Goal: Task Accomplishment & Management: Manage account settings

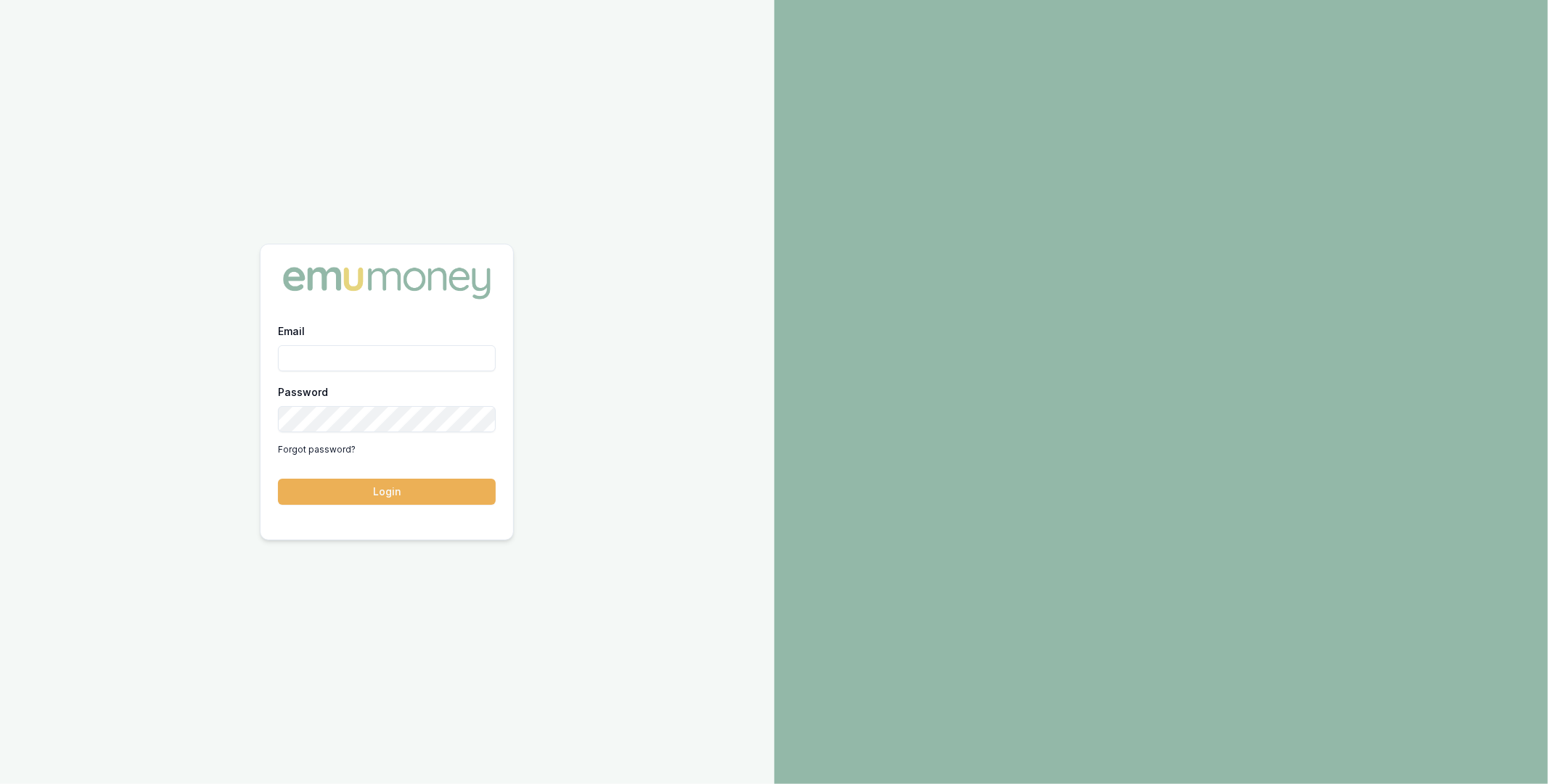
click at [361, 365] on input "Email" at bounding box center [387, 359] width 218 height 27
click at [0, 784] on com-1password-button at bounding box center [0, 784] width 0 height 0
type input "m@emumoney.com.au"
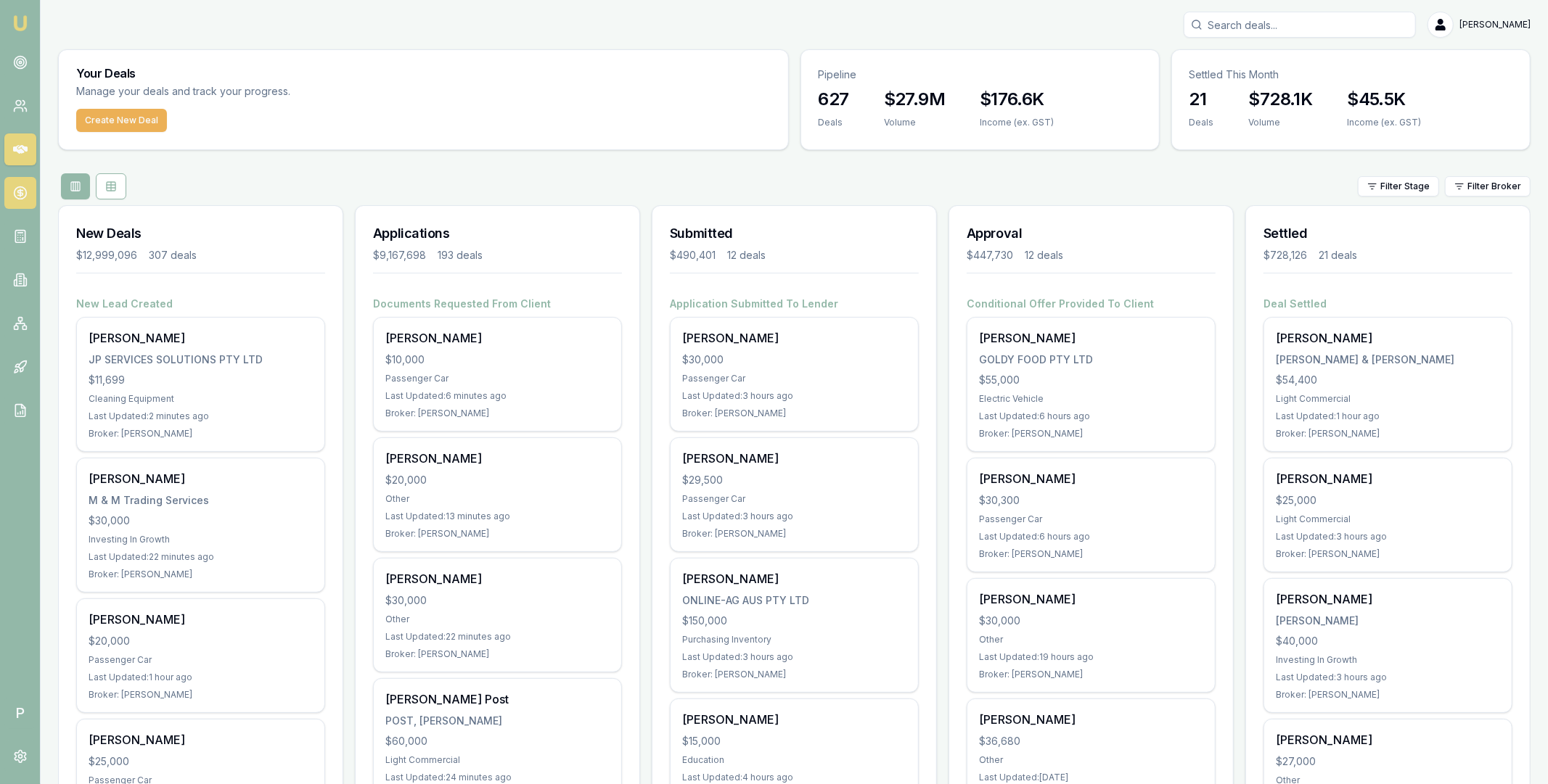
click at [19, 196] on icon at bounding box center [20, 193] width 15 height 15
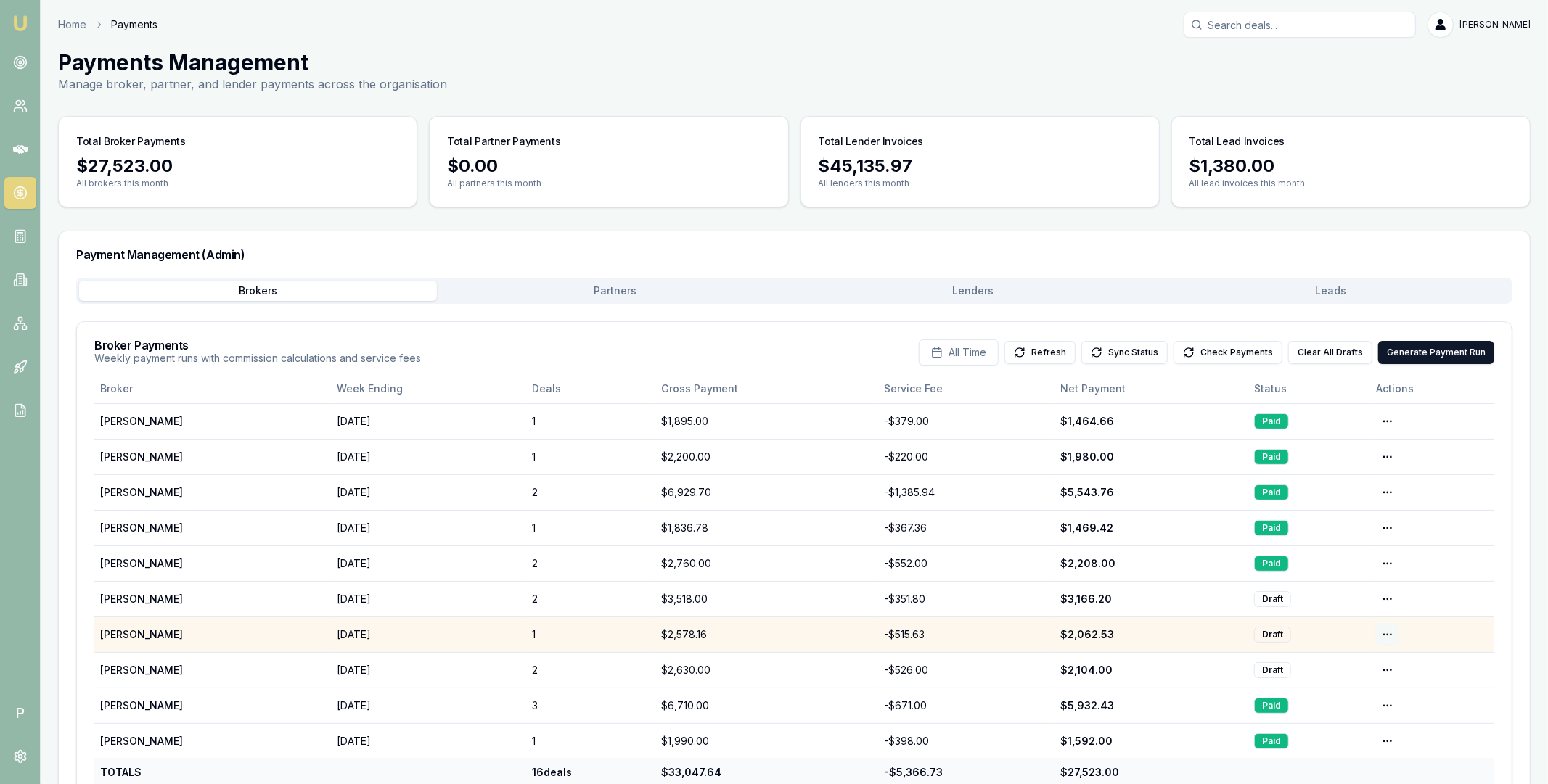
click at [1389, 637] on html "Emu Broker P Home Payments Matt Leeburn Toggle Menu Payments Management Manage …" at bounding box center [774, 392] width 1548 height 784
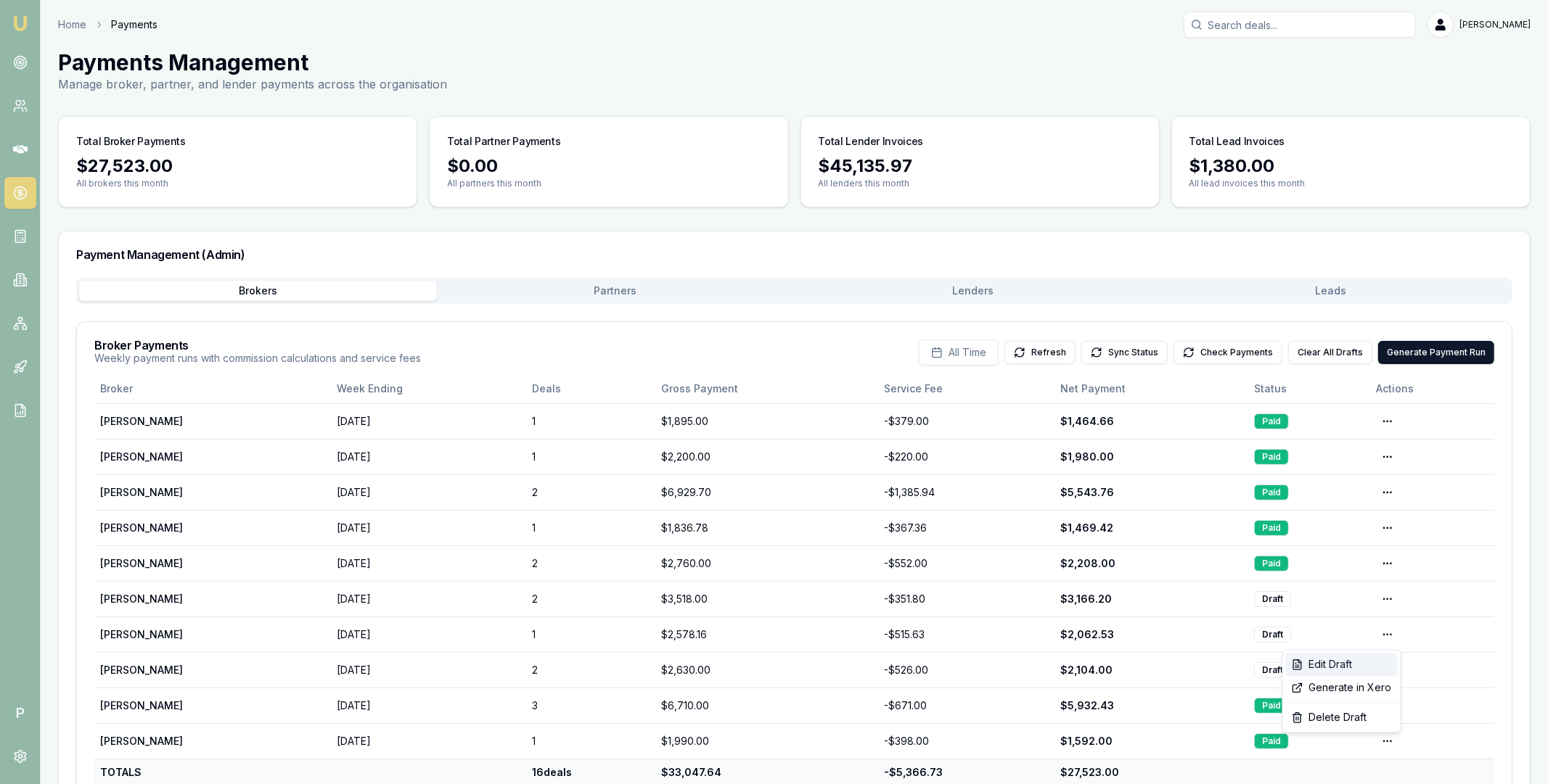
click at [1344, 660] on div "Edit Draft" at bounding box center [1343, 665] width 112 height 24
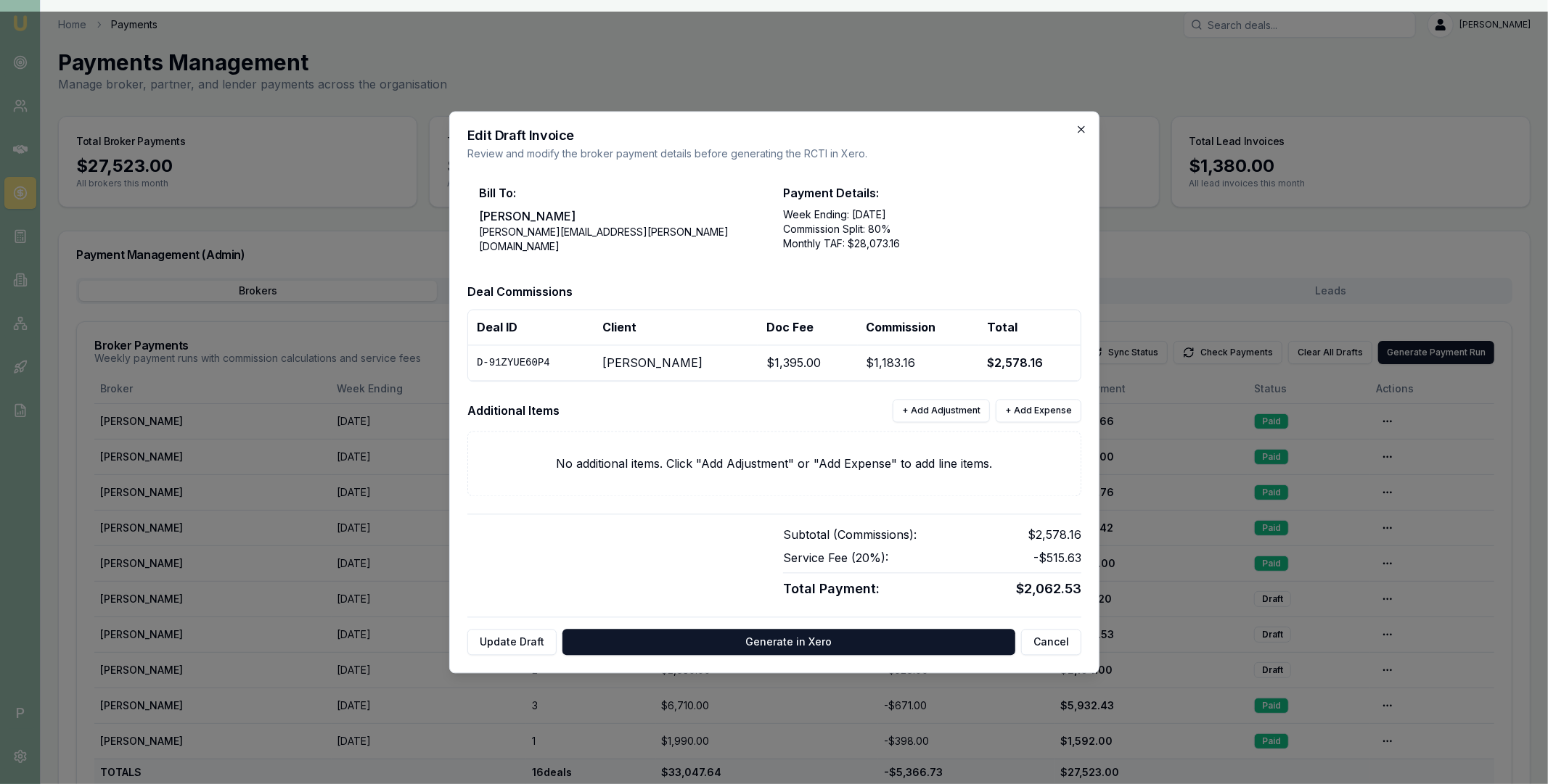
click at [1082, 134] on icon "button" at bounding box center [1081, 130] width 12 height 12
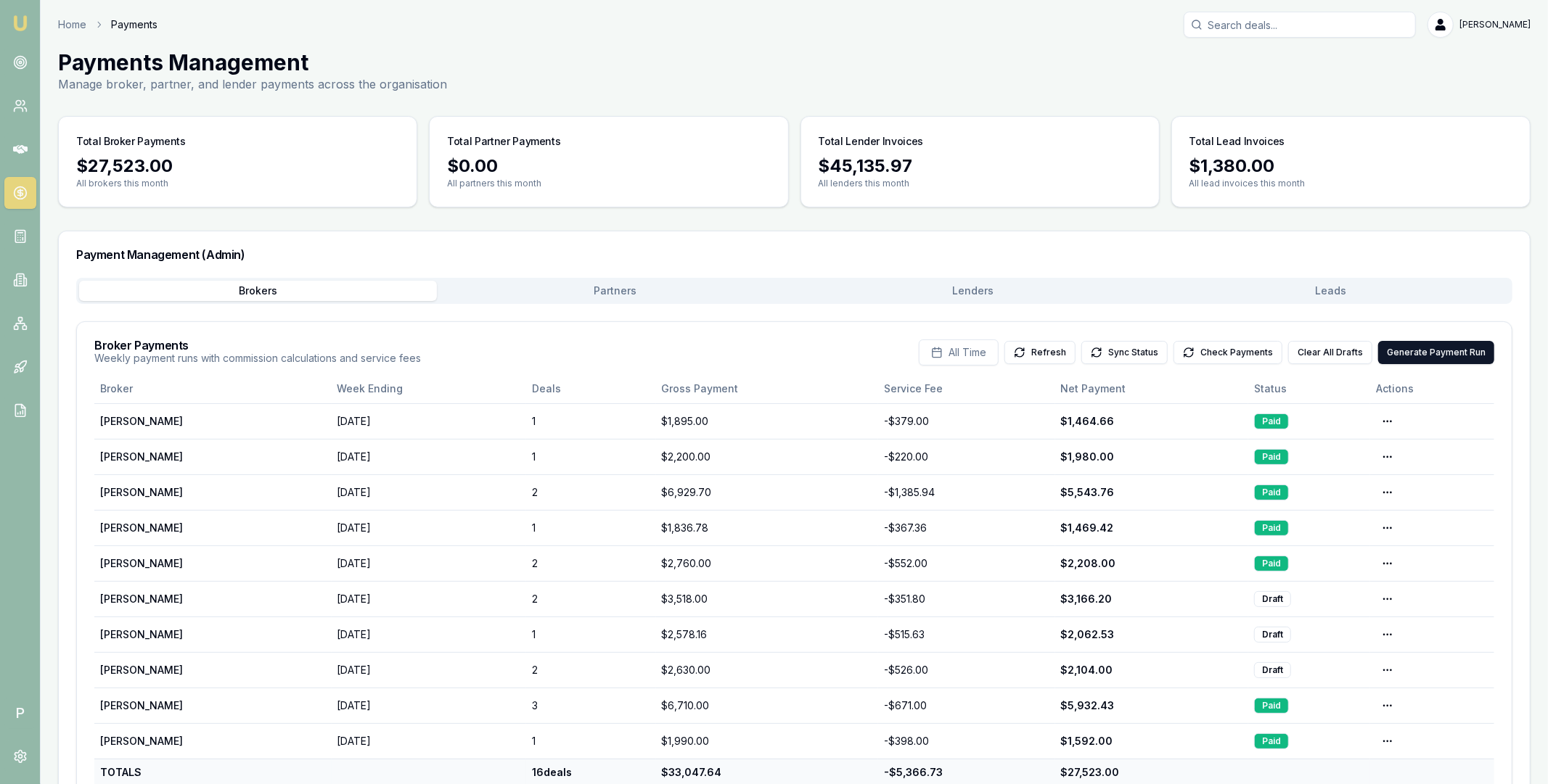
click at [727, 291] on button "Partners" at bounding box center [616, 291] width 358 height 21
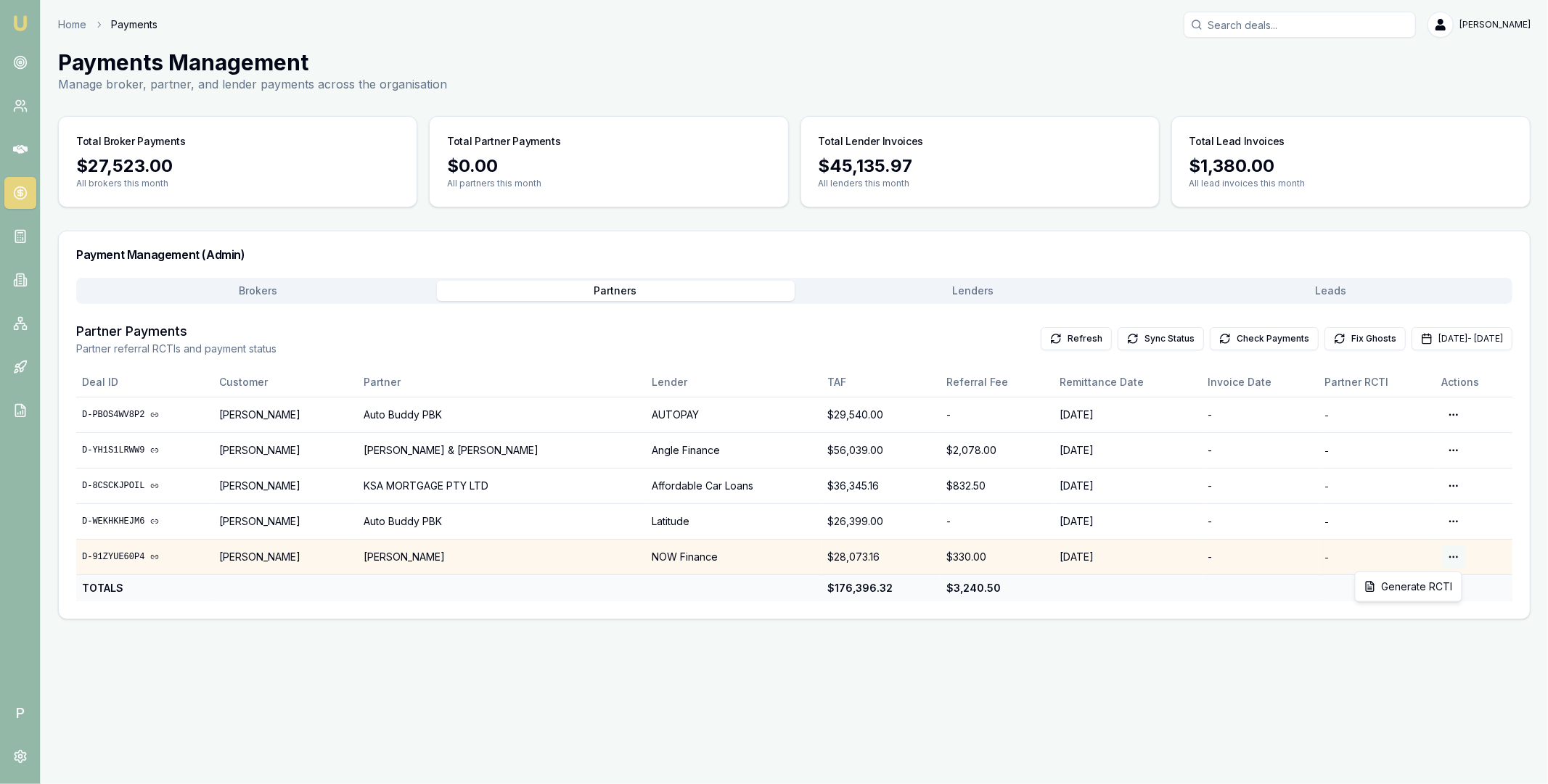
click at [1443, 556] on html "Emu Broker P Home Payments Matt Leeburn Toggle Menu Payments Management Manage …" at bounding box center [774, 392] width 1548 height 784
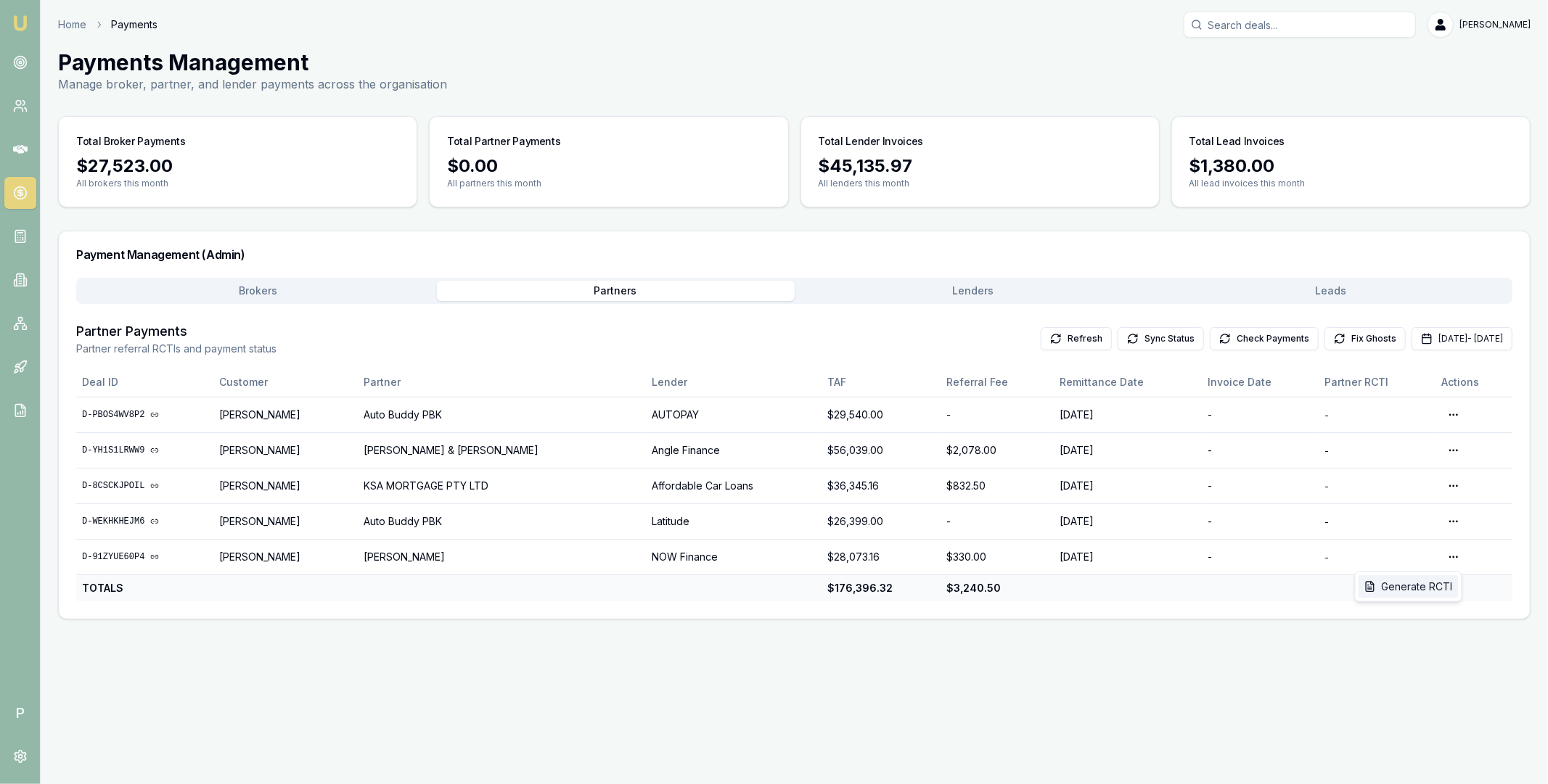
click at [1416, 582] on div "Generate RCTI" at bounding box center [1408, 588] width 100 height 24
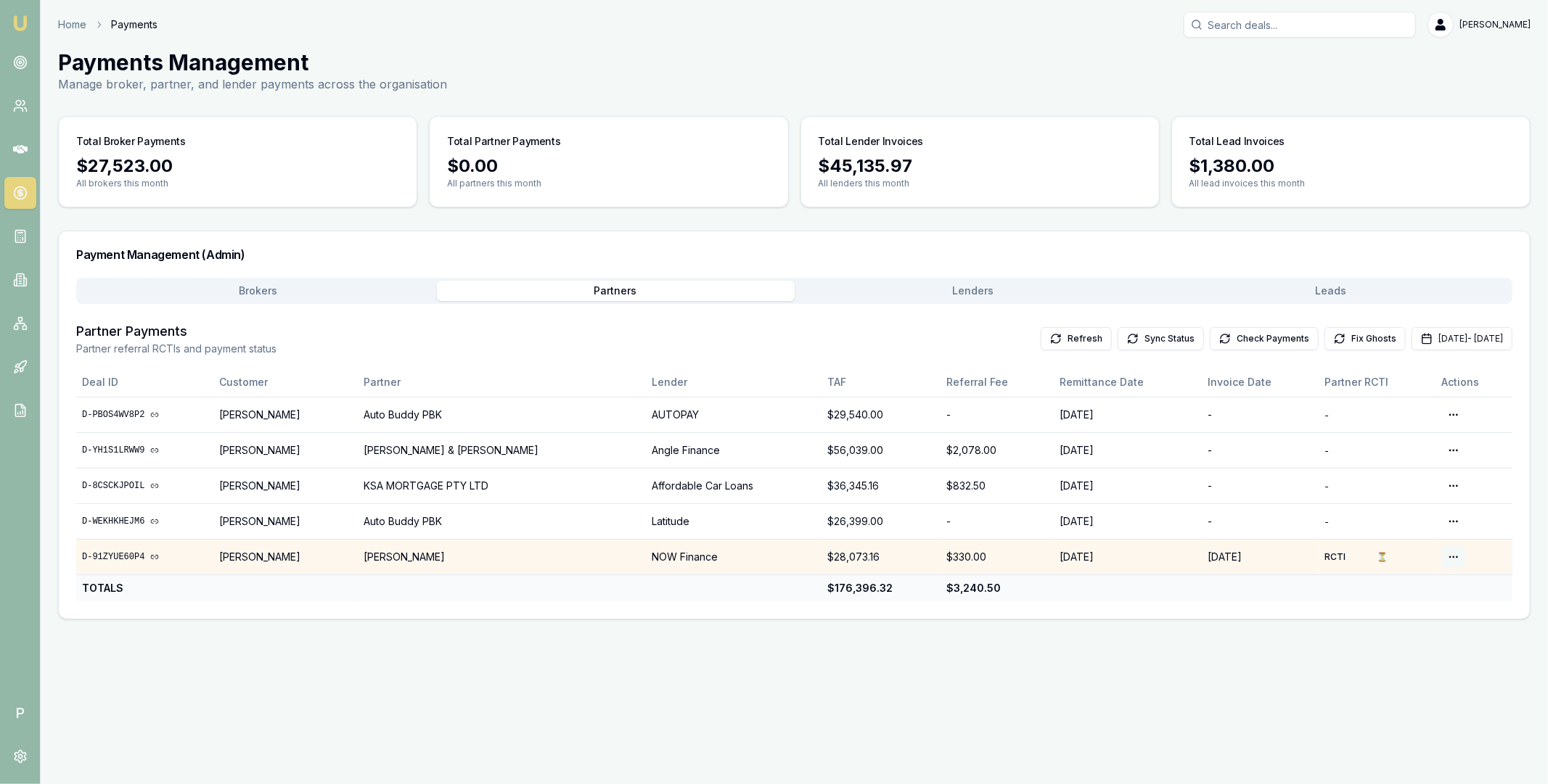
click at [1455, 557] on html "Emu Broker P Home Payments Matt Leeburn Toggle Menu Payments Management Manage …" at bounding box center [774, 392] width 1548 height 784
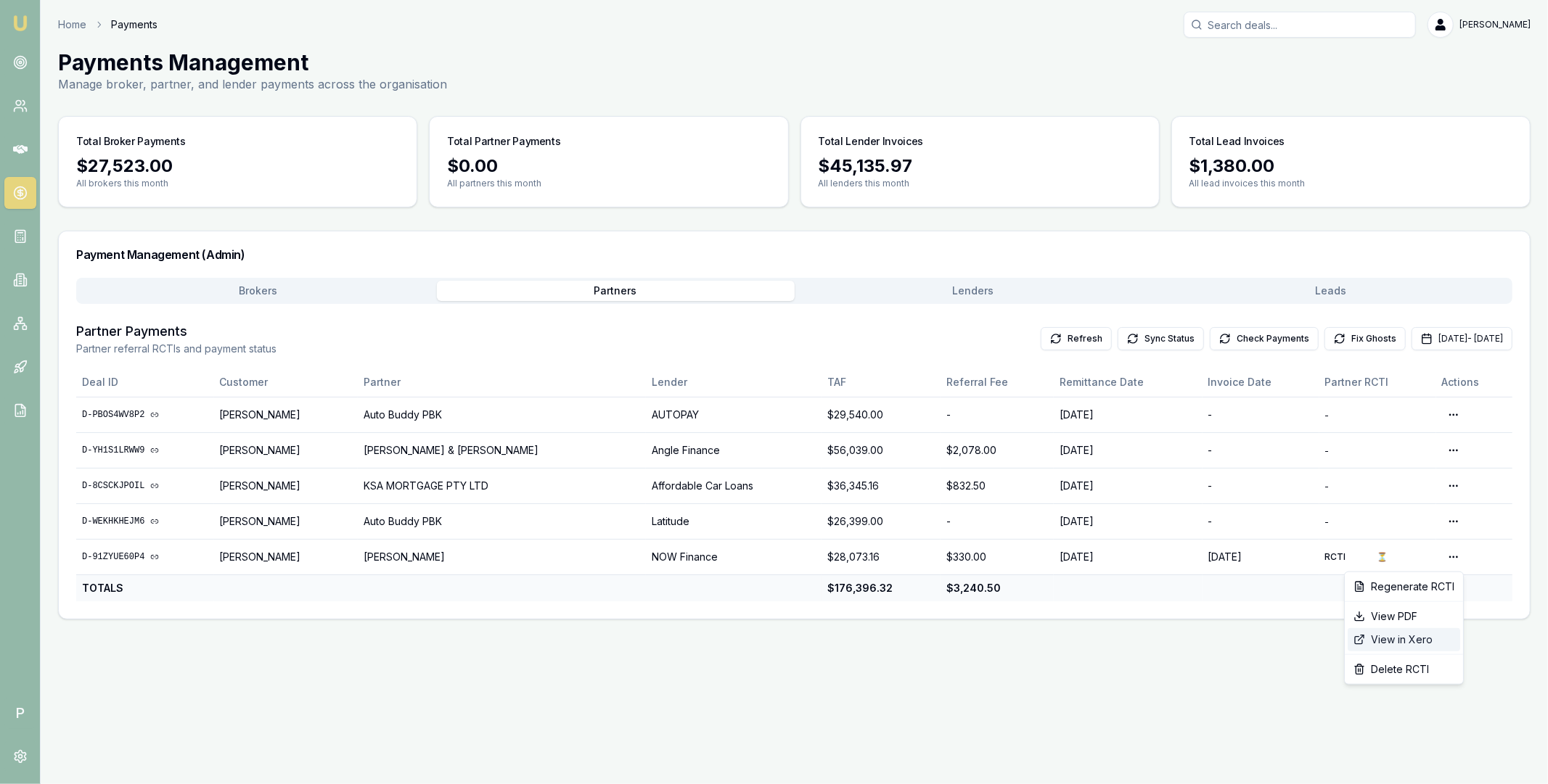
click at [1388, 637] on div "View in Xero" at bounding box center [1404, 641] width 112 height 24
click at [913, 676] on div "Emu Broker P Home Payments Matt Leeburn Toggle Menu Payments Management Manage …" at bounding box center [774, 392] width 1548 height 784
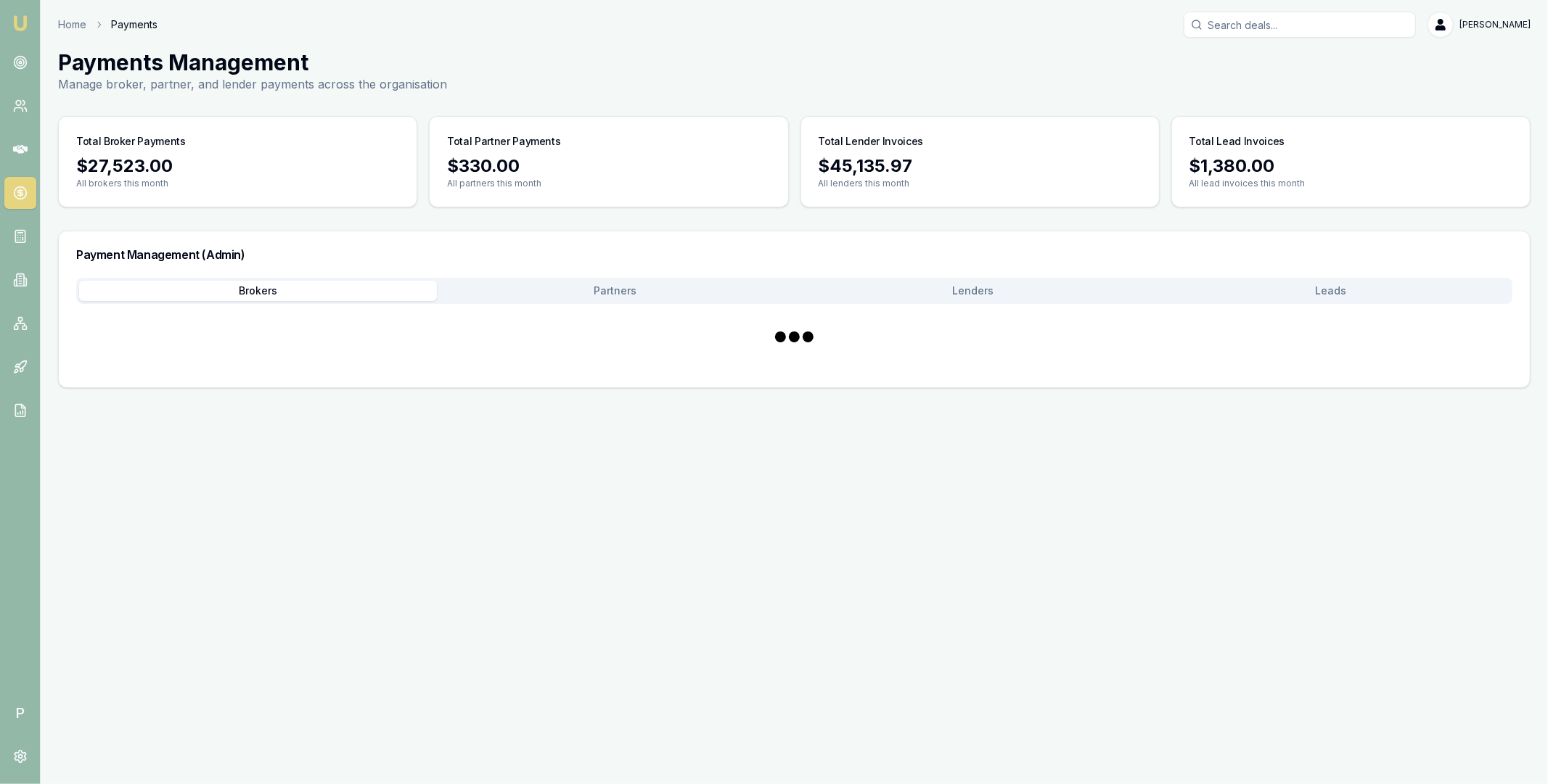
click at [355, 283] on button "Brokers" at bounding box center [258, 291] width 358 height 21
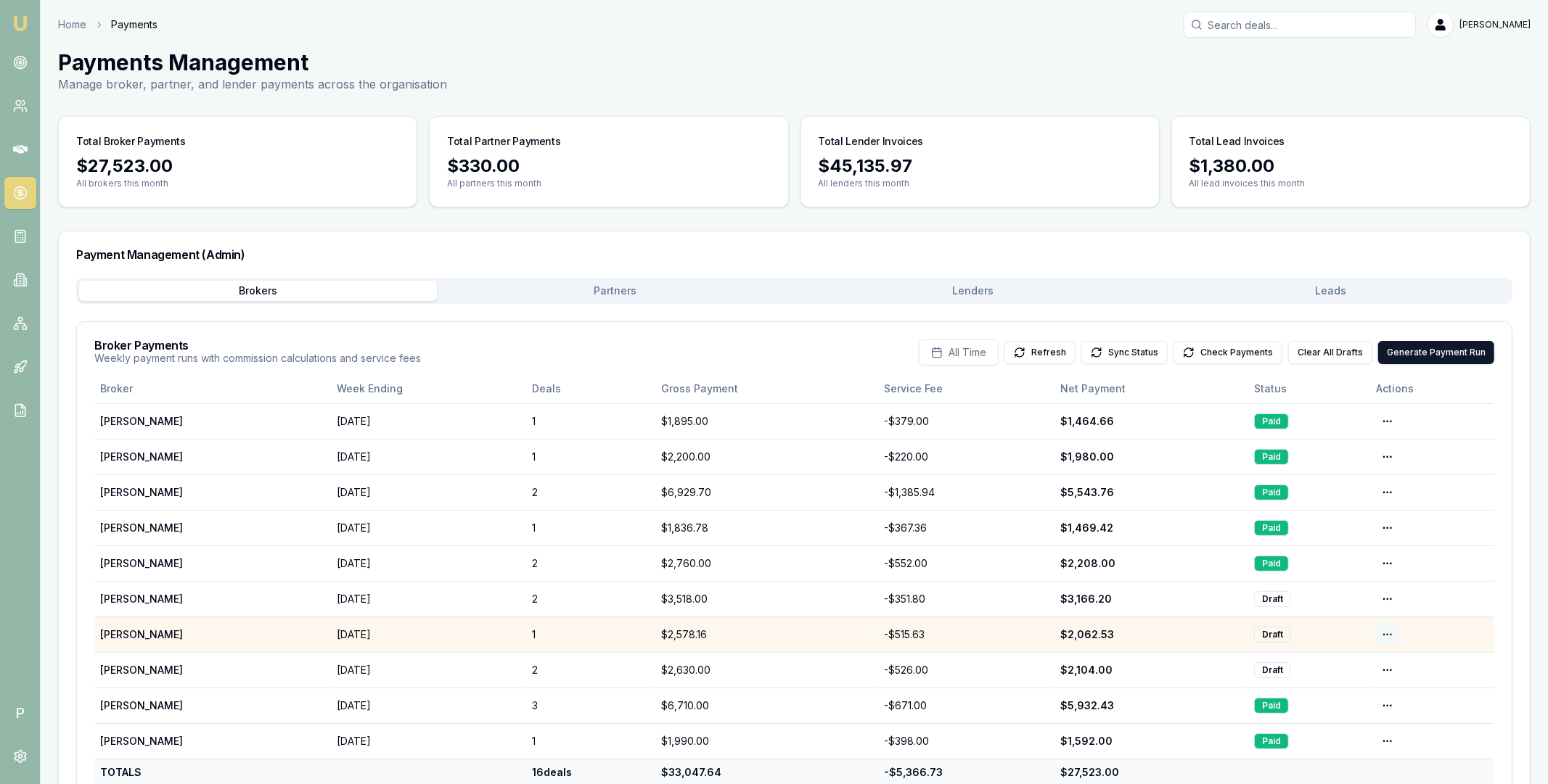
click at [1390, 636] on html "Emu Broker P Home Payments Matt Leeburn Toggle Menu Payments Management Manage …" at bounding box center [774, 392] width 1548 height 784
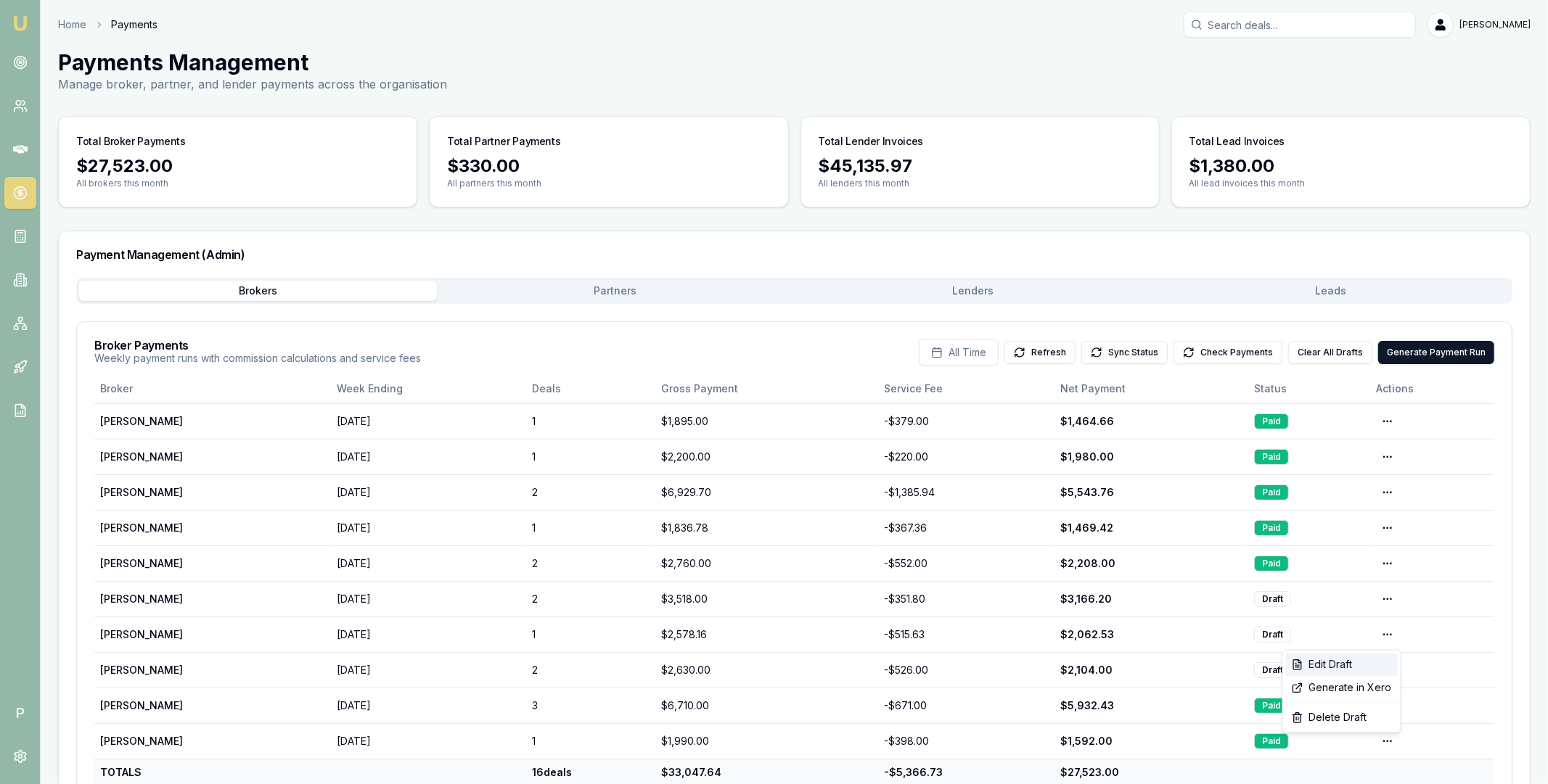
click at [1353, 667] on div "Edit Draft" at bounding box center [1343, 665] width 112 height 24
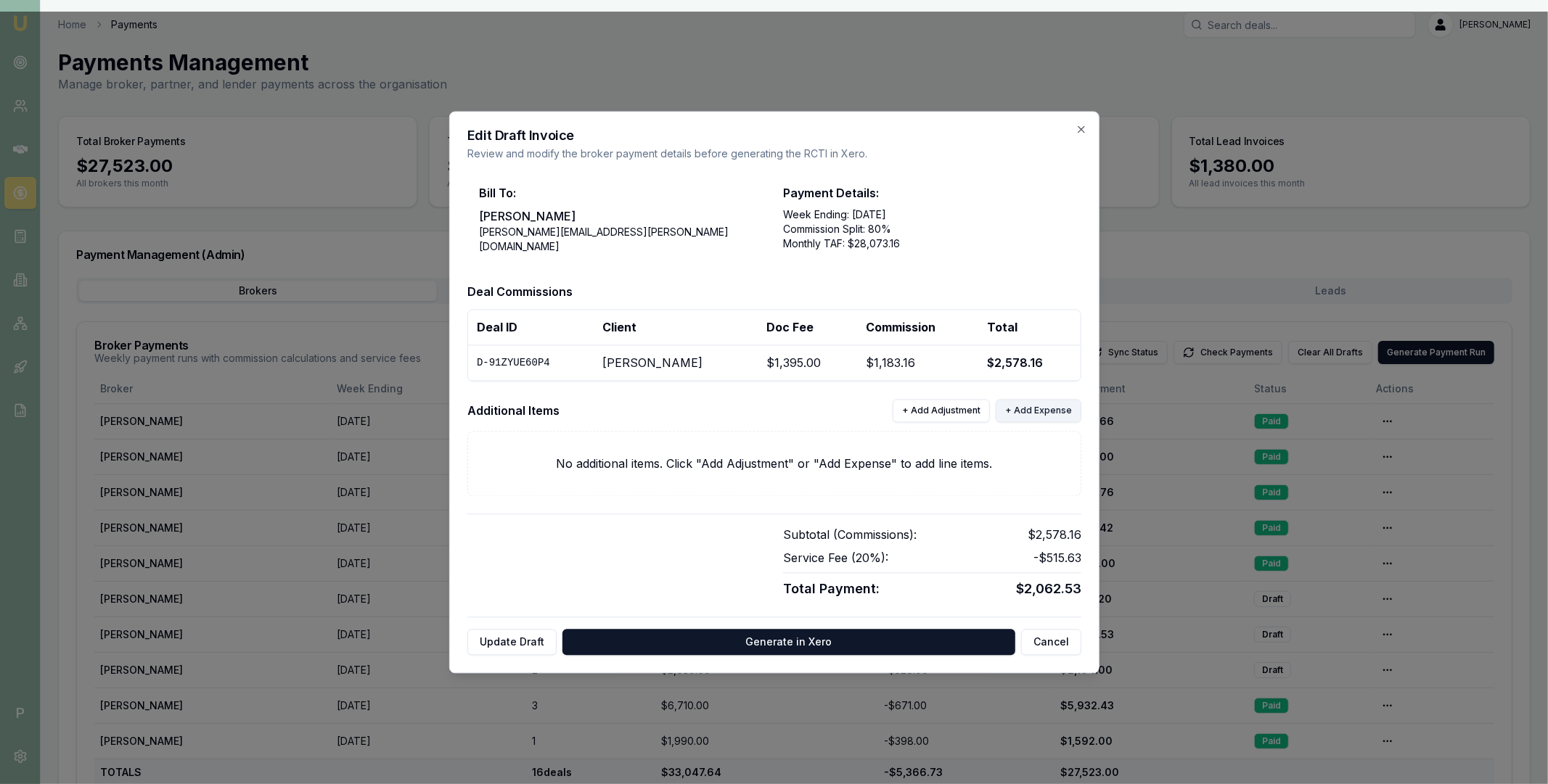
click at [1034, 412] on button "+ Add Expense" at bounding box center [1038, 411] width 86 height 24
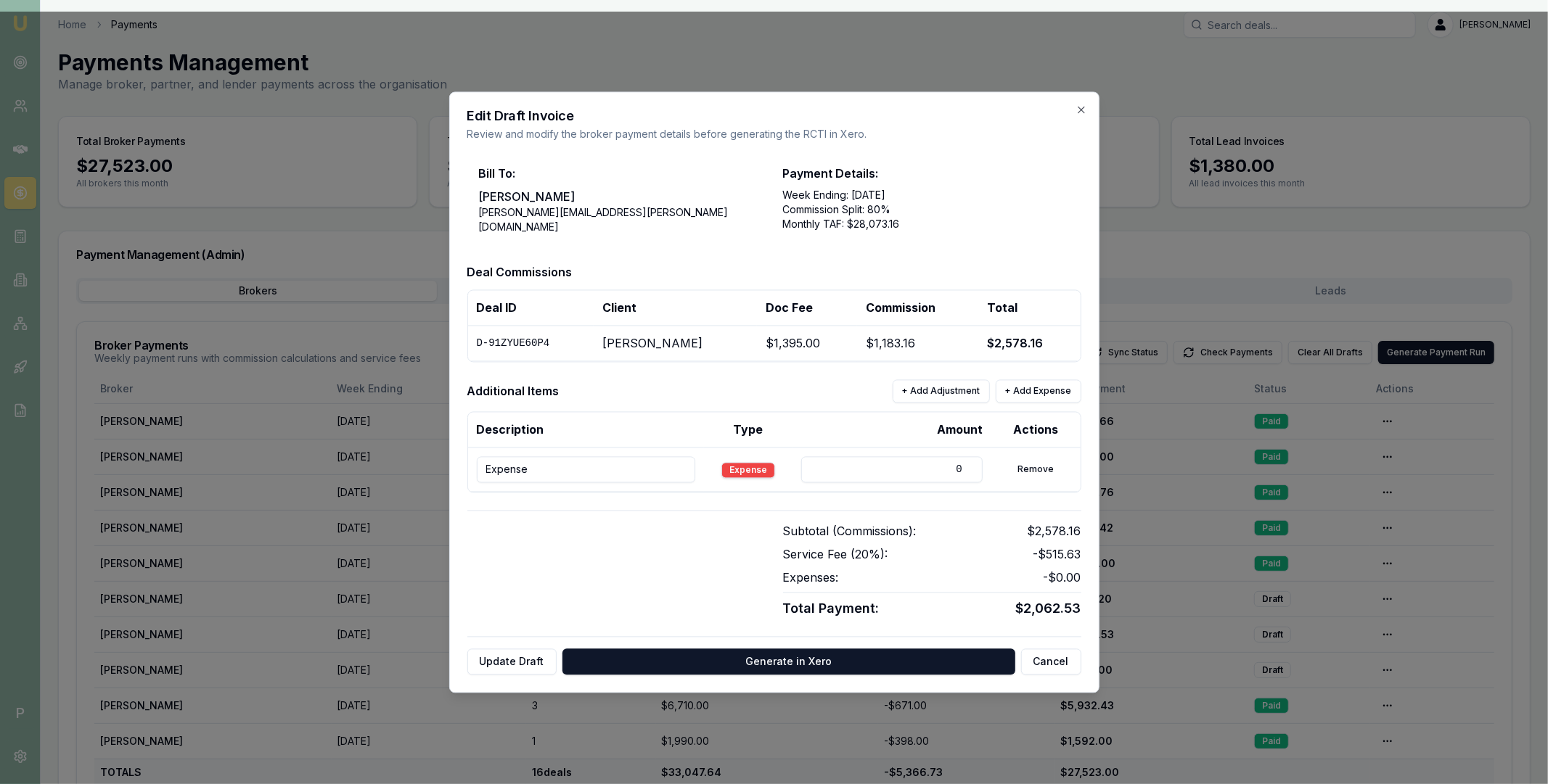
click at [560, 463] on input "Expense" at bounding box center [586, 470] width 218 height 27
paste input "Partner Referral Fee - D-91ZYUE60P4 Hadi Dirani"
type input "Partner Referral Fee - D-91ZYUE60P4 Hadi Dirani"
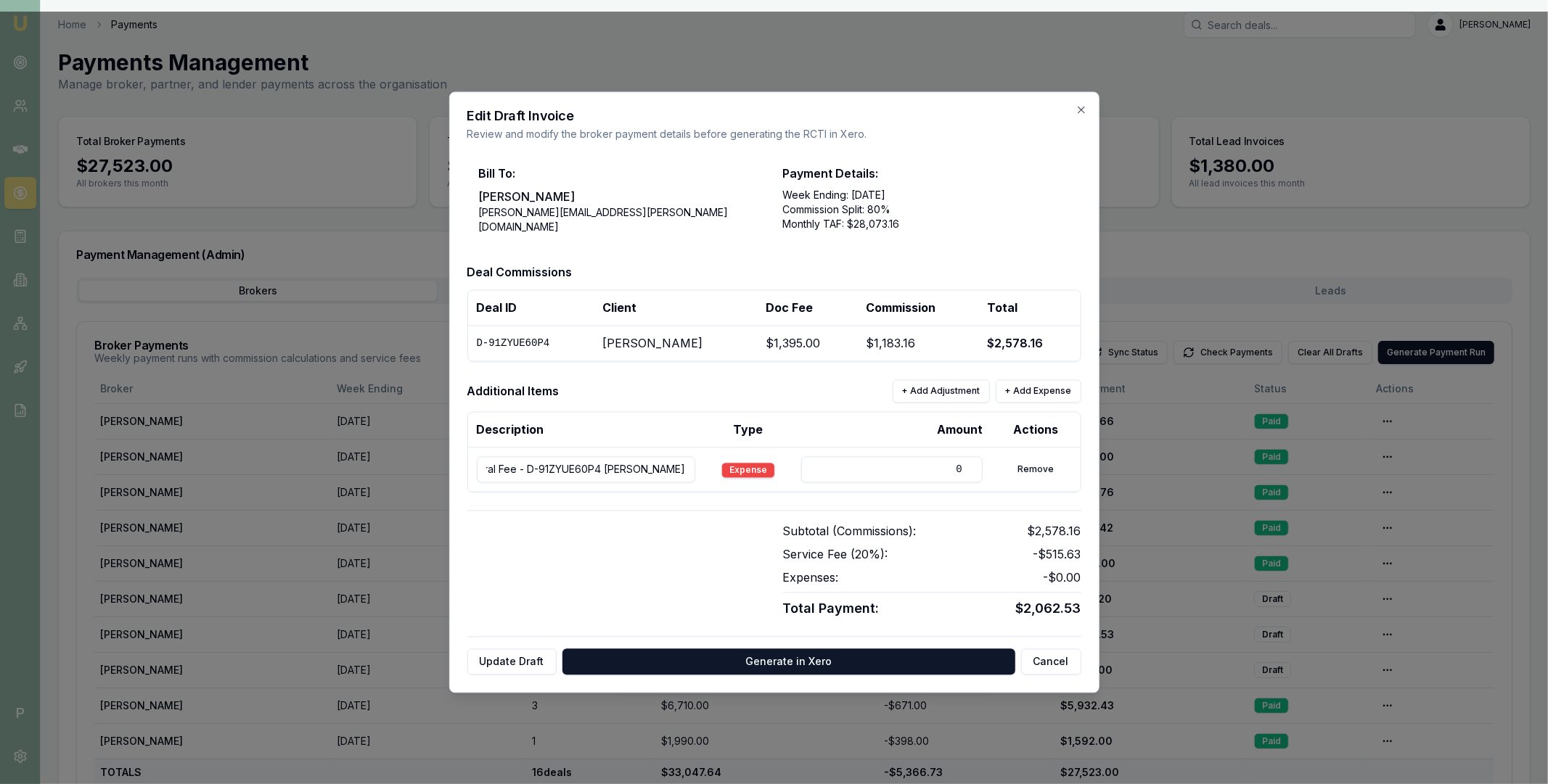
click at [848, 468] on input "0" at bounding box center [891, 470] width 182 height 27
drag, startPoint x: 948, startPoint y: 467, endPoint x: 959, endPoint y: 467, distance: 11.0
click at [959, 467] on input "0" at bounding box center [891, 470] width 182 height 27
type input "330"
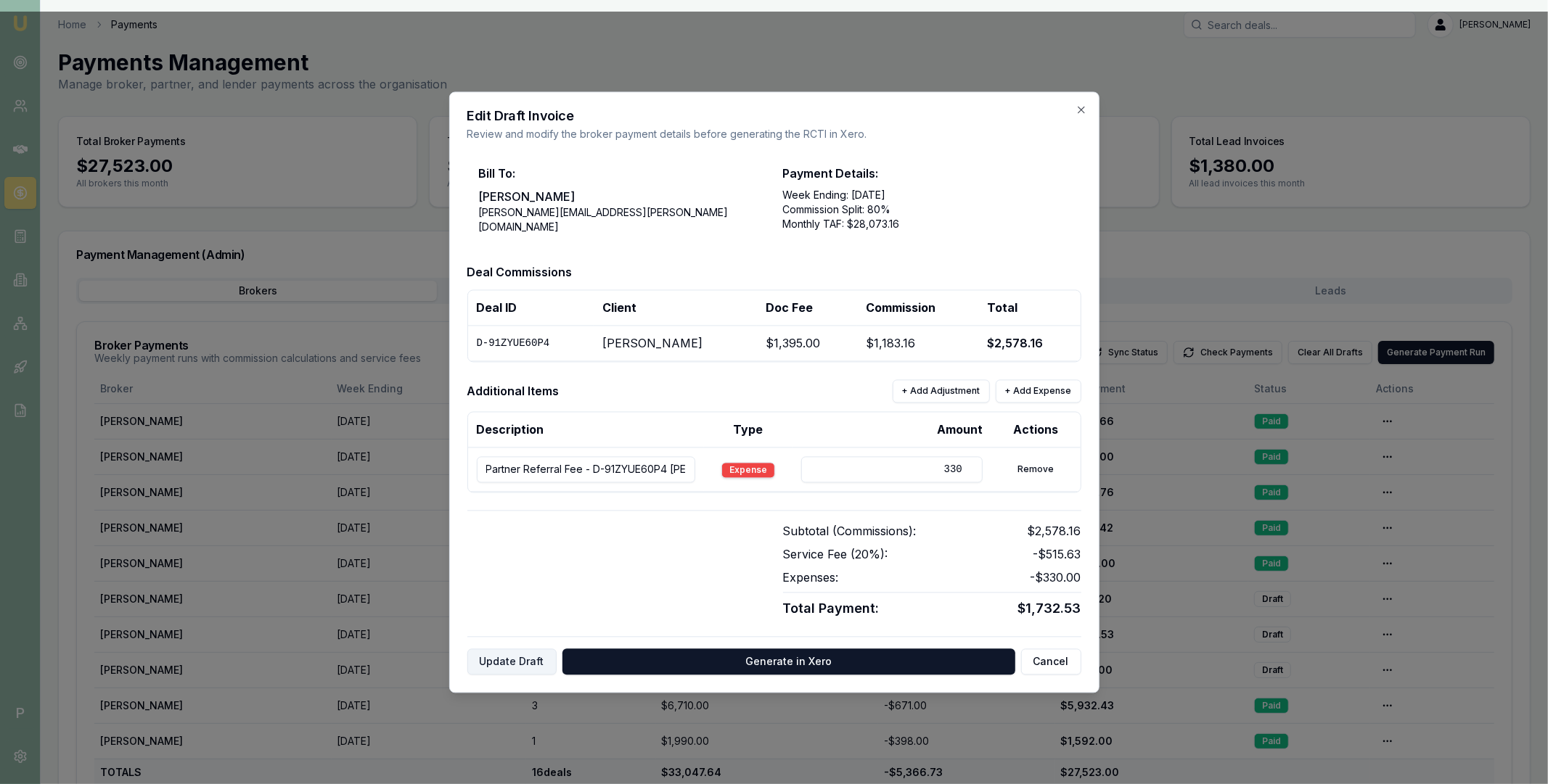
click at [529, 662] on button "Update Draft" at bounding box center [512, 661] width 89 height 27
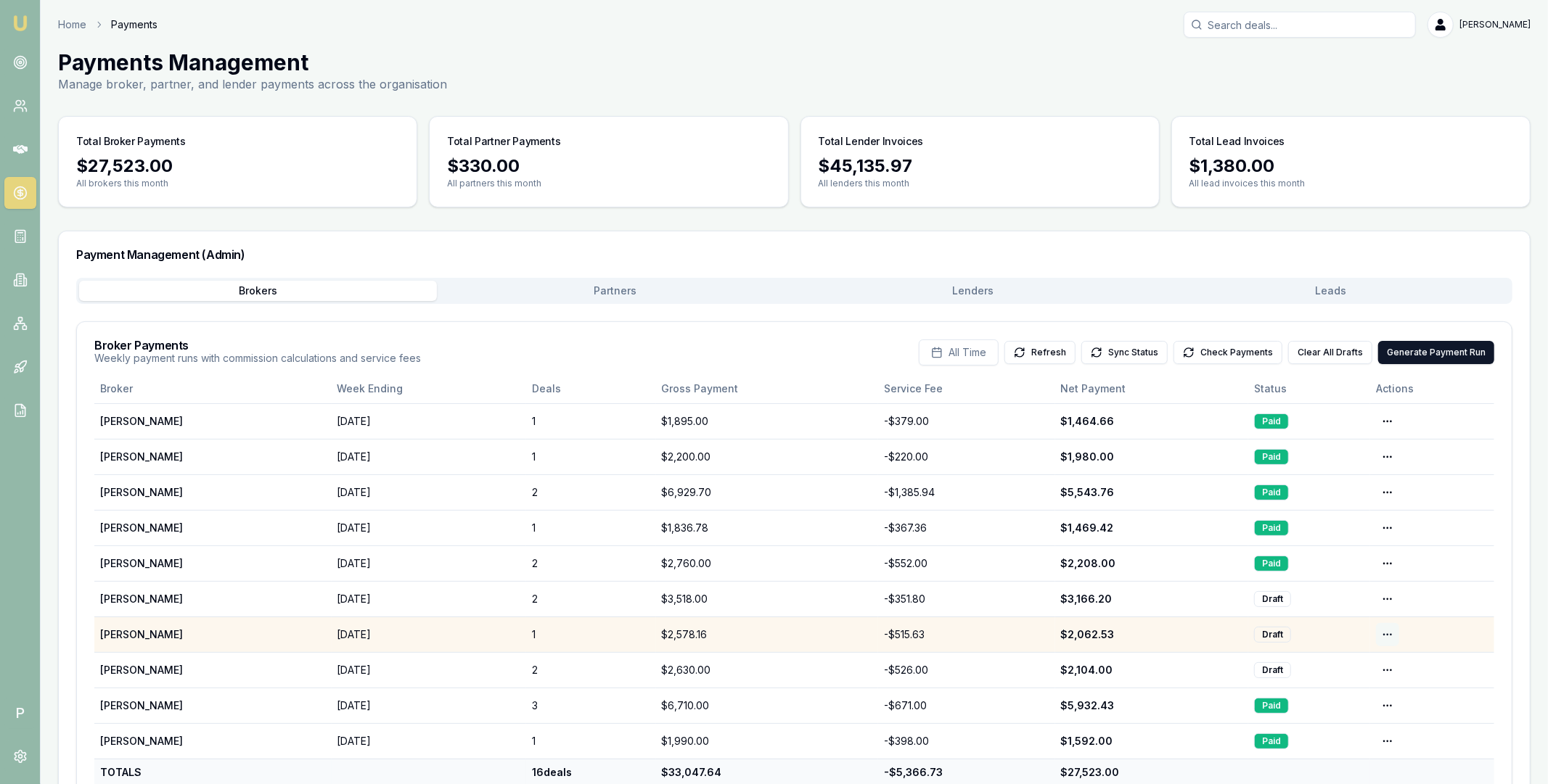
click at [1387, 634] on html "Emu Broker P Home Payments Matt Leeburn Toggle Menu Payments Management Manage …" at bounding box center [774, 392] width 1548 height 784
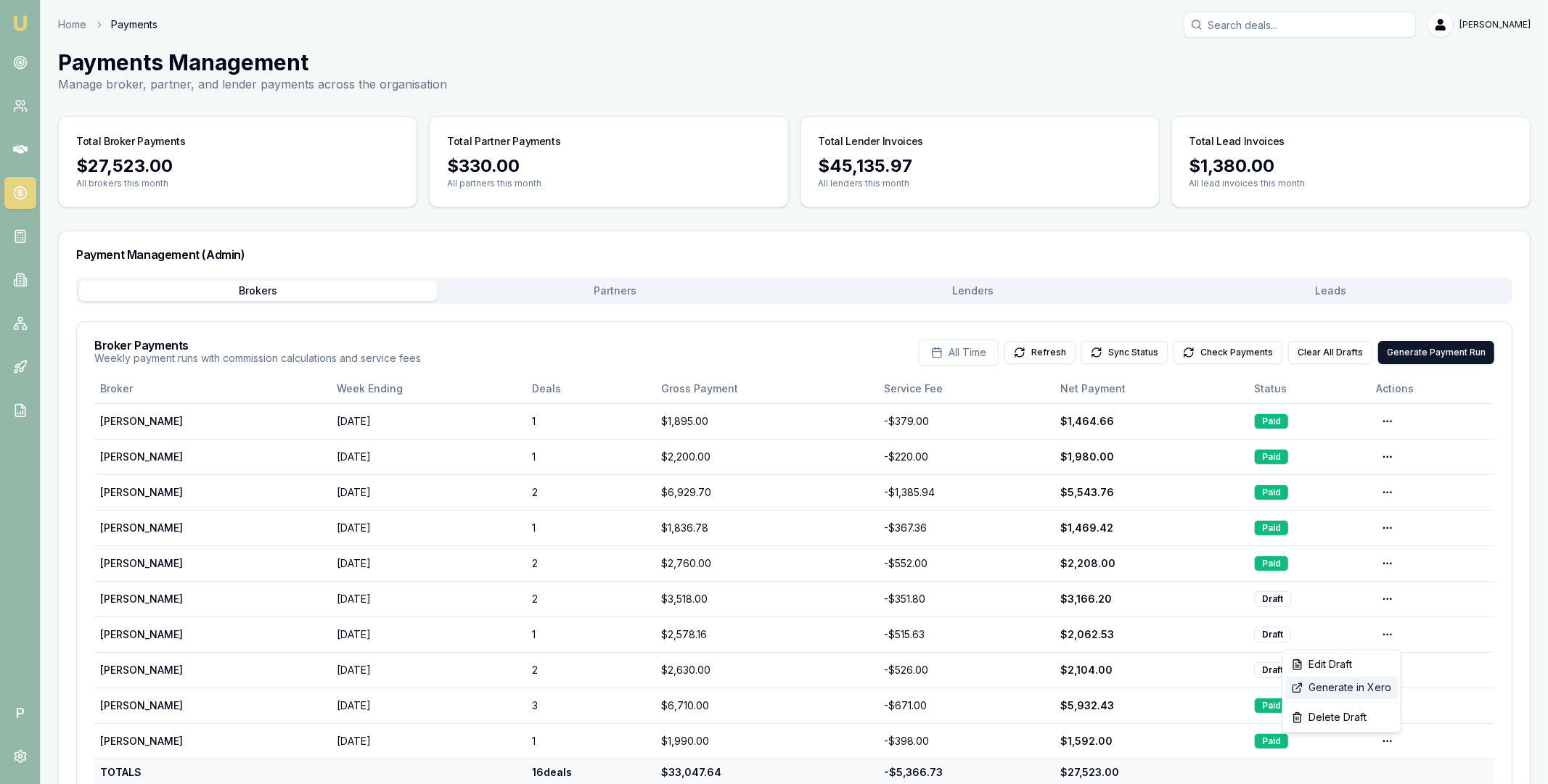
click at [1350, 685] on div "Generate in Xero" at bounding box center [1343, 689] width 112 height 24
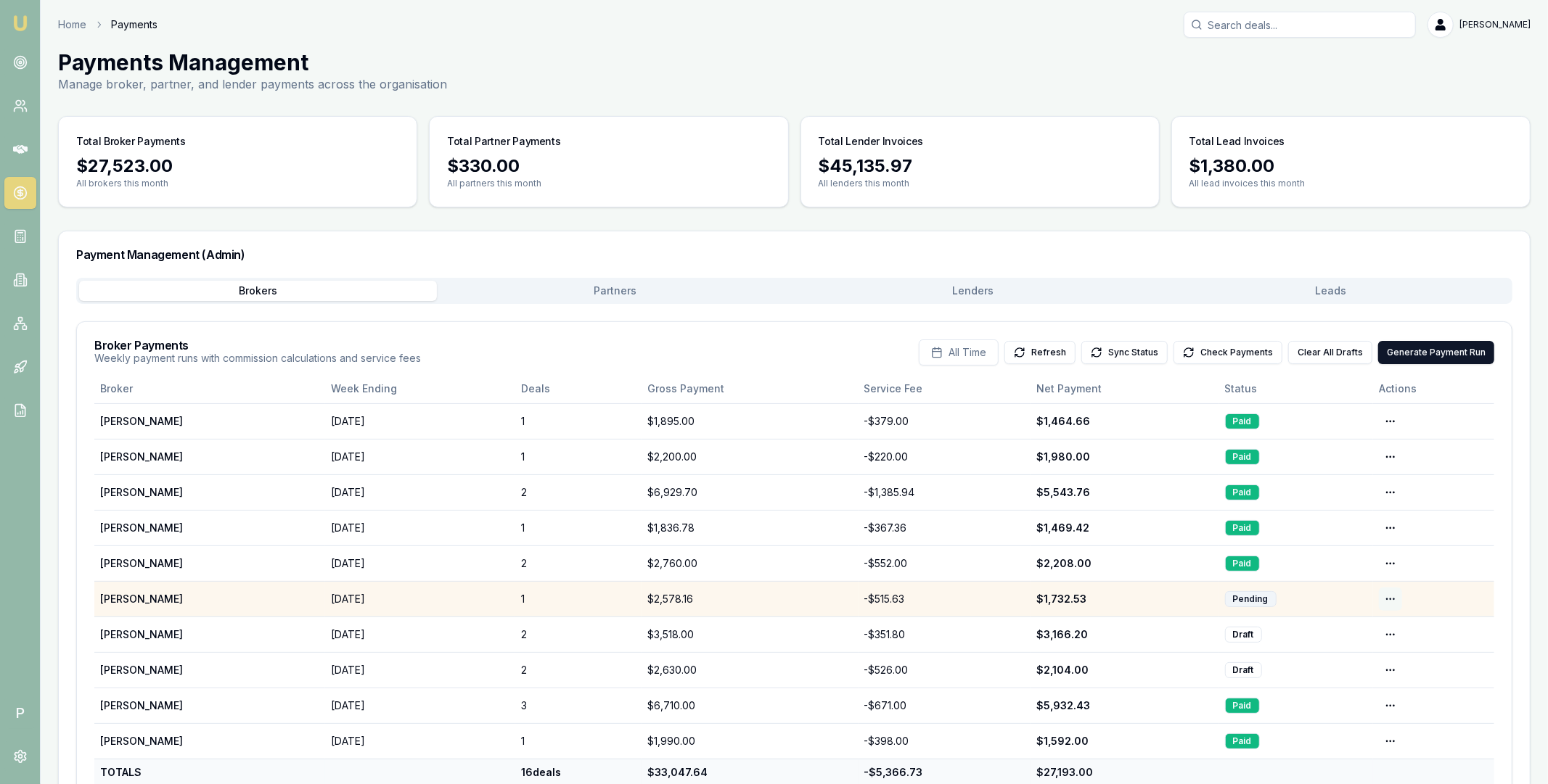
click at [1391, 598] on html "Emu Broker P Home Payments Matt Leeburn Toggle Menu Payments Management Manage …" at bounding box center [774, 392] width 1548 height 784
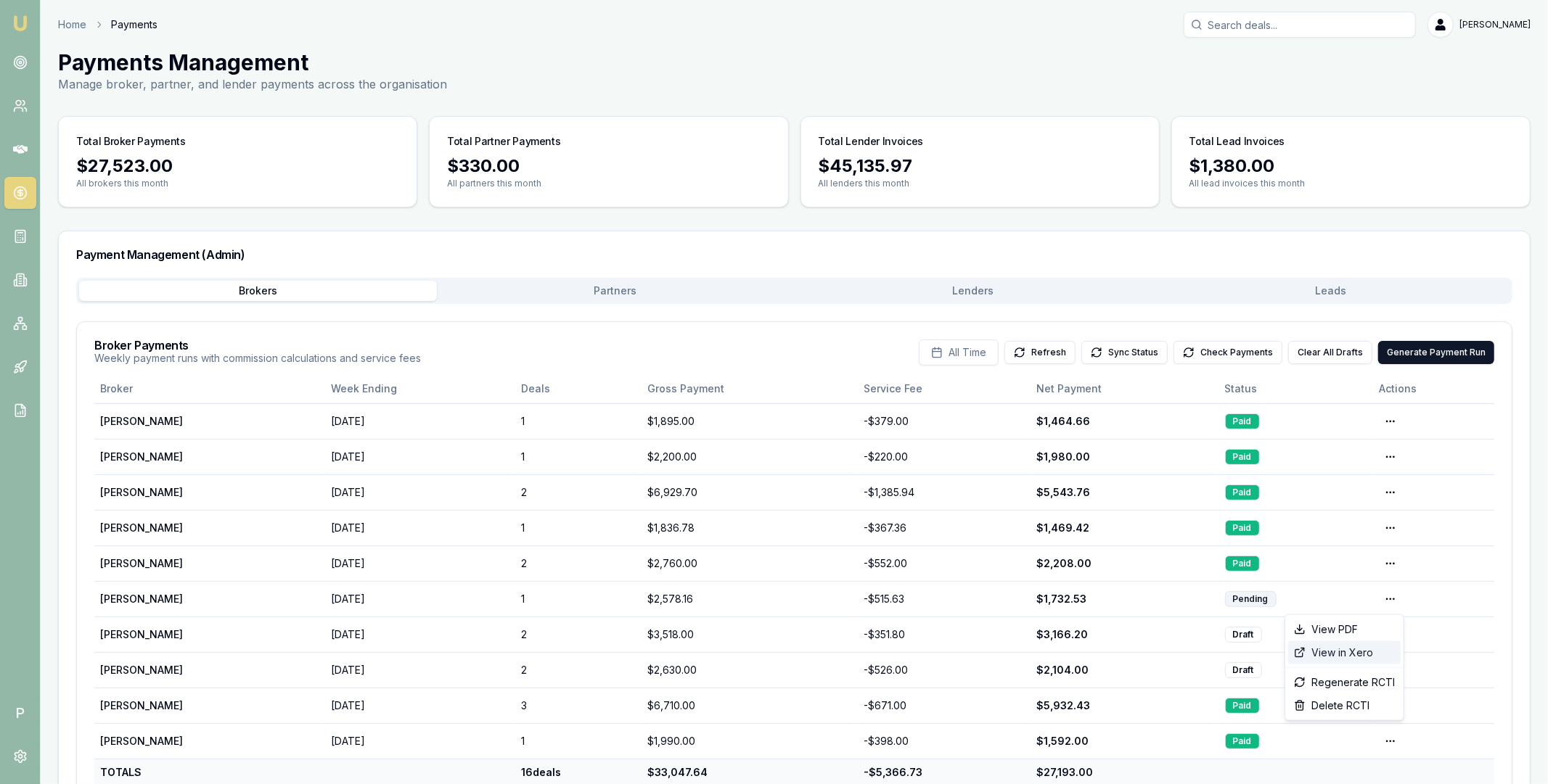
click at [1342, 648] on div "View in Xero" at bounding box center [1345, 653] width 112 height 24
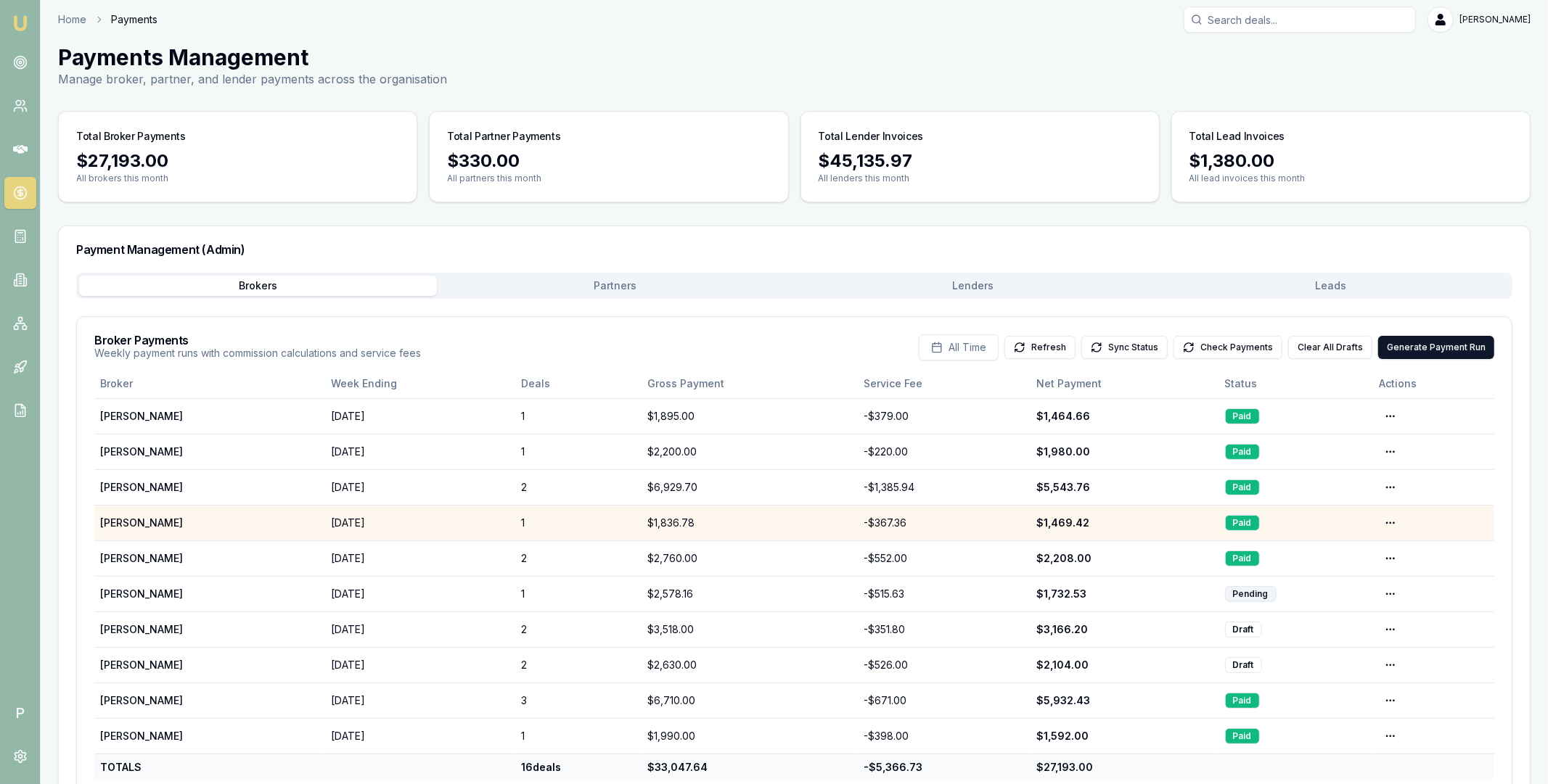
scroll to position [49, 0]
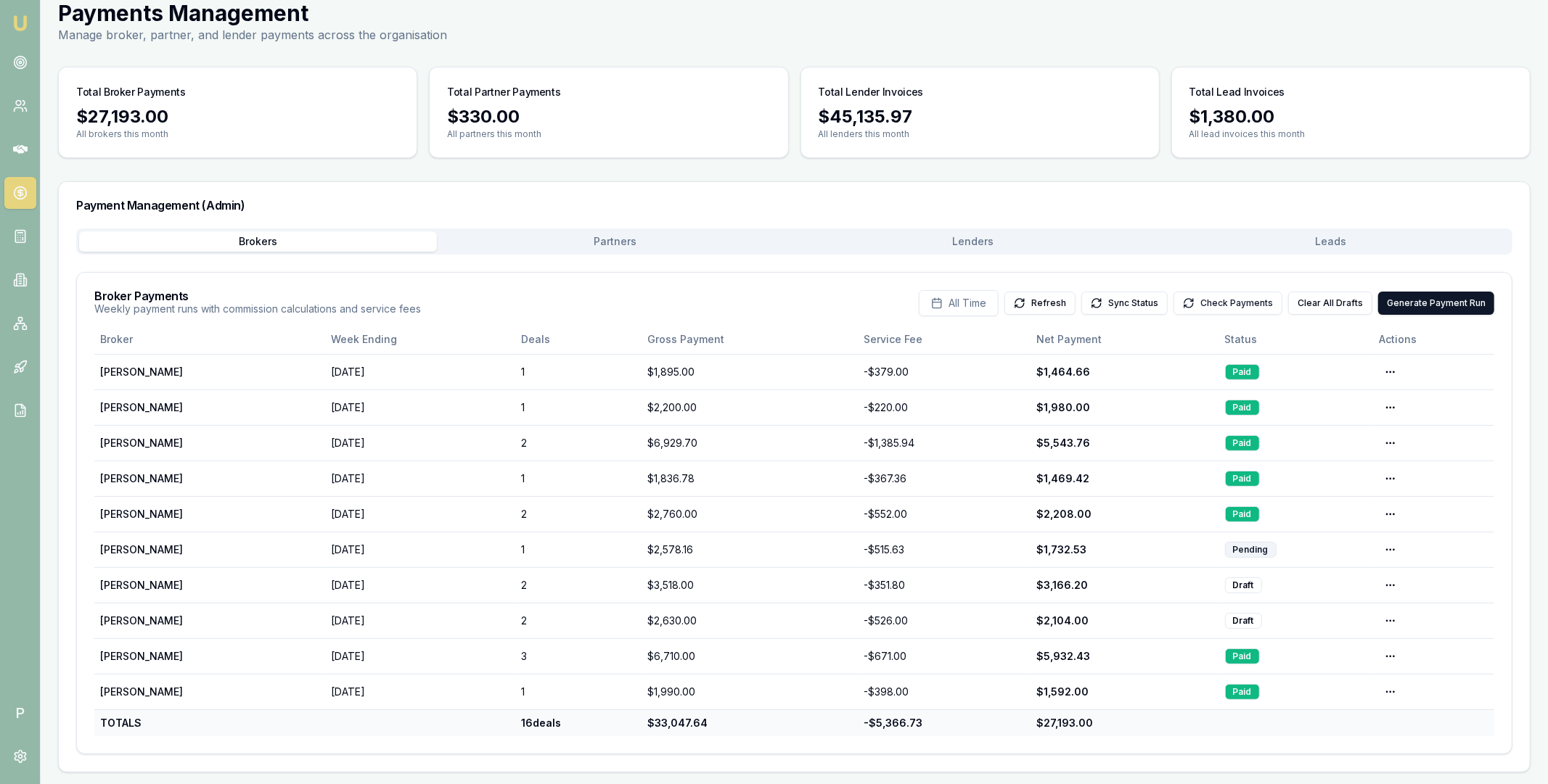
click at [1242, 307] on button "Check Payments" at bounding box center [1228, 304] width 109 height 24
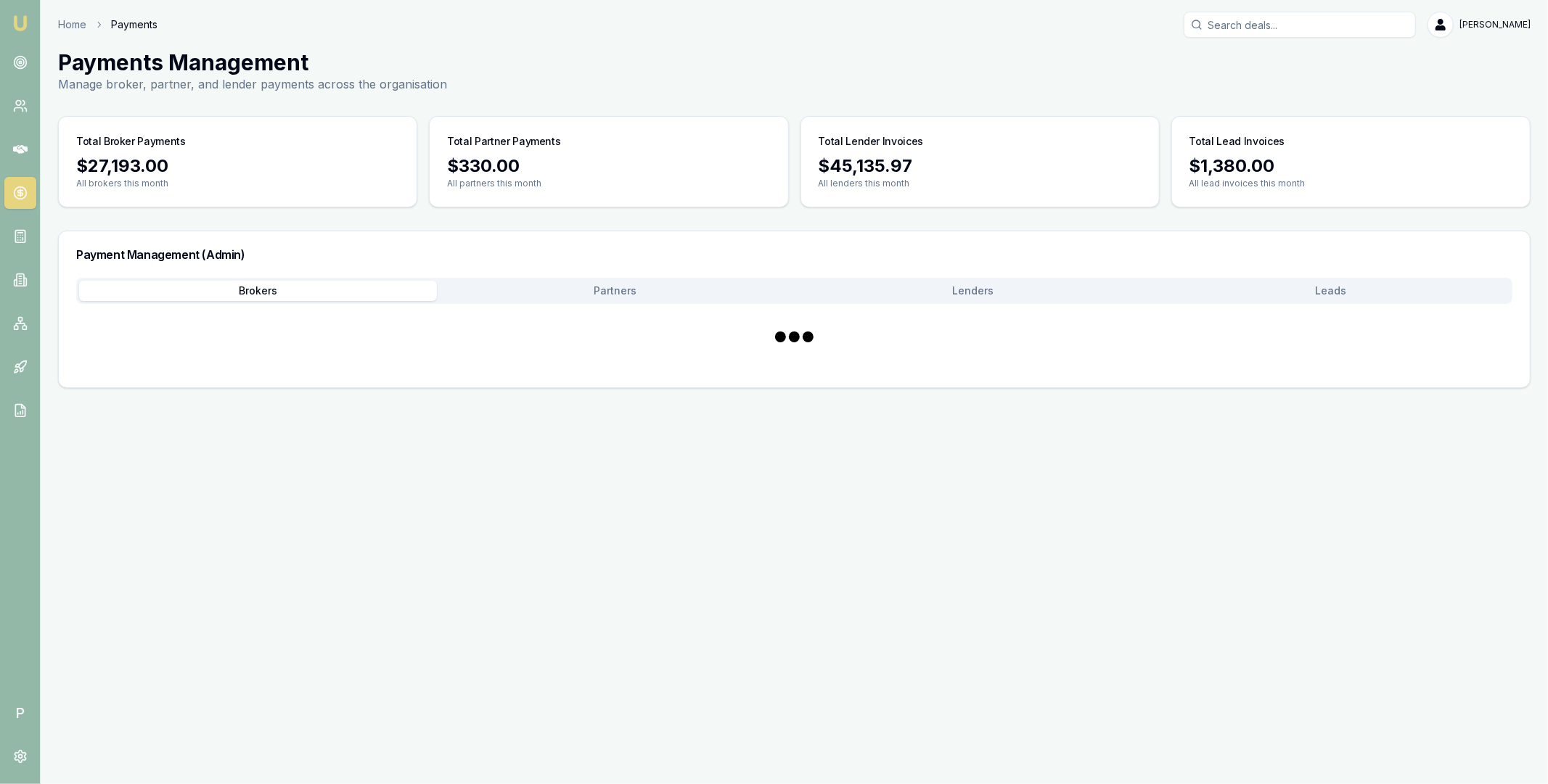
scroll to position [0, 0]
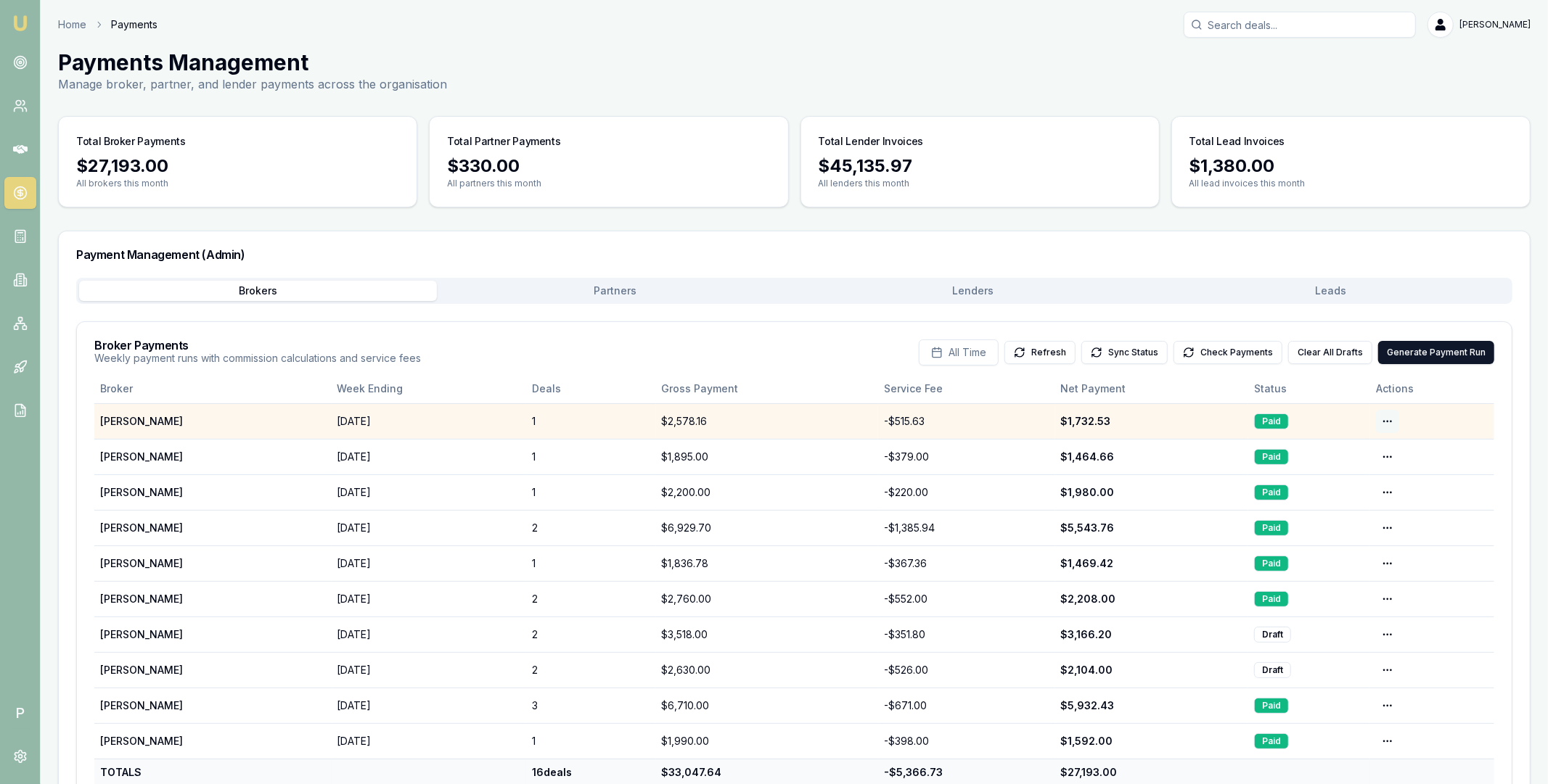
click at [1385, 423] on html "Emu Broker P Home Payments Matt Leeburn Toggle Menu Payments Management Manage …" at bounding box center [774, 392] width 1548 height 784
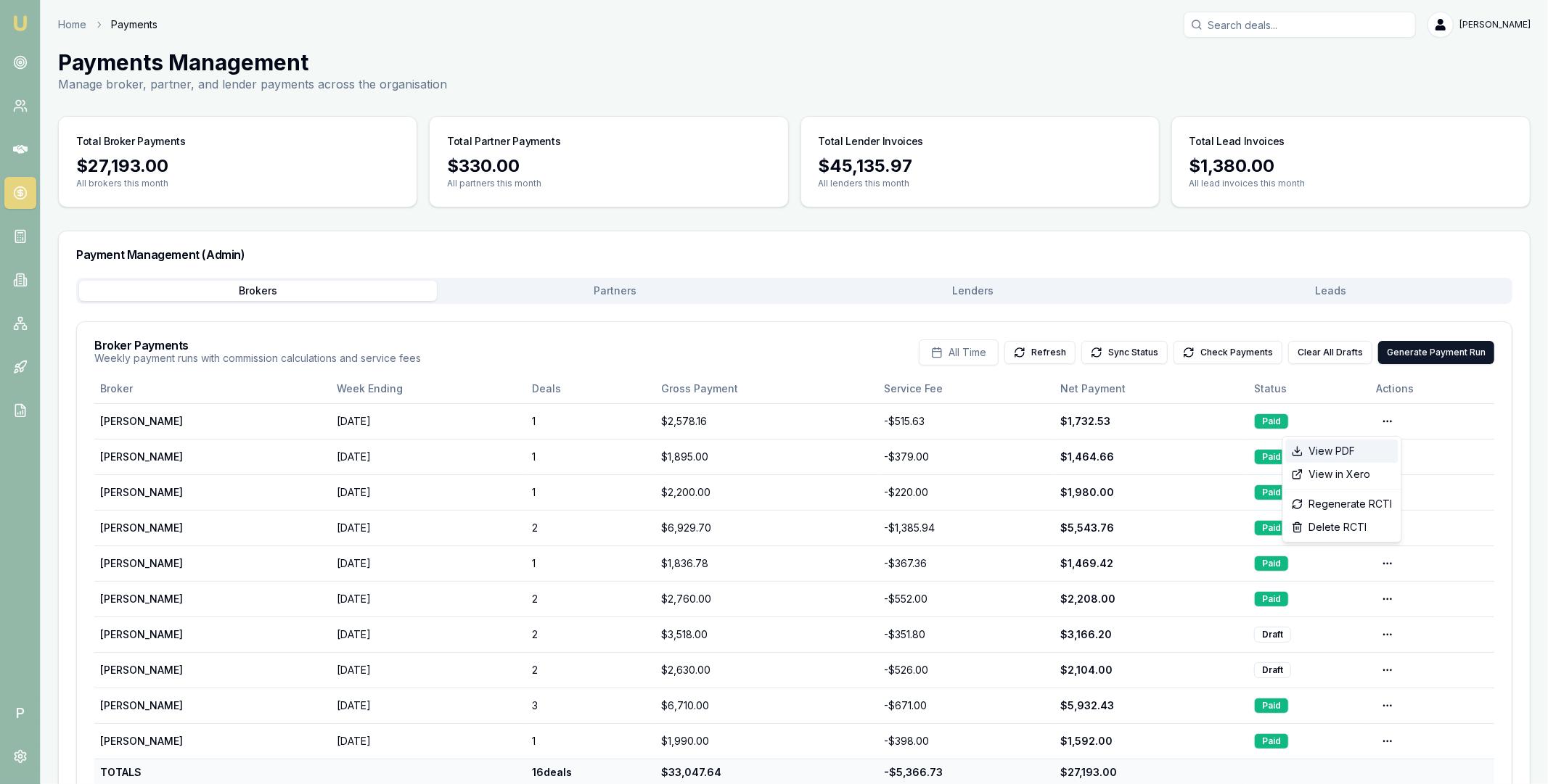
click at [1356, 451] on div "View PDF" at bounding box center [1343, 452] width 112 height 24
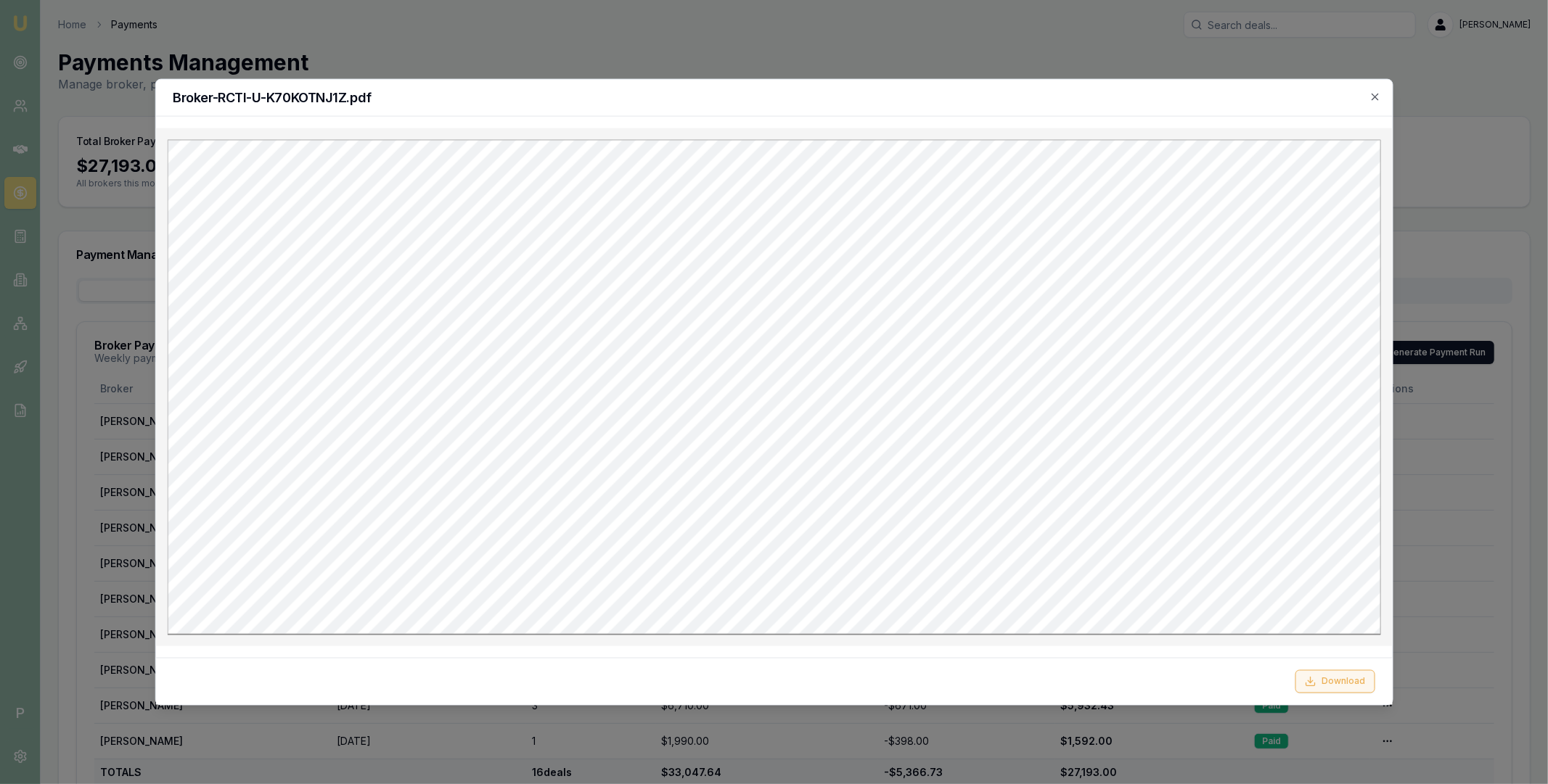
click at [1322, 684] on button "Download" at bounding box center [1335, 682] width 80 height 24
click at [1361, 101] on h2 "Broker-RCTI-U-K70KOTNJ1Z.pdf" at bounding box center [774, 96] width 1202 height 13
click at [1378, 95] on icon "button" at bounding box center [1376, 96] width 12 height 12
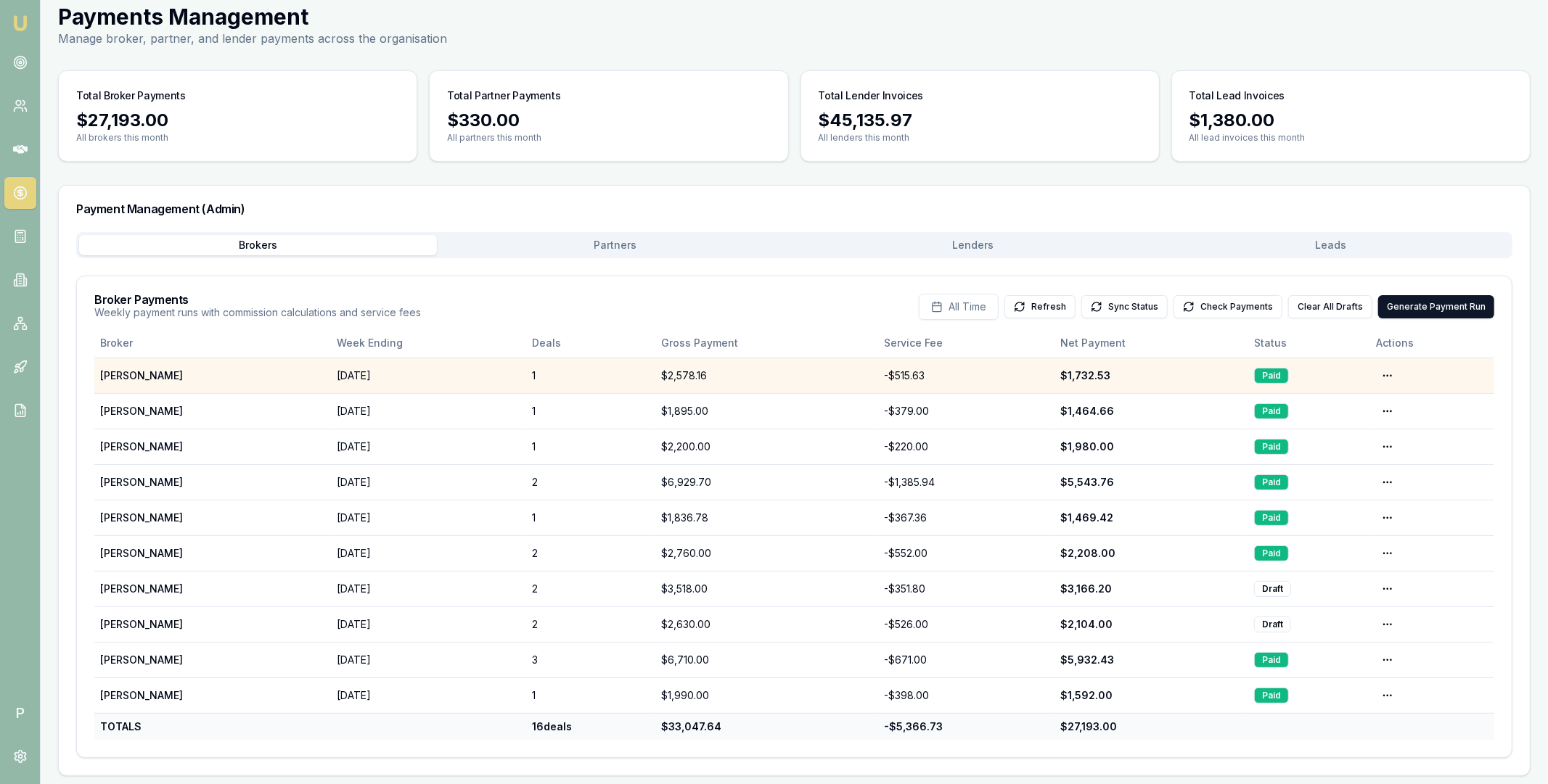
scroll to position [49, 0]
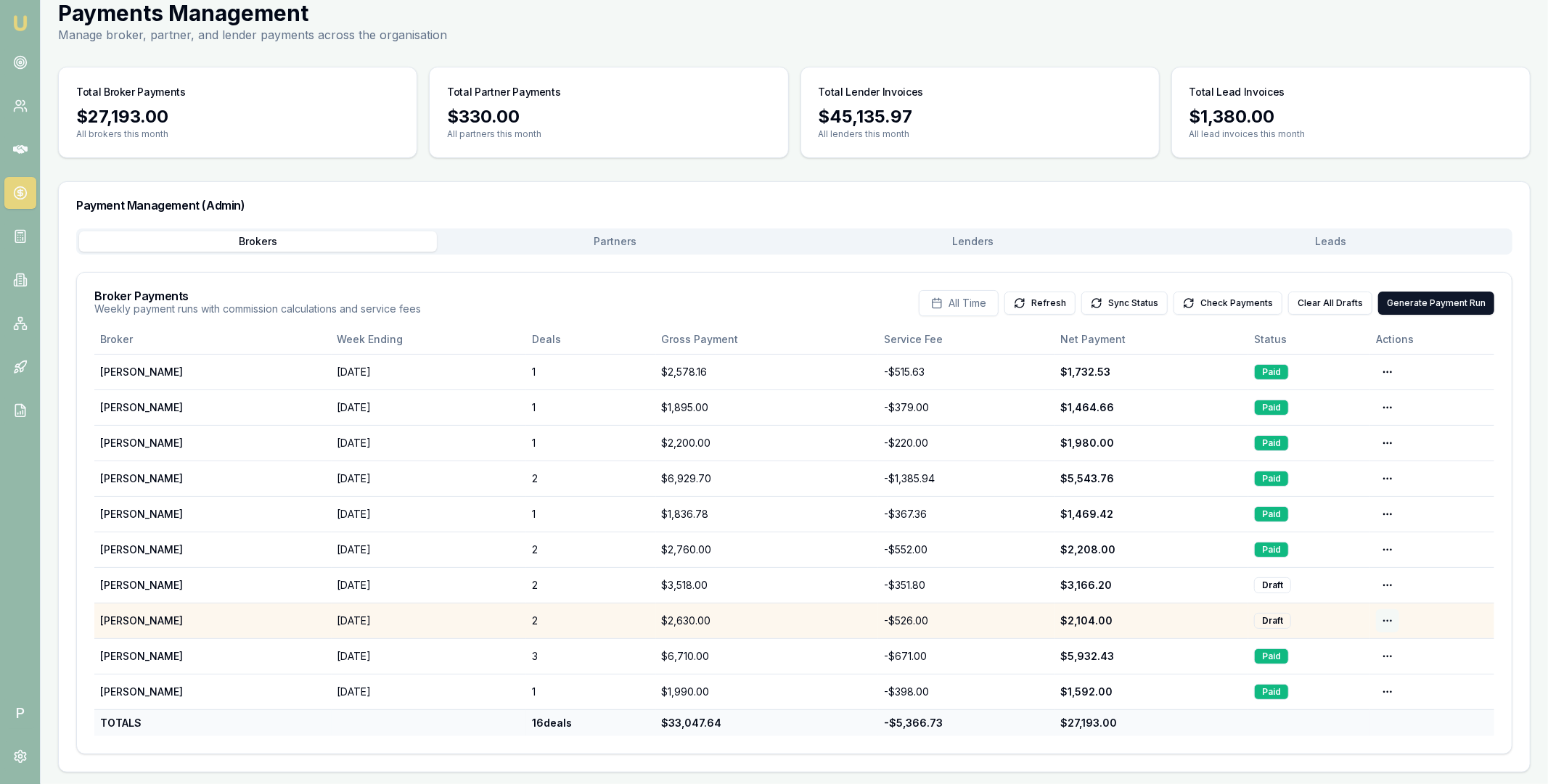
click at [1382, 623] on html "Emu Broker P Home Payments Matt Leeburn Toggle Menu Payments Management Manage …" at bounding box center [774, 343] width 1548 height 784
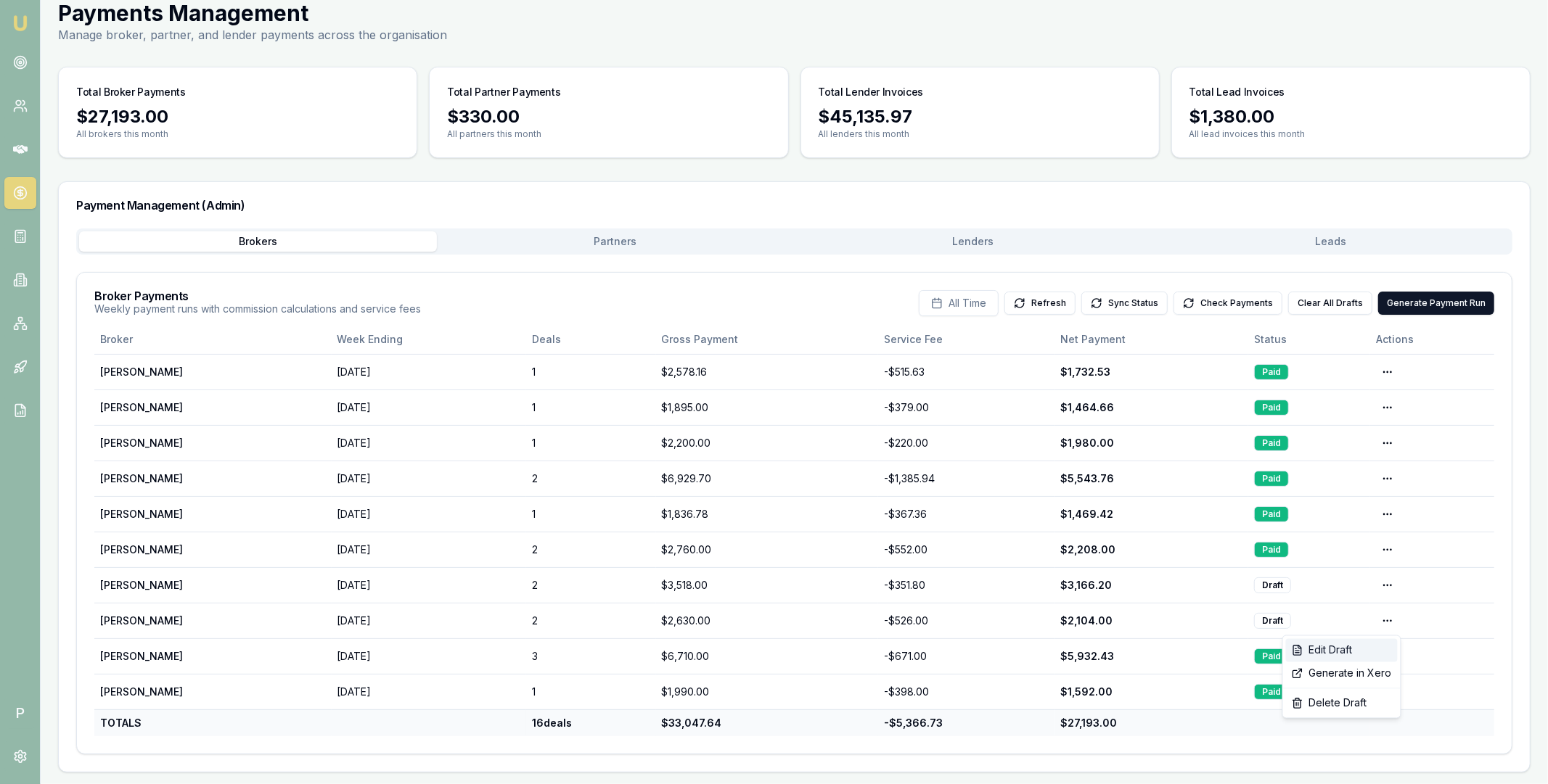
click at [1354, 649] on div "Edit Draft" at bounding box center [1343, 651] width 112 height 24
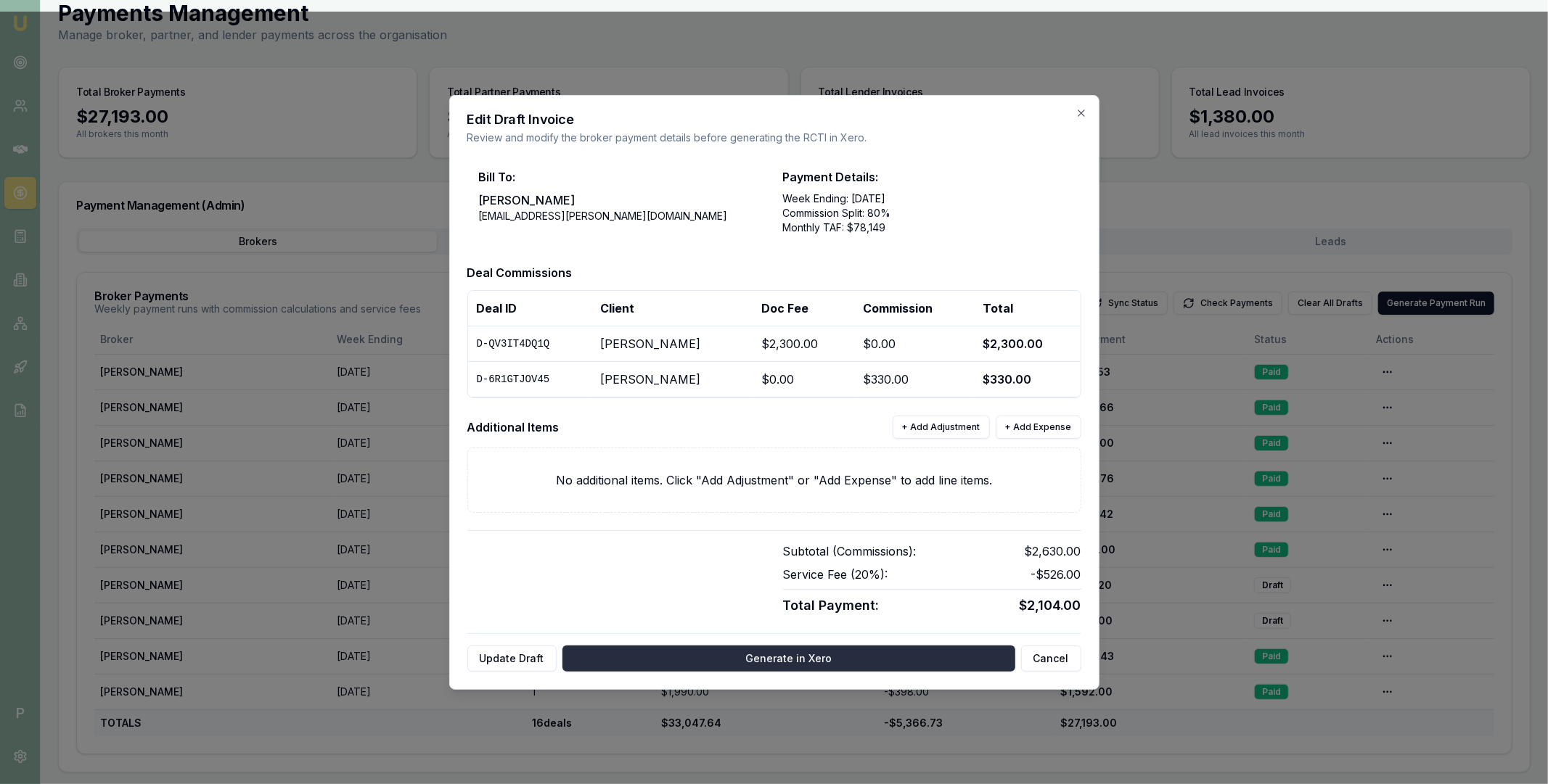
click at [796, 657] on button "Generate in Xero" at bounding box center [788, 658] width 453 height 27
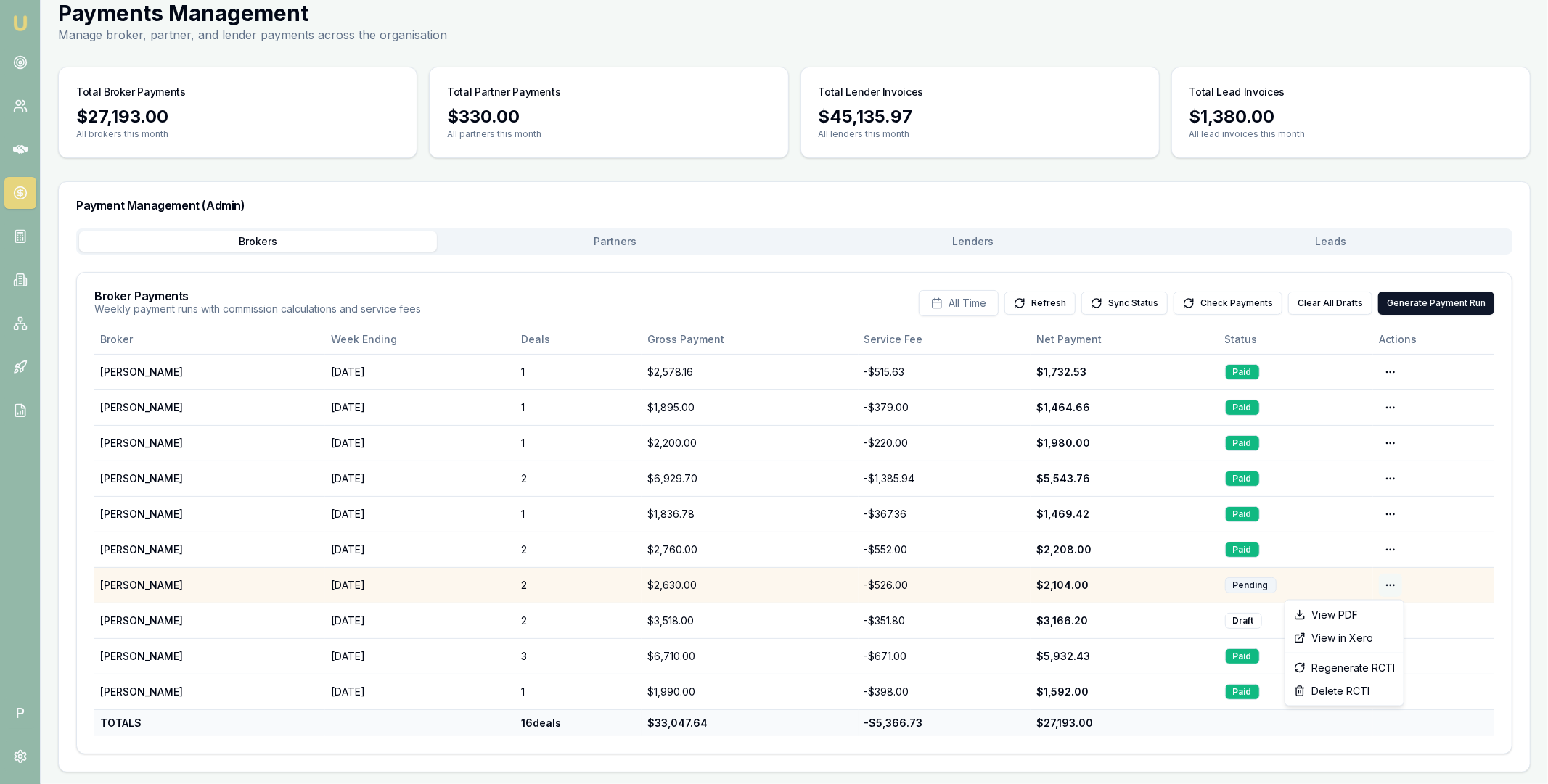
click at [1393, 584] on html "Emu Broker P Home Payments Matt Leeburn Toggle Menu Payments Management Manage …" at bounding box center [774, 343] width 1548 height 784
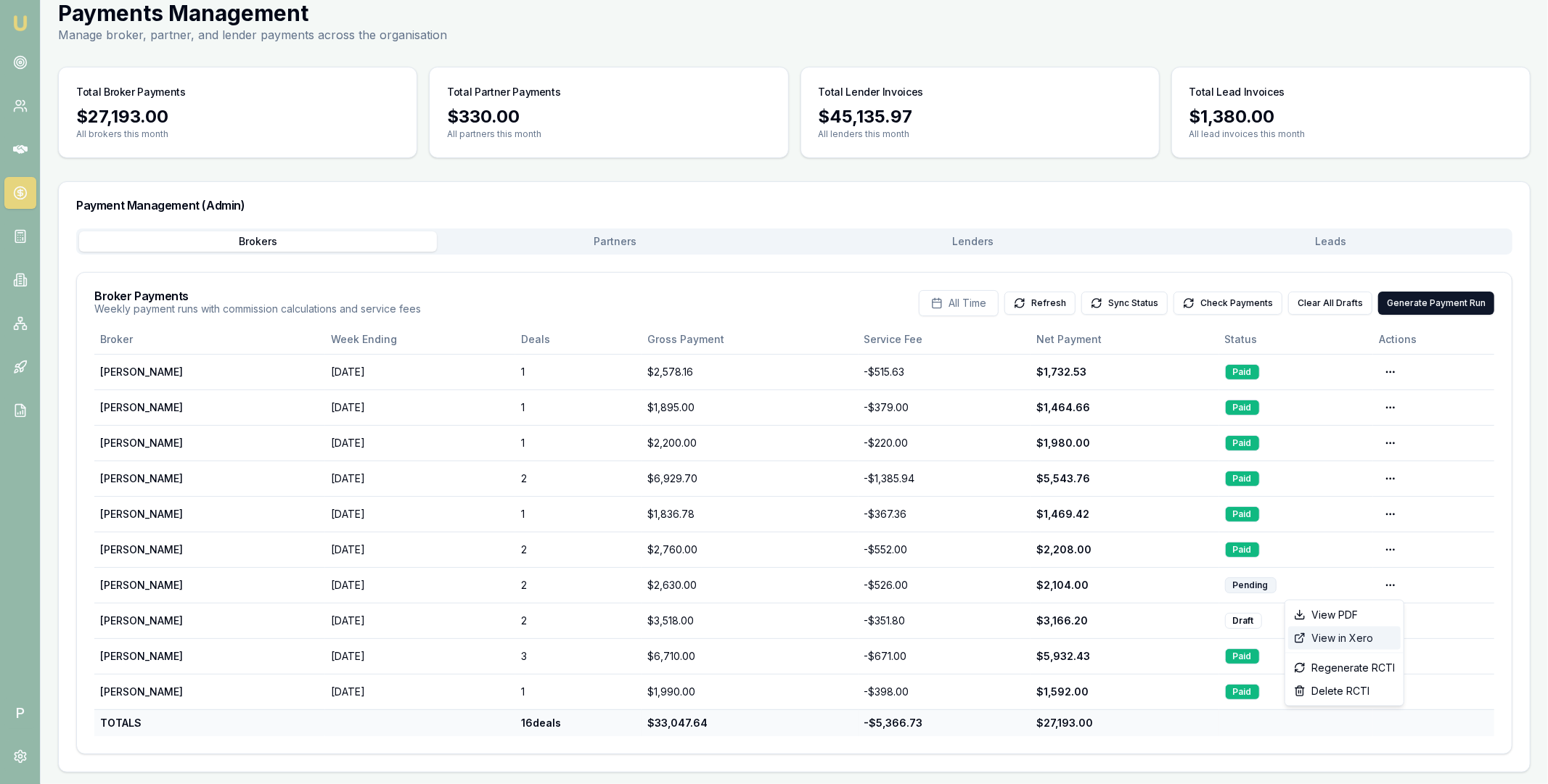
click at [1357, 637] on div "View in Xero" at bounding box center [1345, 639] width 112 height 24
click at [1250, 309] on button "Check Payments" at bounding box center [1228, 304] width 109 height 24
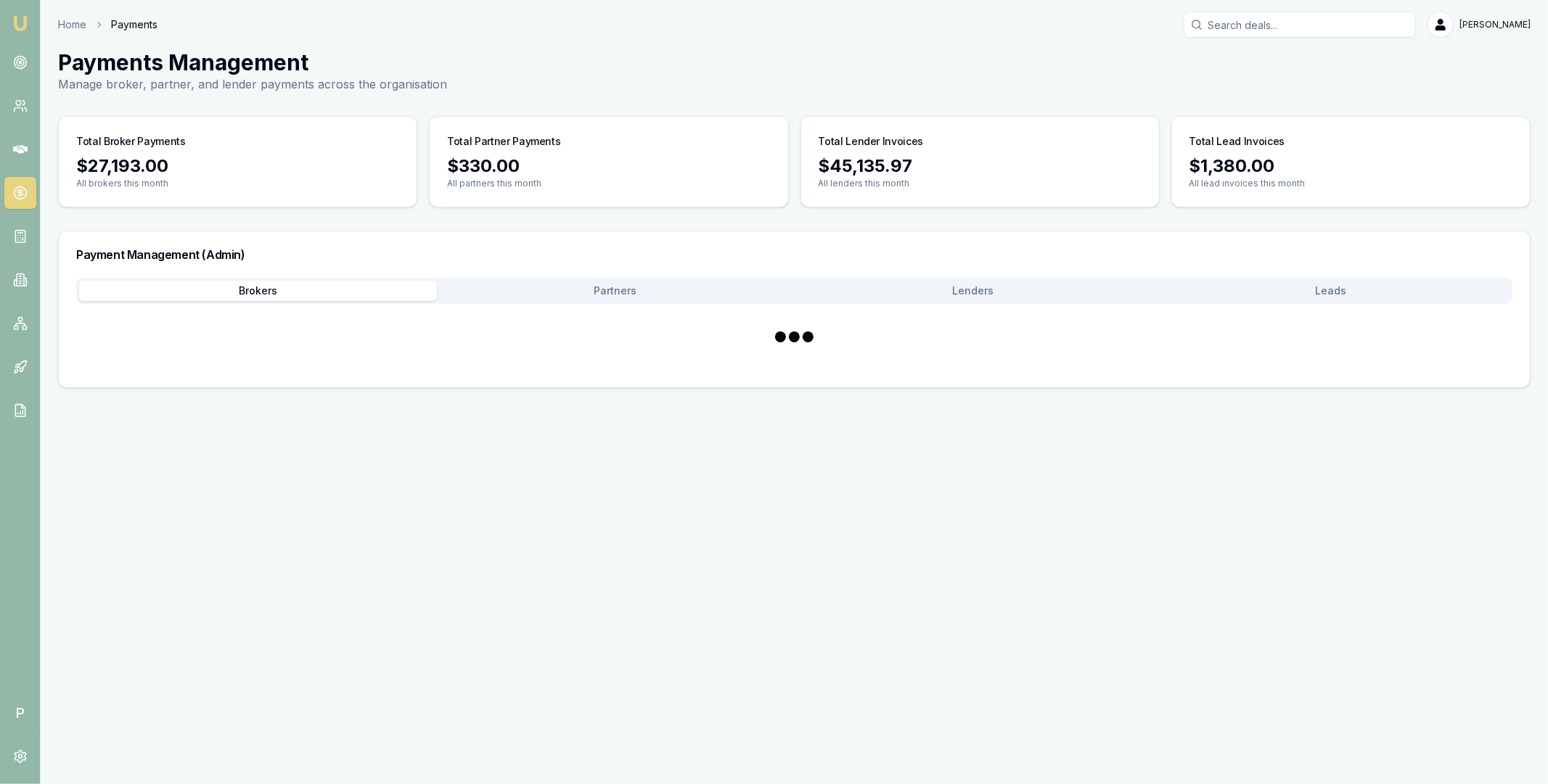
scroll to position [0, 0]
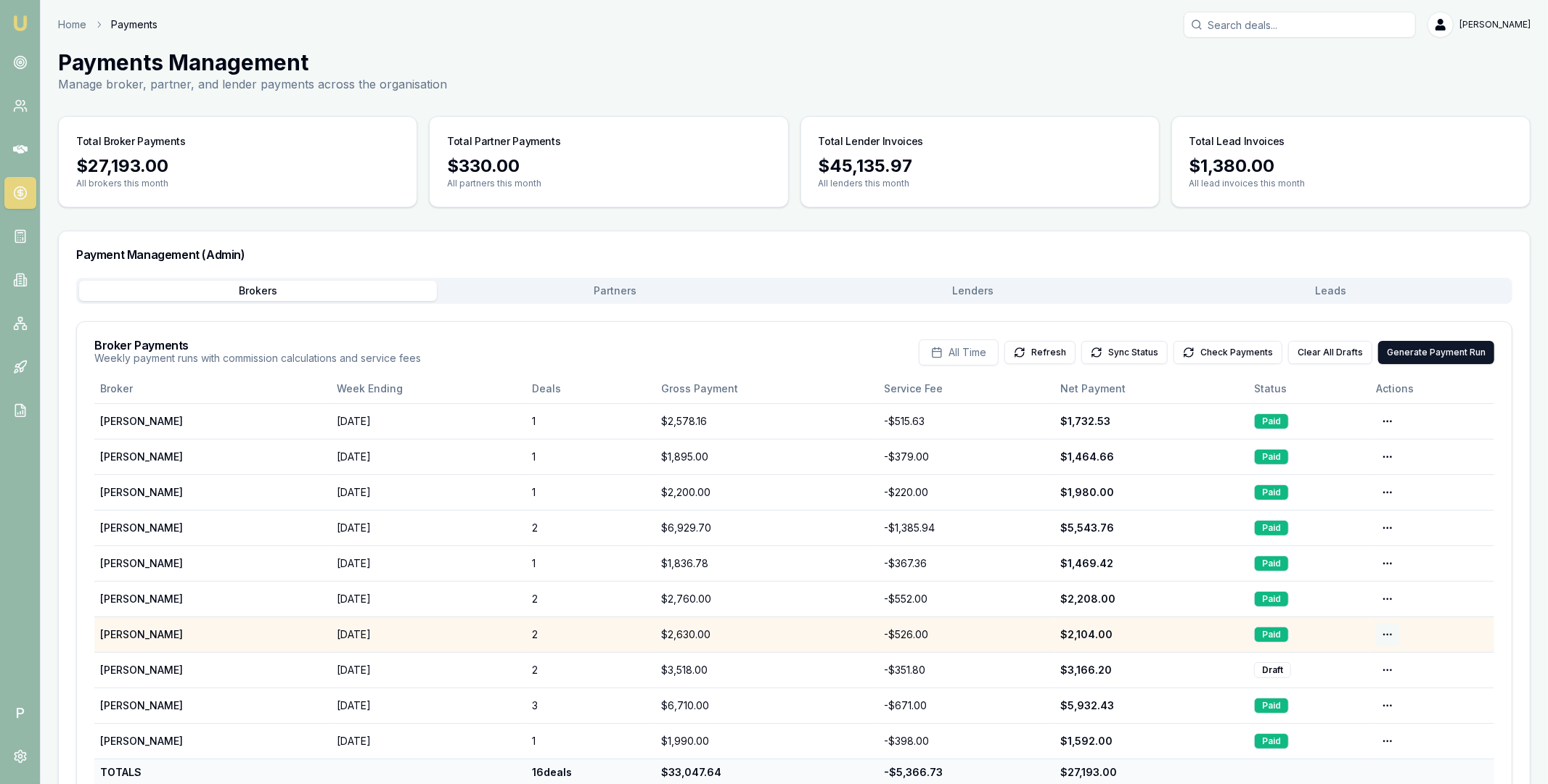
click at [1392, 633] on html "Emu Broker P Home Payments Matt Leeburn Toggle Menu Payments Management Manage …" at bounding box center [774, 392] width 1548 height 784
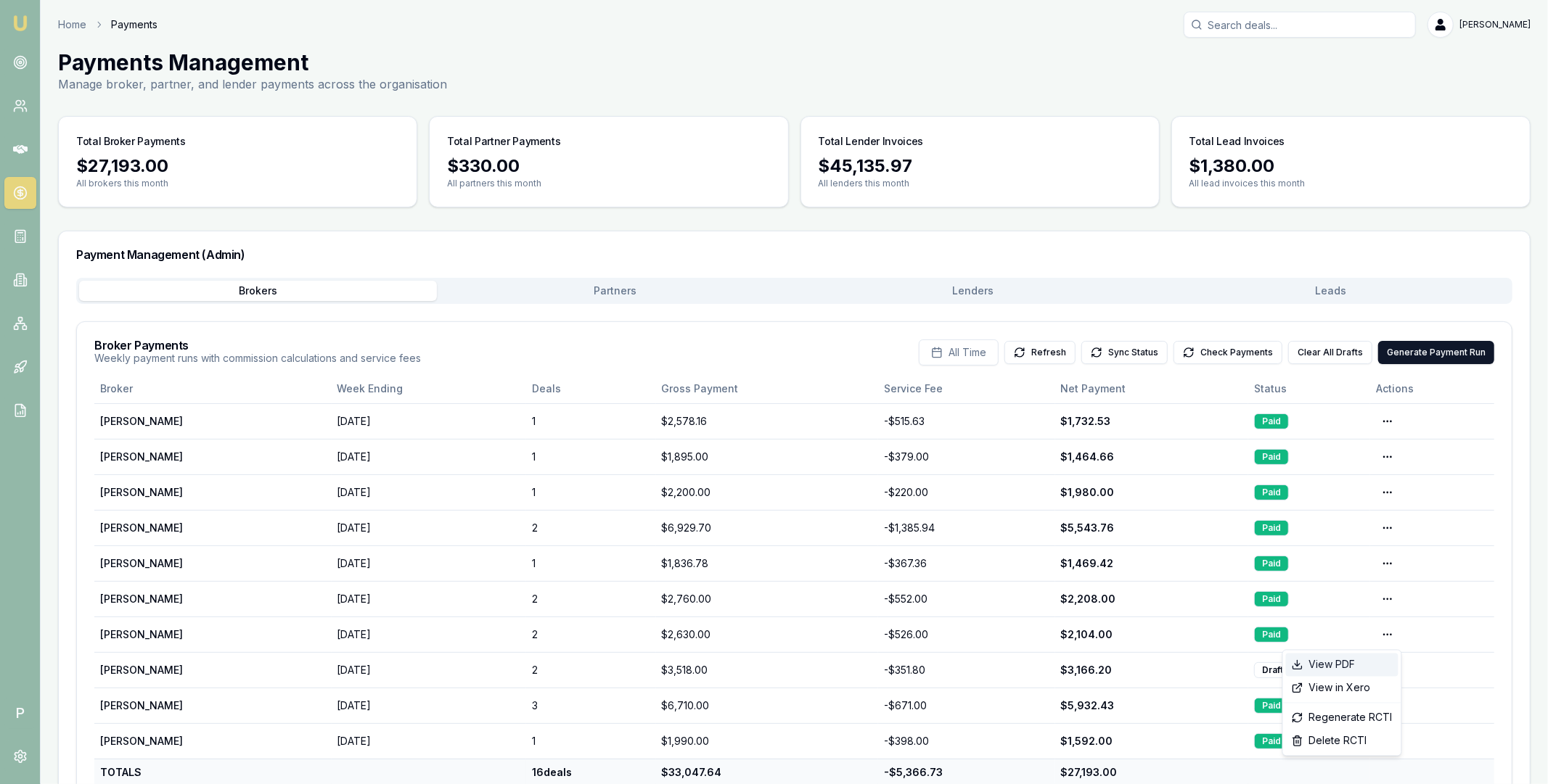
click at [1364, 660] on div "View PDF" at bounding box center [1343, 665] width 112 height 24
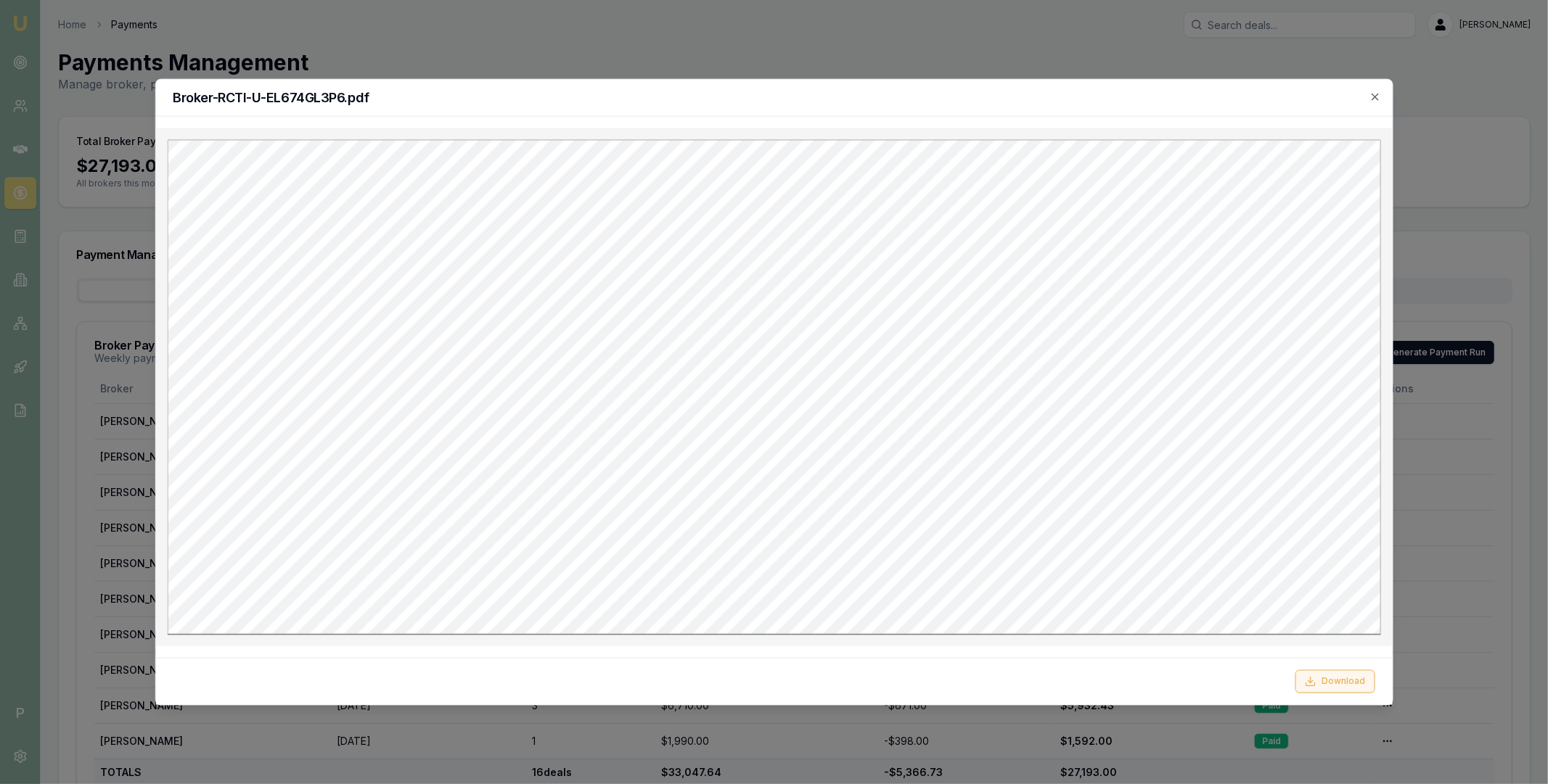
click at [1333, 686] on button "Download" at bounding box center [1335, 682] width 80 height 24
click at [1375, 101] on icon "button" at bounding box center [1376, 96] width 12 height 12
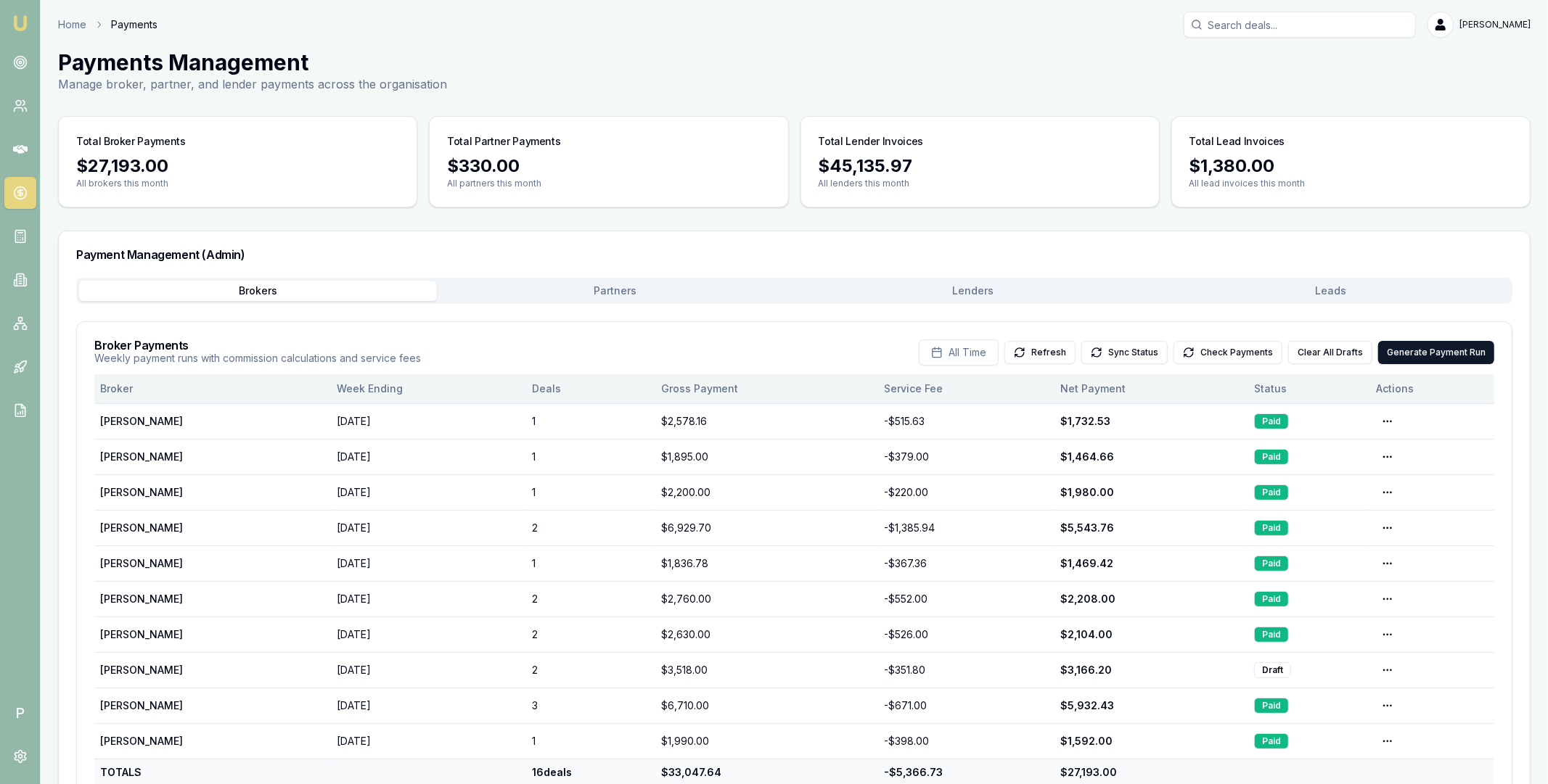
scroll to position [49, 0]
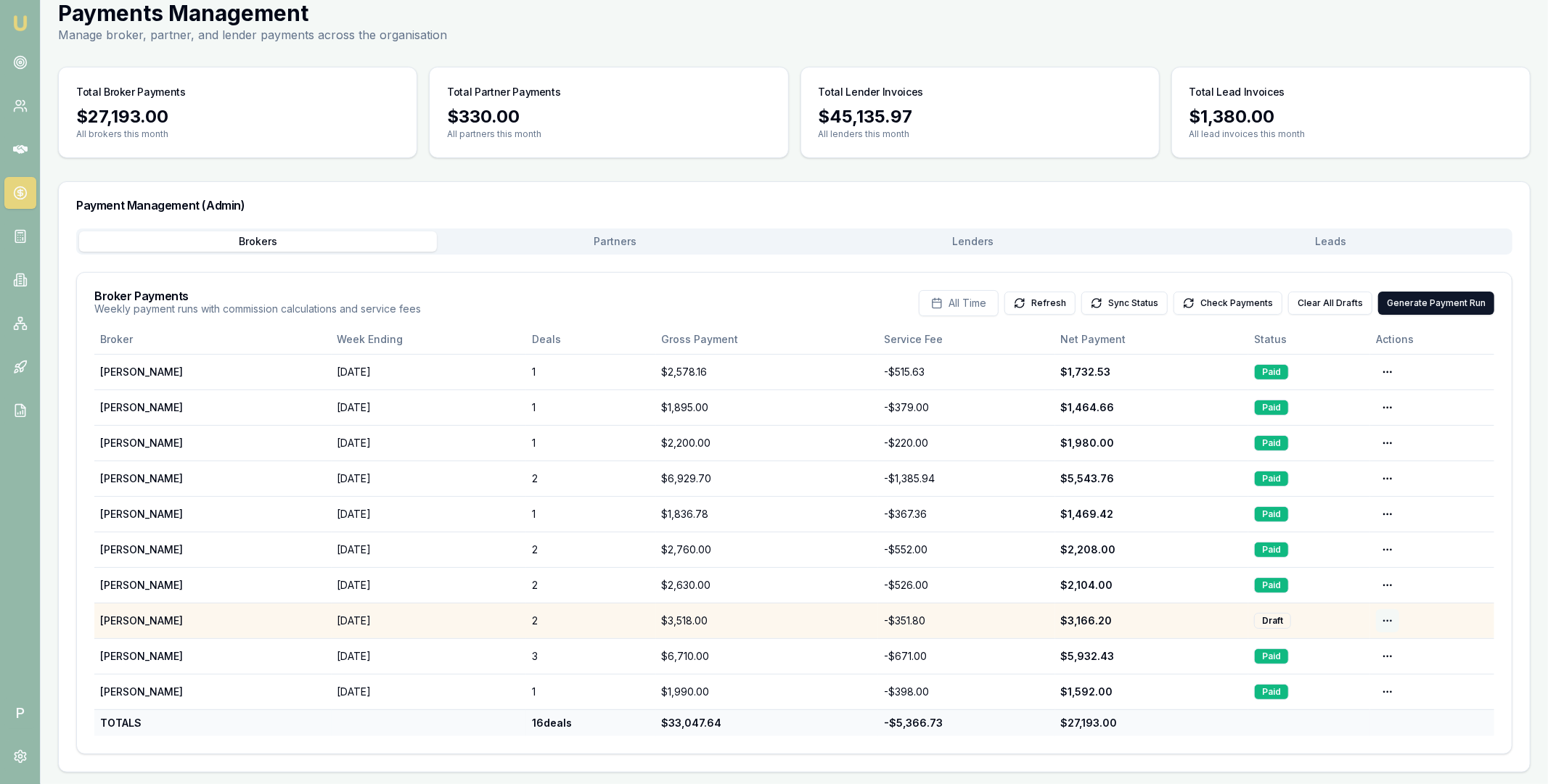
click at [1388, 617] on html "Emu Broker P Home Payments Matt Leeburn Toggle Menu Payments Management Manage …" at bounding box center [774, 343] width 1548 height 784
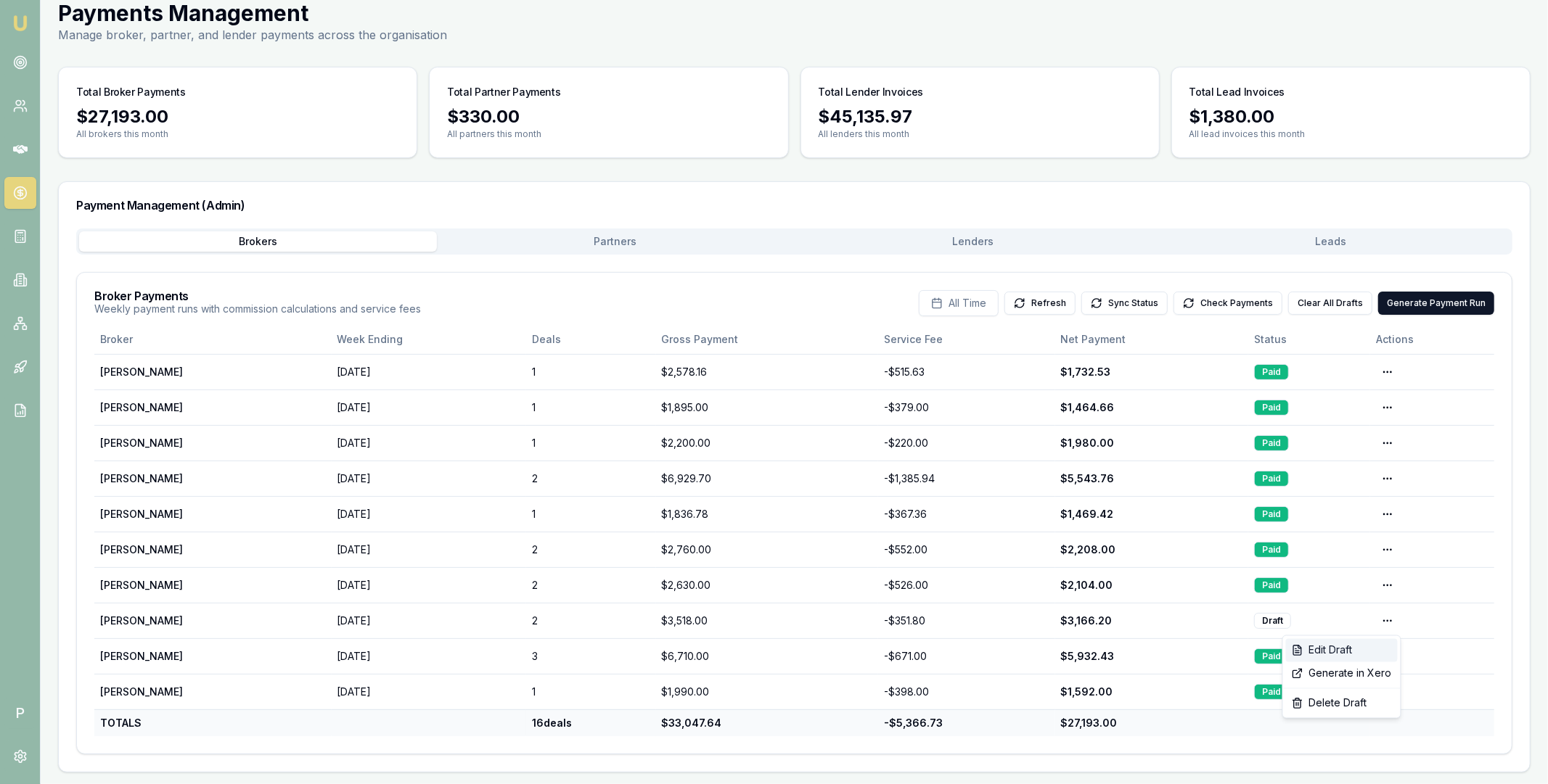
click at [1367, 645] on div "Edit Draft" at bounding box center [1343, 651] width 112 height 24
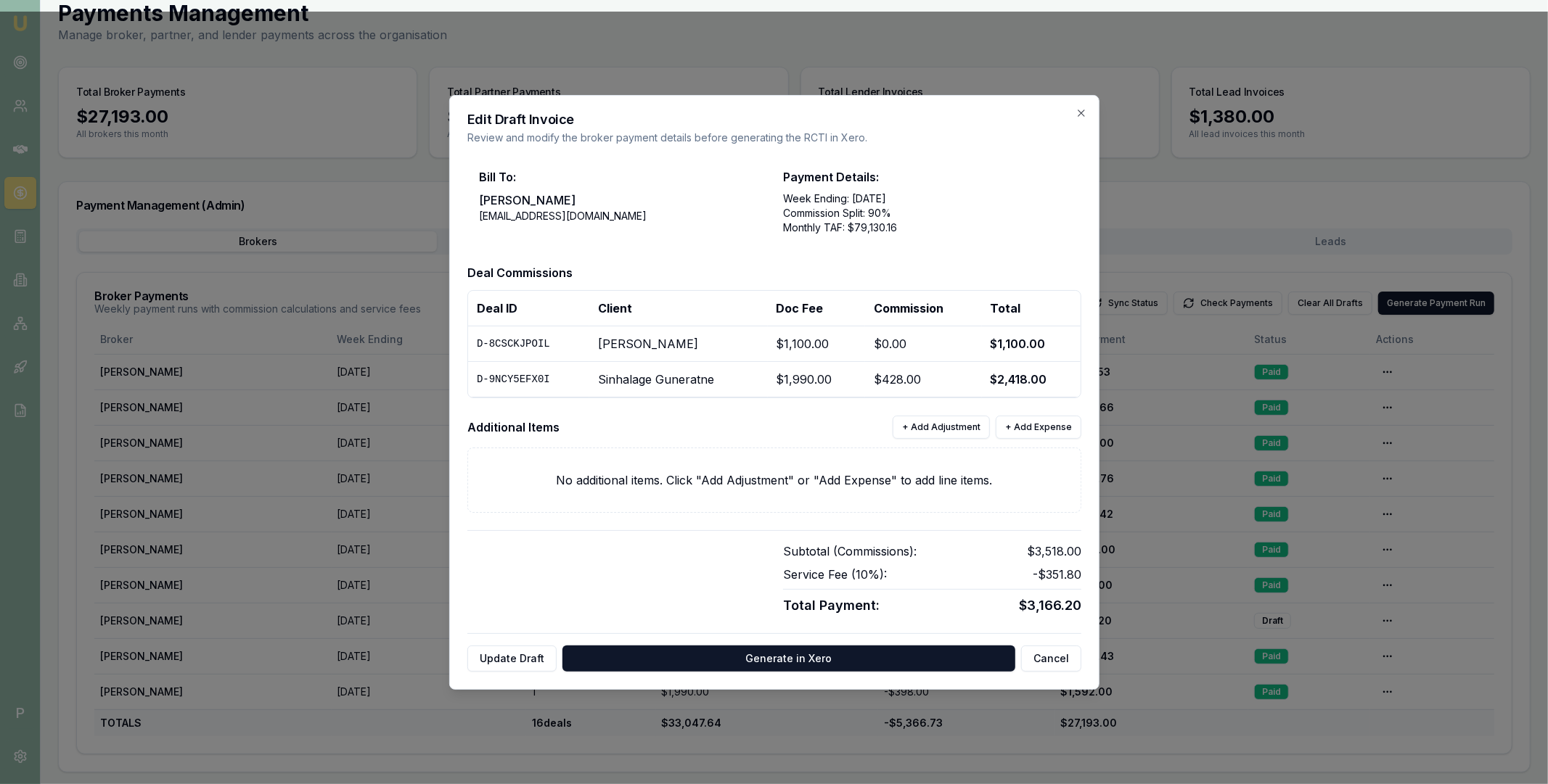
click at [592, 84] on div at bounding box center [774, 392] width 1548 height 784
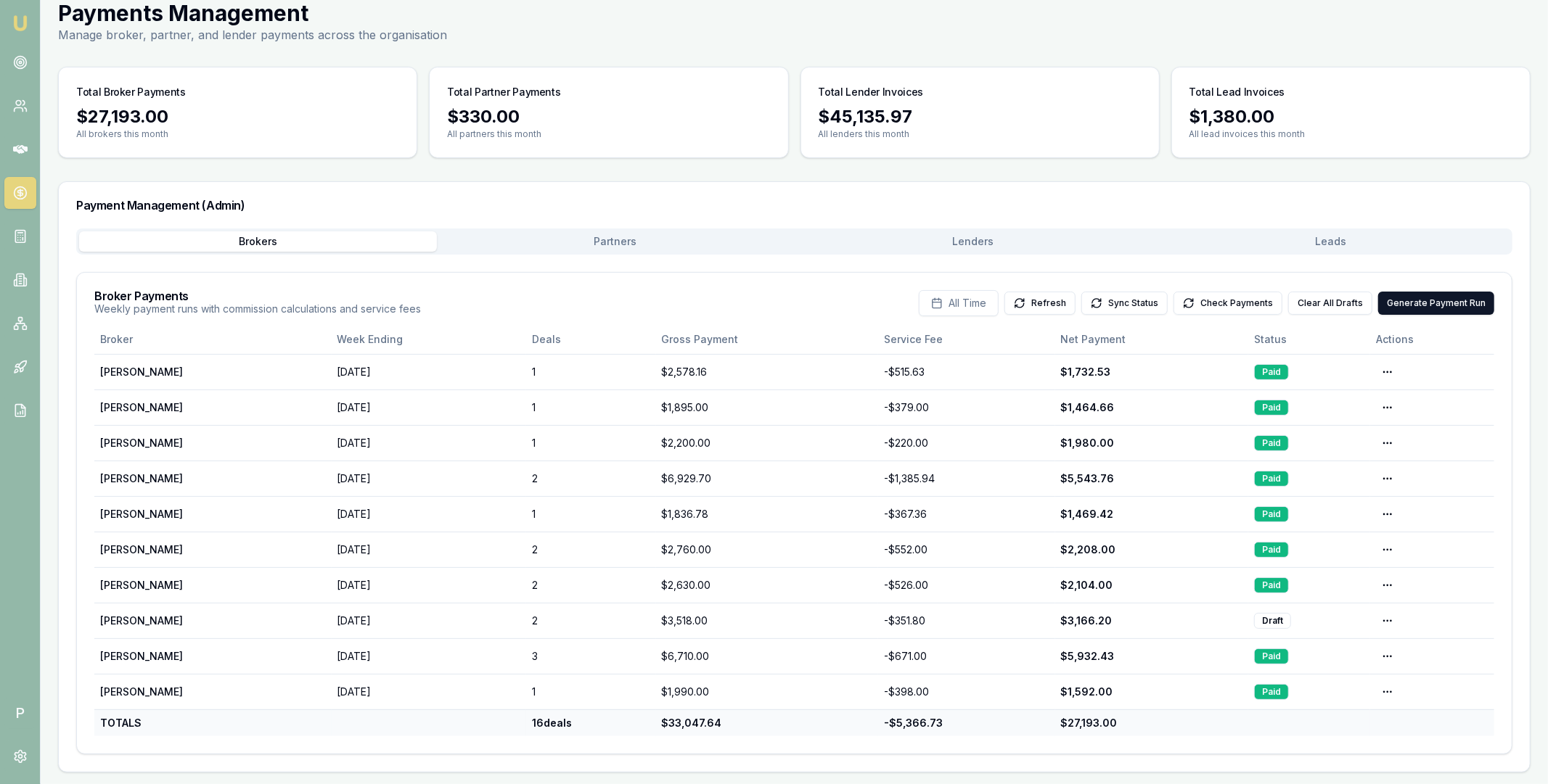
click at [562, 240] on div "Payment Management (Admin) Brokers Partners Lenders Leads Broker Payments Weekl…" at bounding box center [794, 477] width 1472 height 591
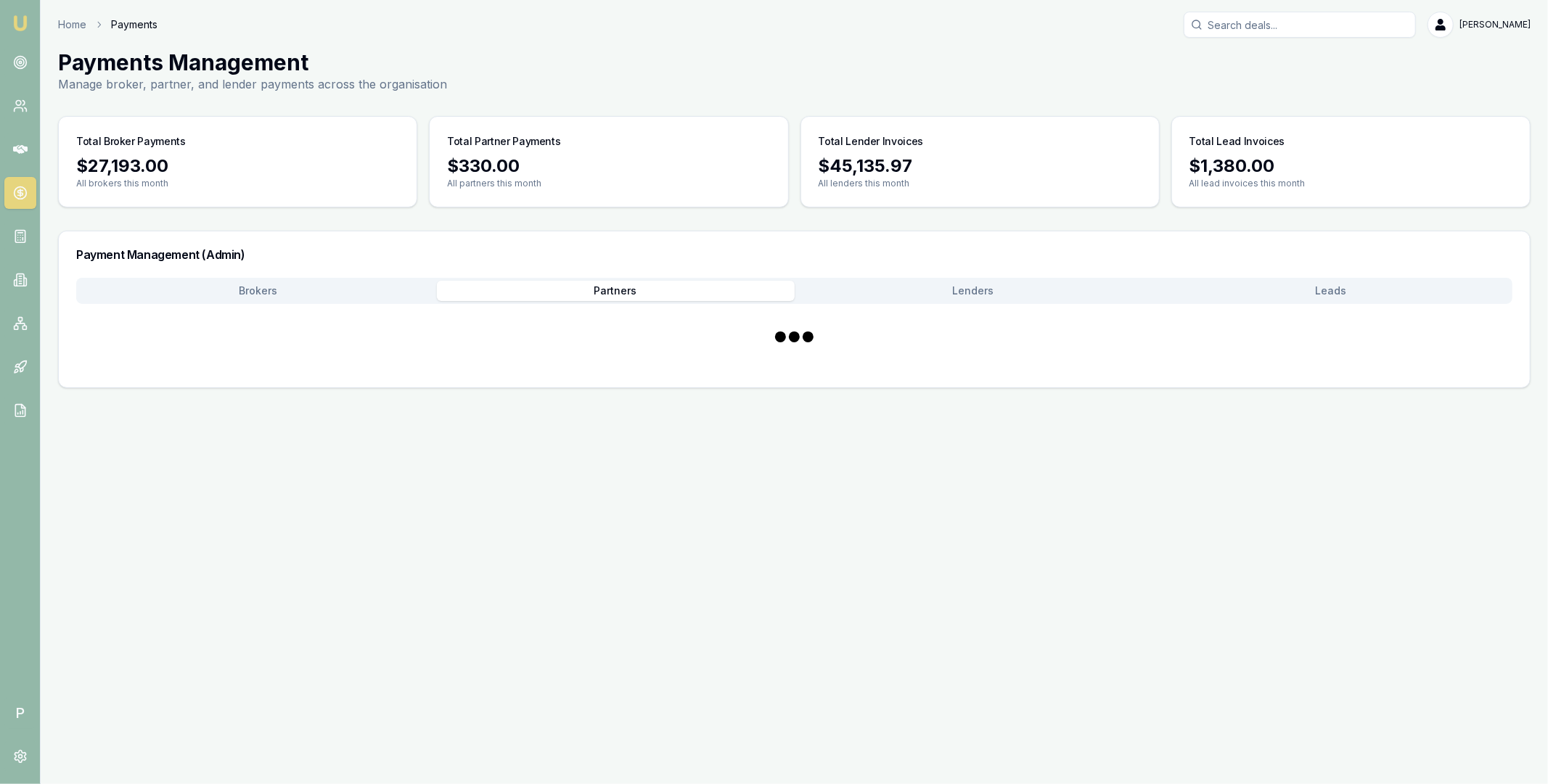
scroll to position [0, 0]
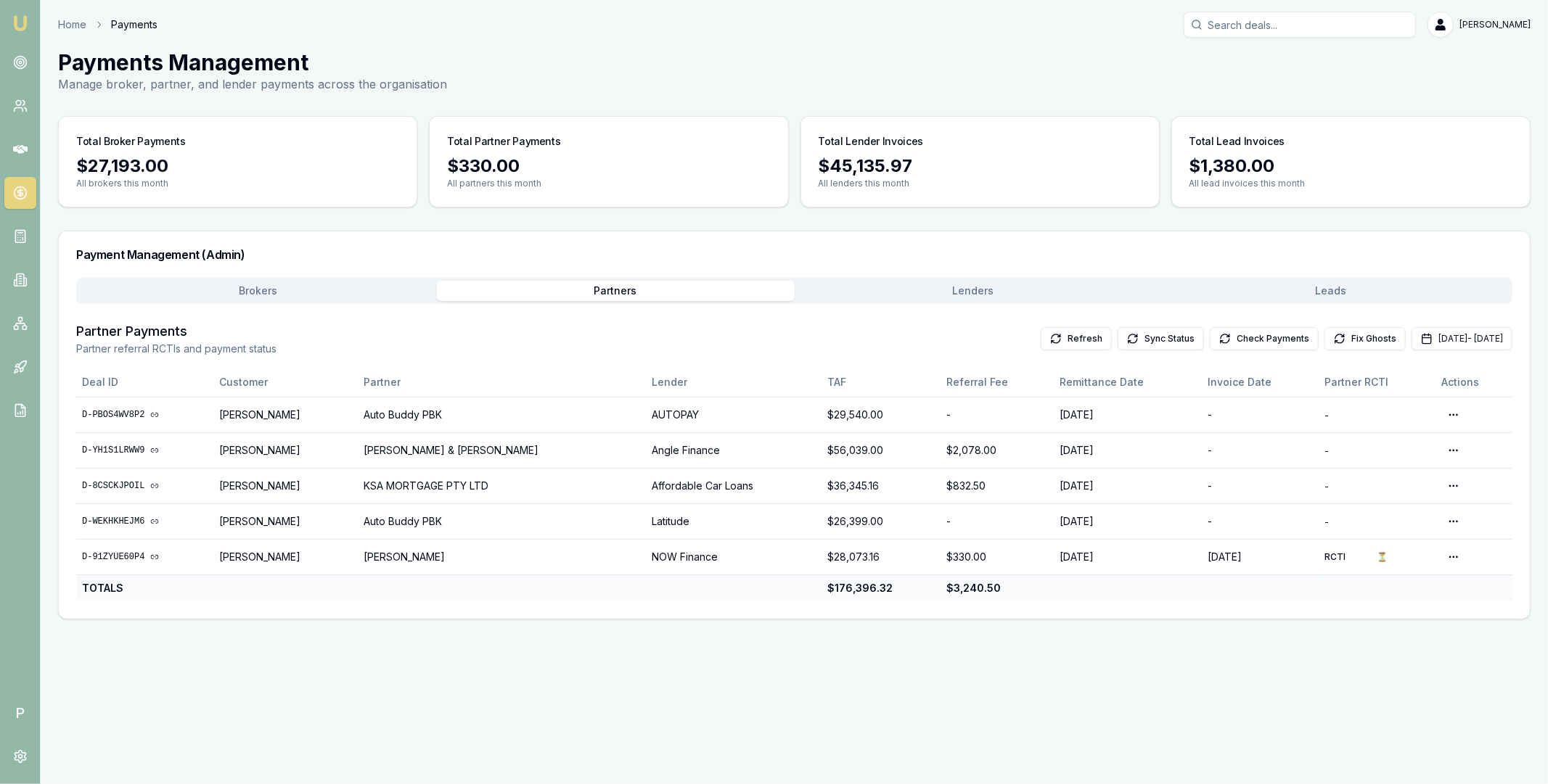
click at [301, 287] on button "Brokers" at bounding box center [258, 291] width 358 height 21
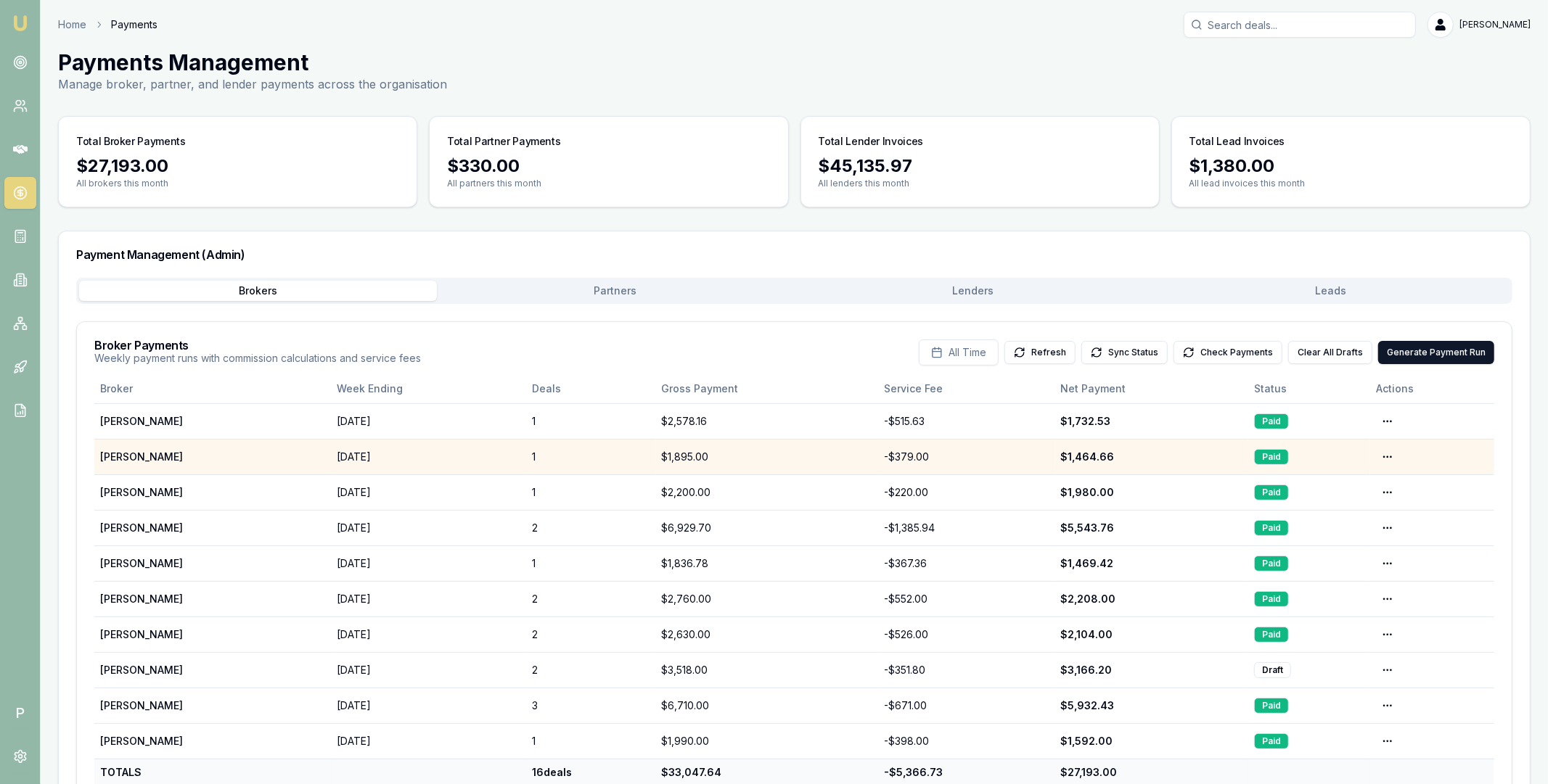
scroll to position [49, 0]
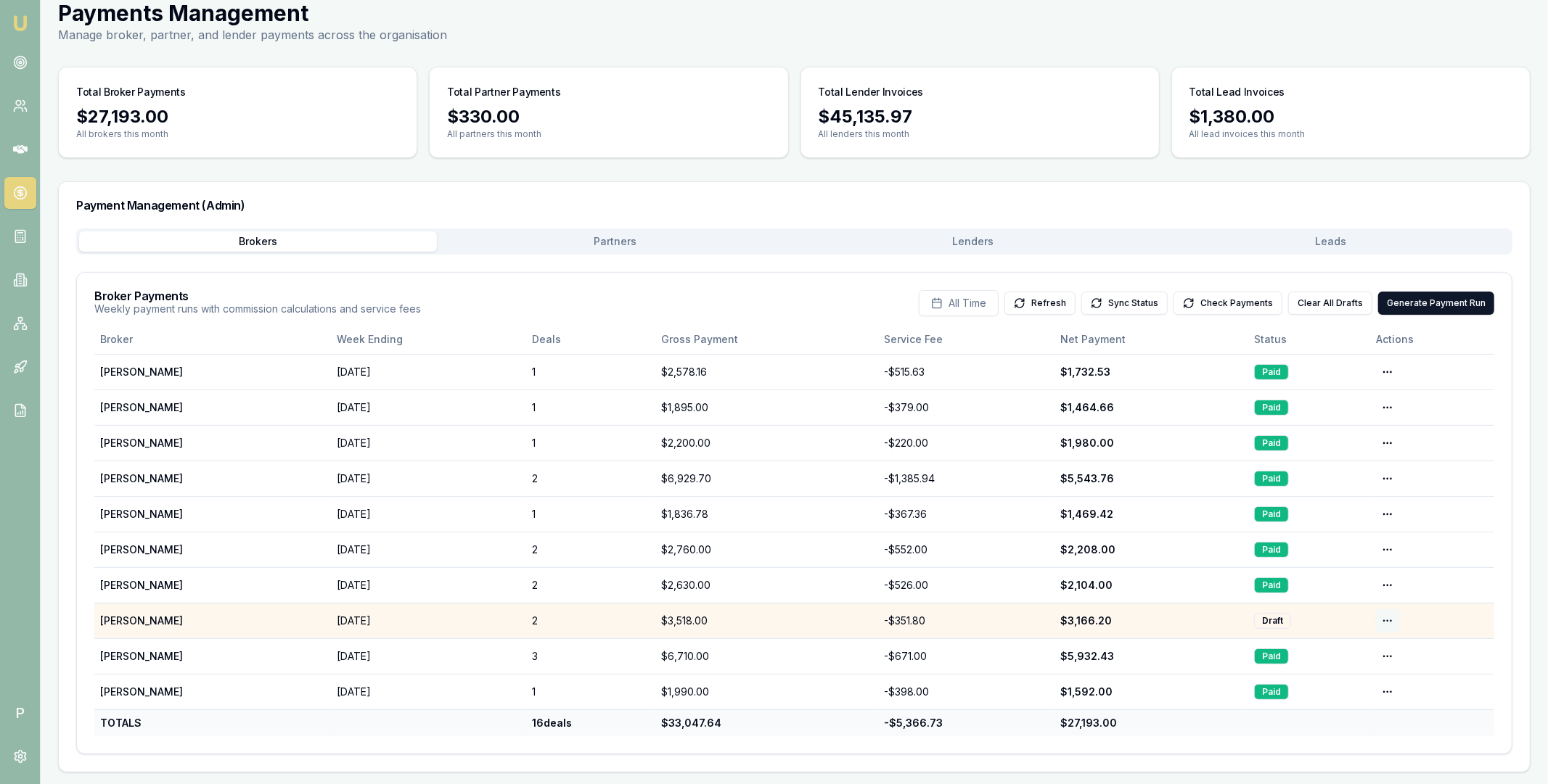
click at [1382, 622] on html "Emu Broker P Home Payments Matt Leeburn Toggle Menu Payments Management Manage …" at bounding box center [774, 343] width 1548 height 784
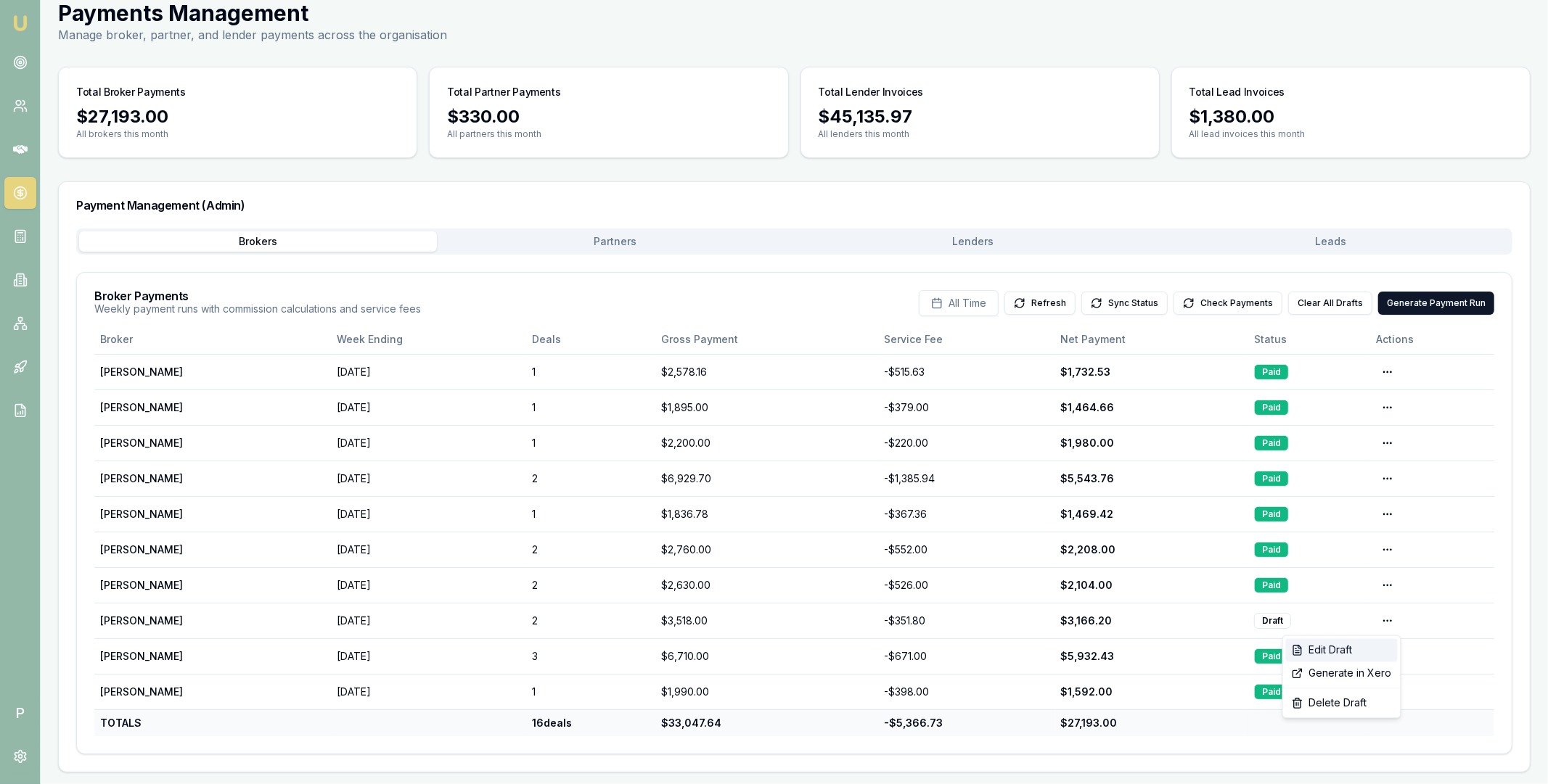
click at [1358, 653] on div "Edit Draft" at bounding box center [1343, 651] width 112 height 24
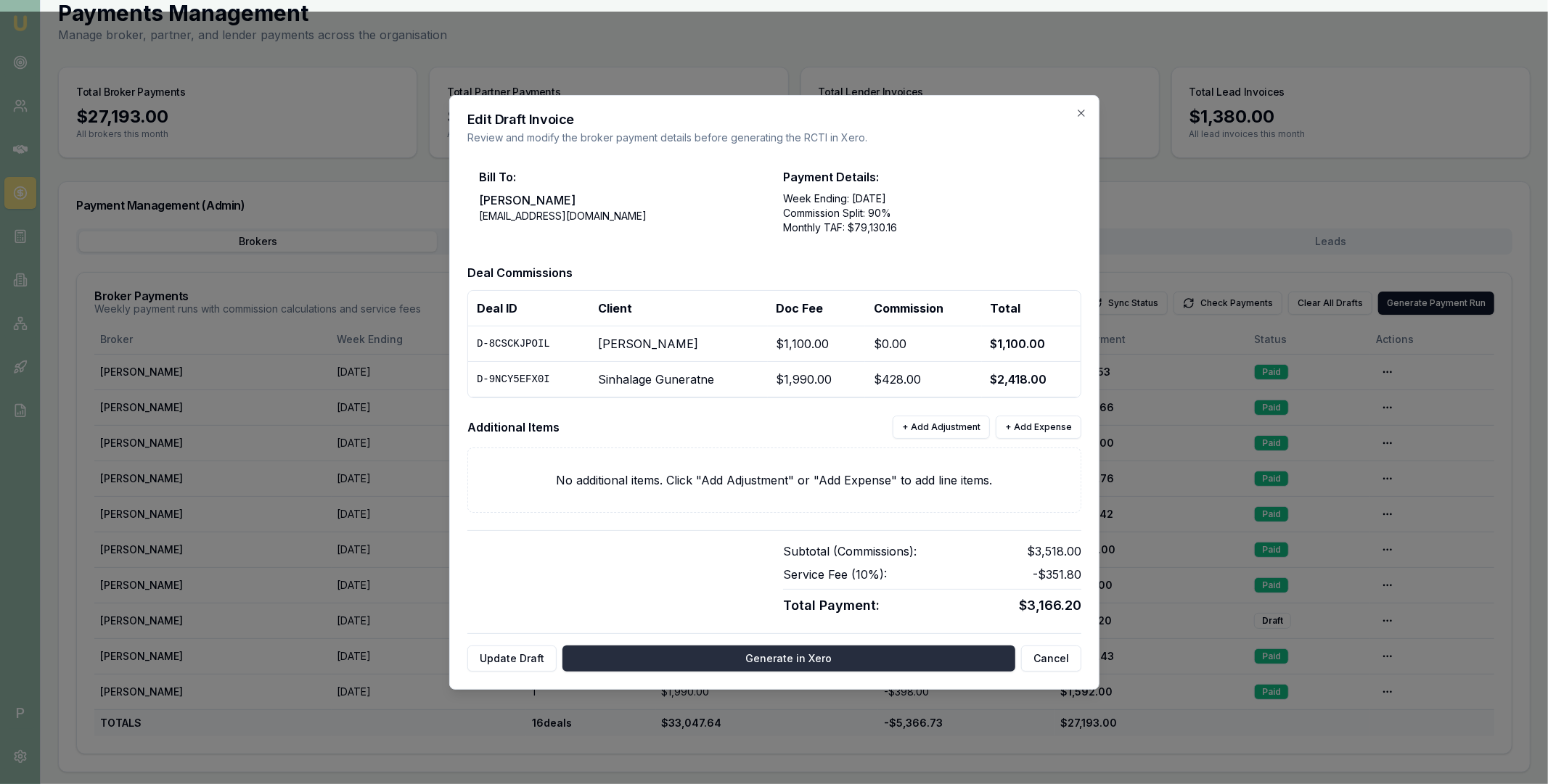
click at [736, 659] on button "Generate in Xero" at bounding box center [788, 658] width 453 height 27
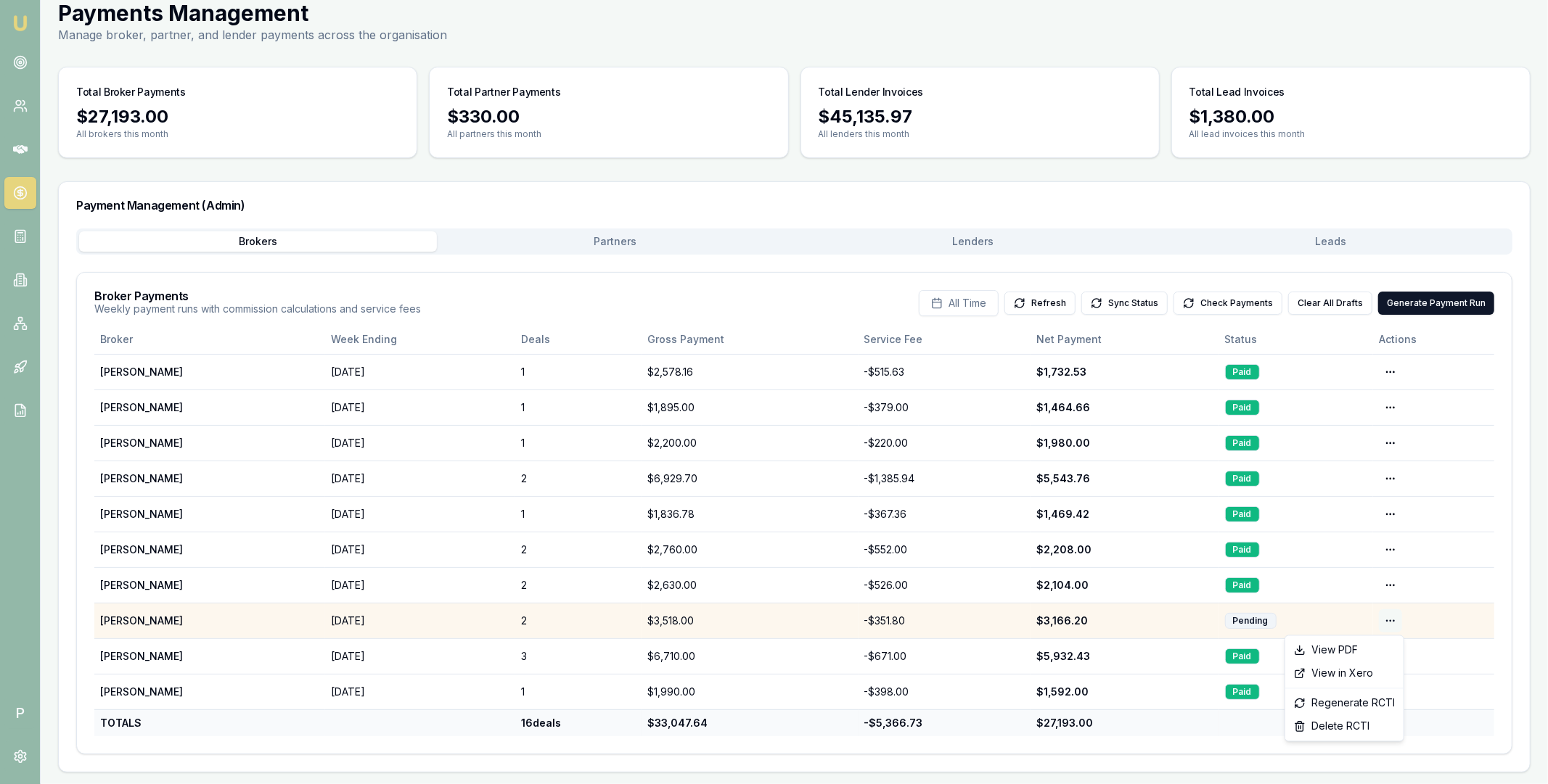
click at [1392, 617] on html "Emu Broker P Home Payments Matt Leeburn Toggle Menu Payments Management Manage …" at bounding box center [774, 343] width 1548 height 784
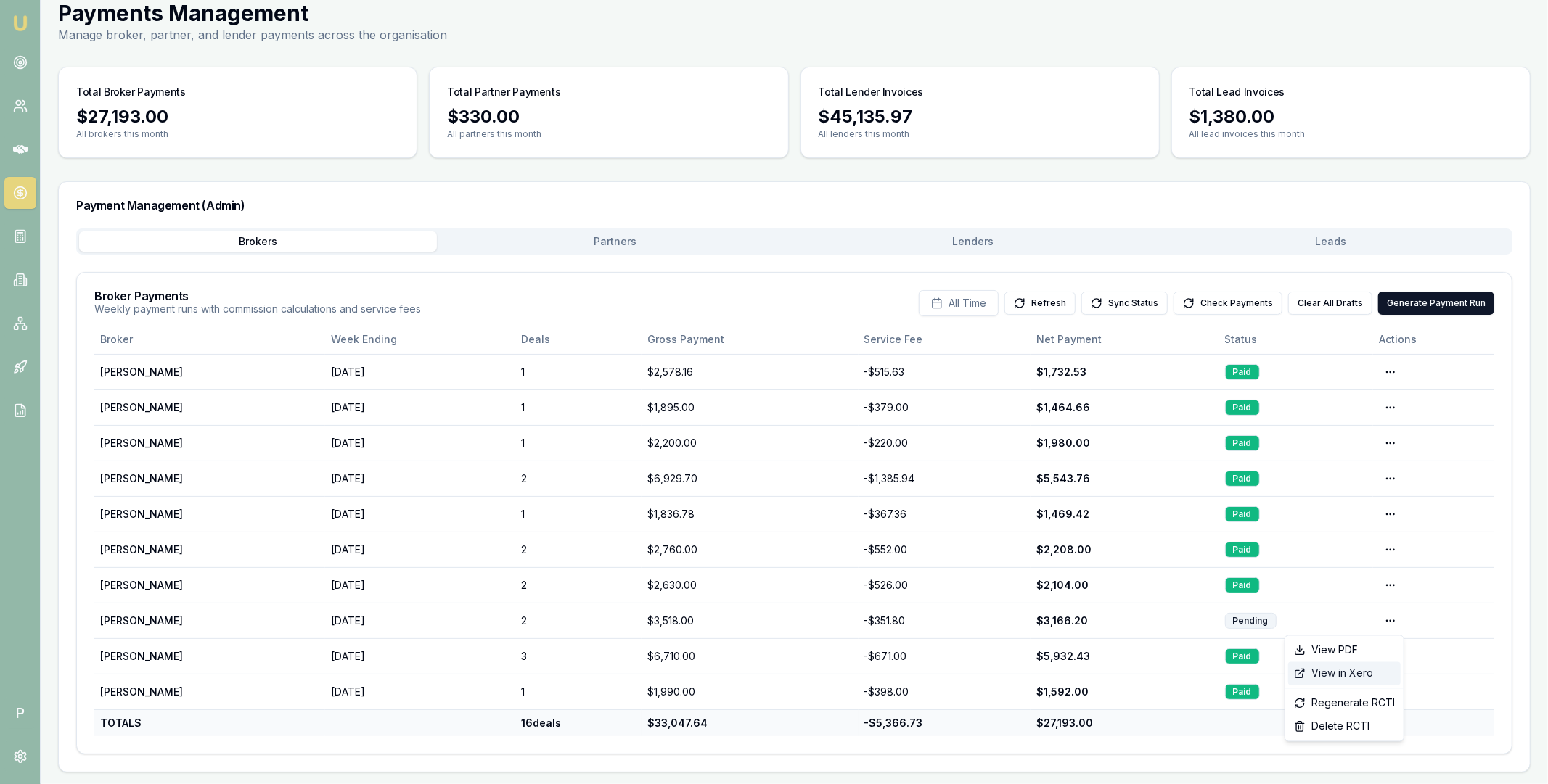
click at [1360, 673] on div "View in Xero" at bounding box center [1345, 674] width 112 height 24
click at [1256, 305] on button "Check Payments" at bounding box center [1228, 304] width 109 height 24
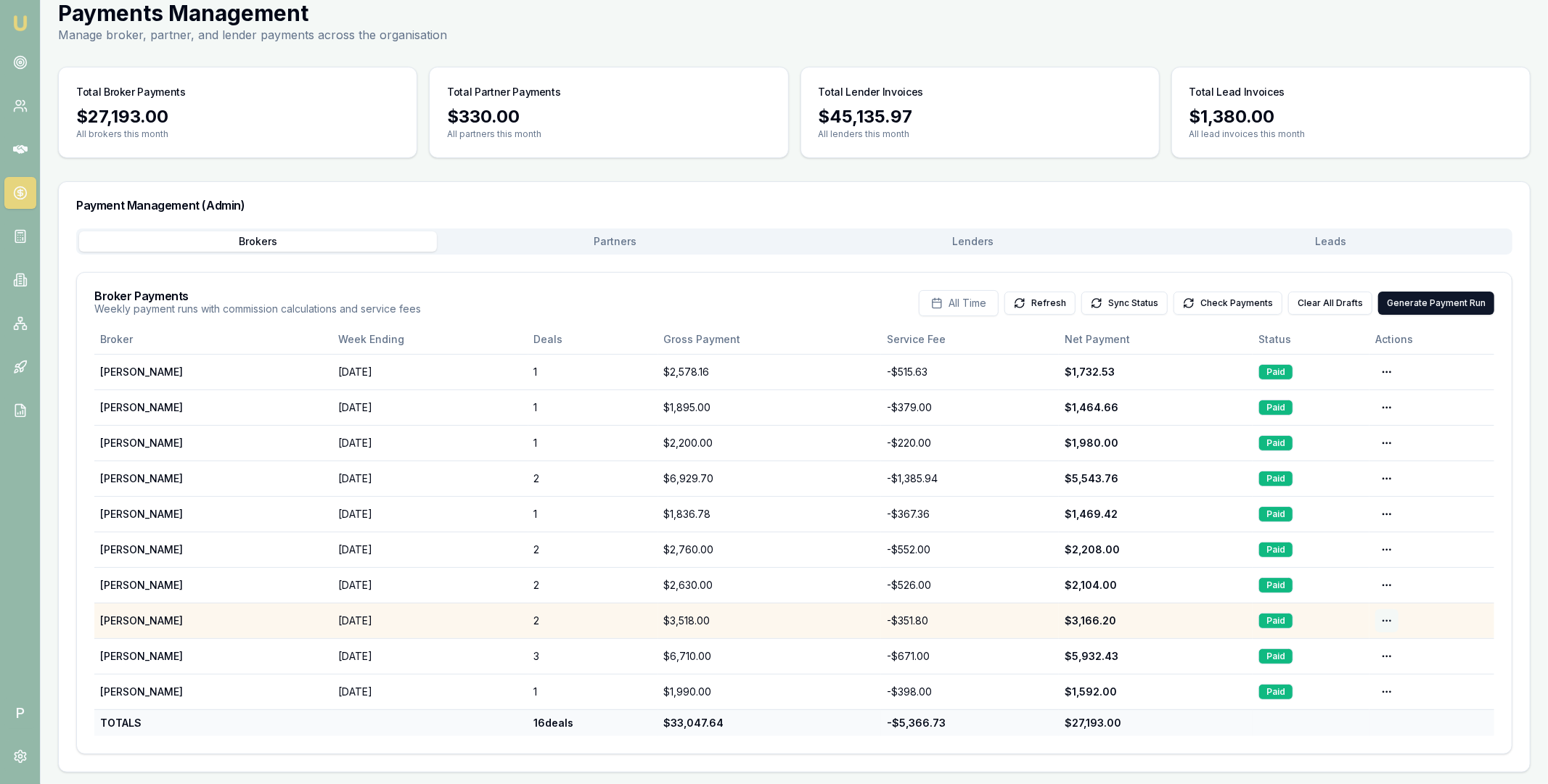
click at [1388, 620] on html "Emu Broker P Home Payments Matt Leeburn Toggle Menu Payments Management Manage …" at bounding box center [774, 343] width 1548 height 784
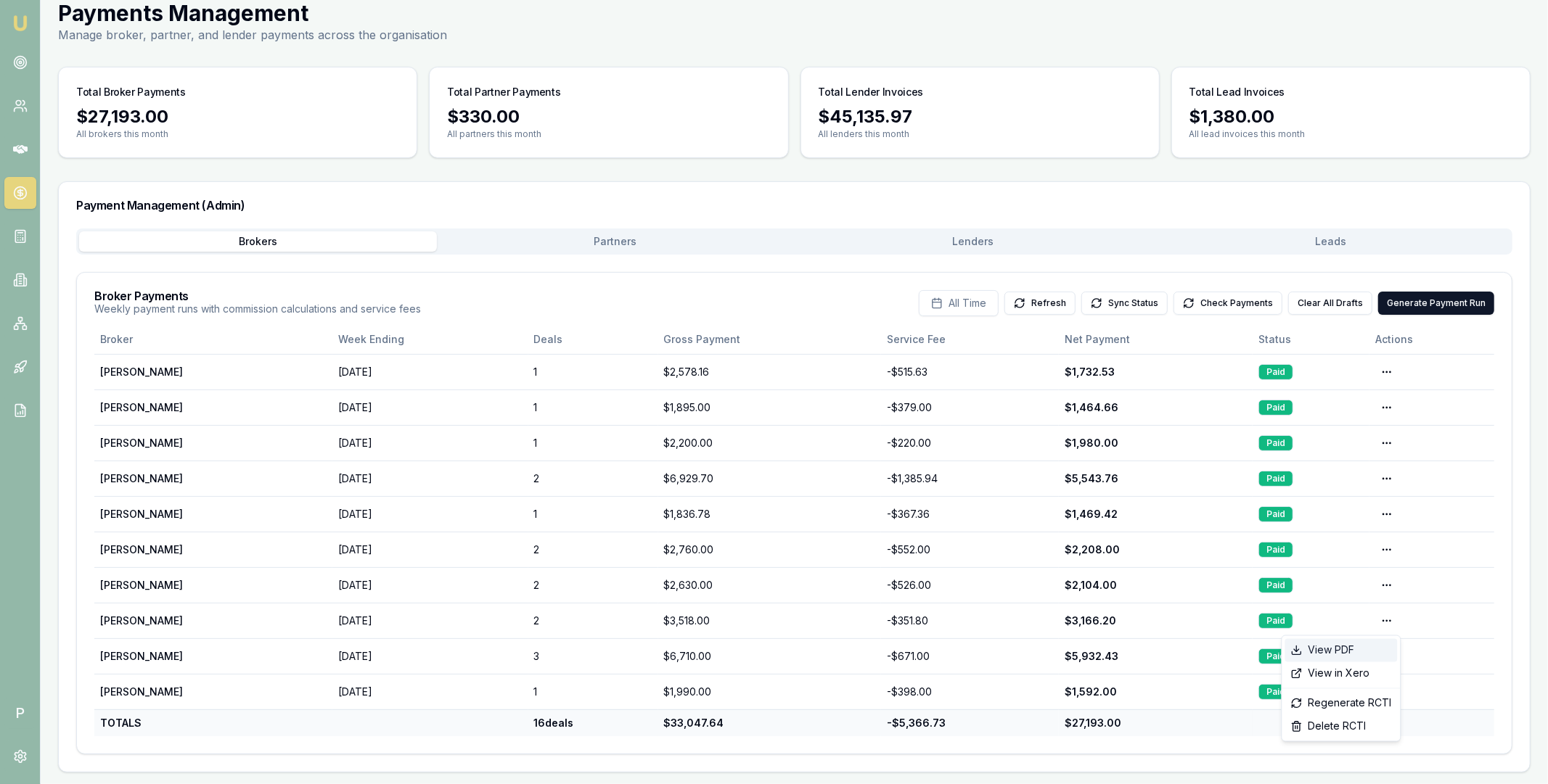
click at [1348, 648] on div "View PDF" at bounding box center [1342, 651] width 112 height 24
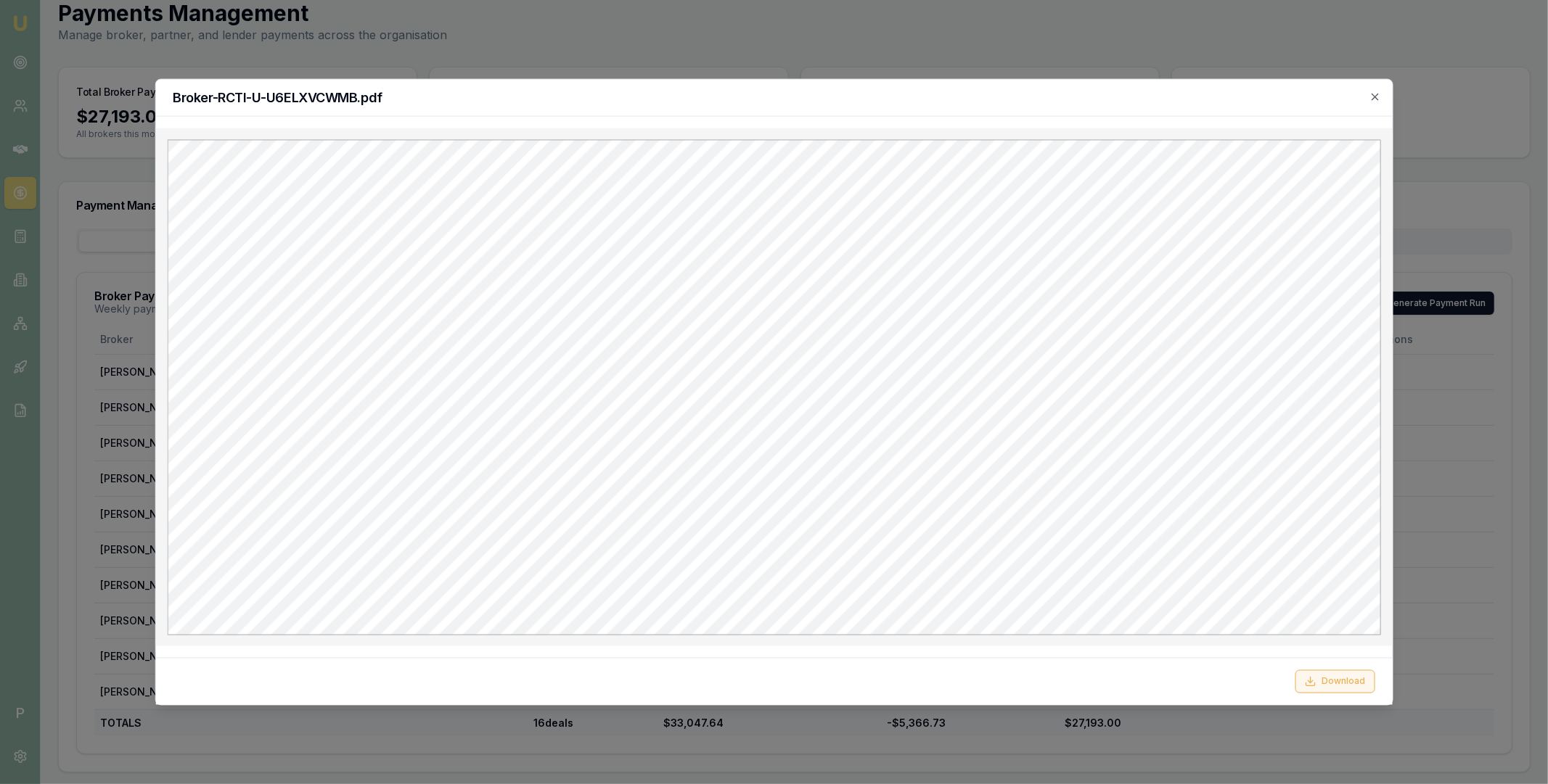
scroll to position [0, 0]
click at [1342, 681] on button "Download" at bounding box center [1335, 682] width 80 height 24
click at [1368, 95] on h2 "Broker-RCTI-U-U6ELXVCWMB.pdf" at bounding box center [774, 96] width 1202 height 13
click at [1377, 95] on icon "button" at bounding box center [1375, 96] width 7 height 7
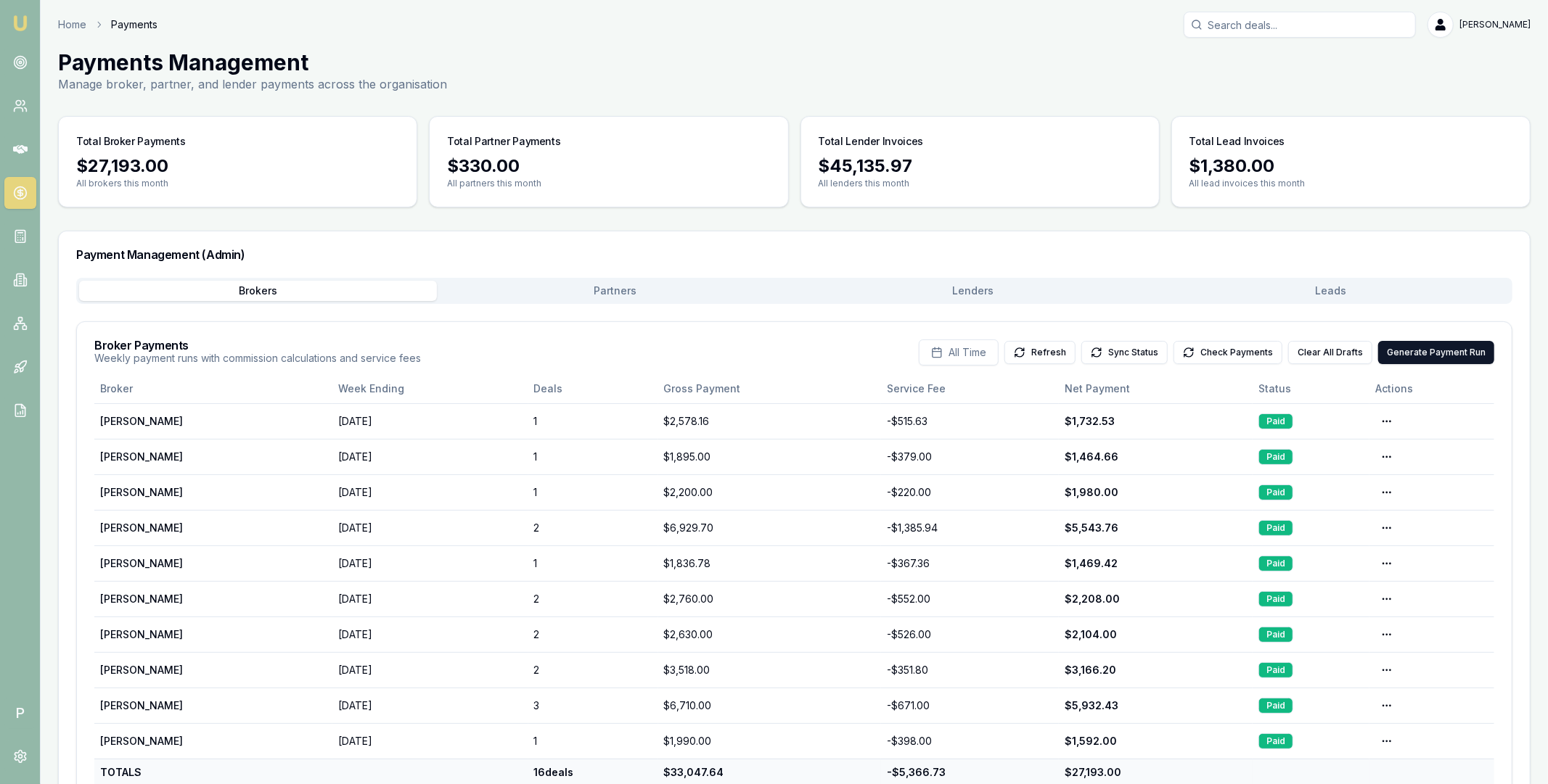
click at [1345, 233] on div "Payment Management (Admin) Brokers Partners Lenders Leads Broker Payments Weekl…" at bounding box center [794, 527] width 1472 height 591
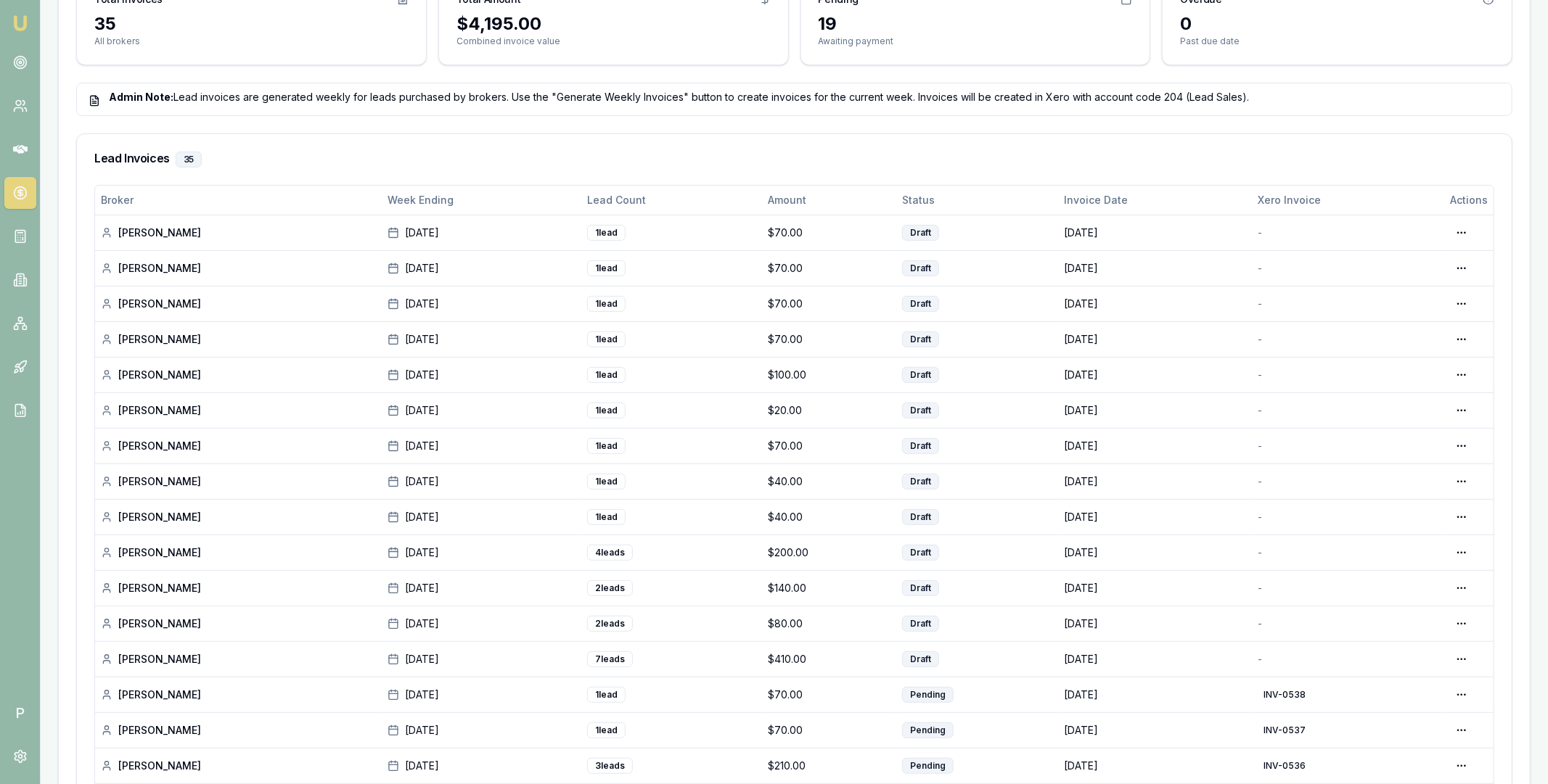
scroll to position [528, 0]
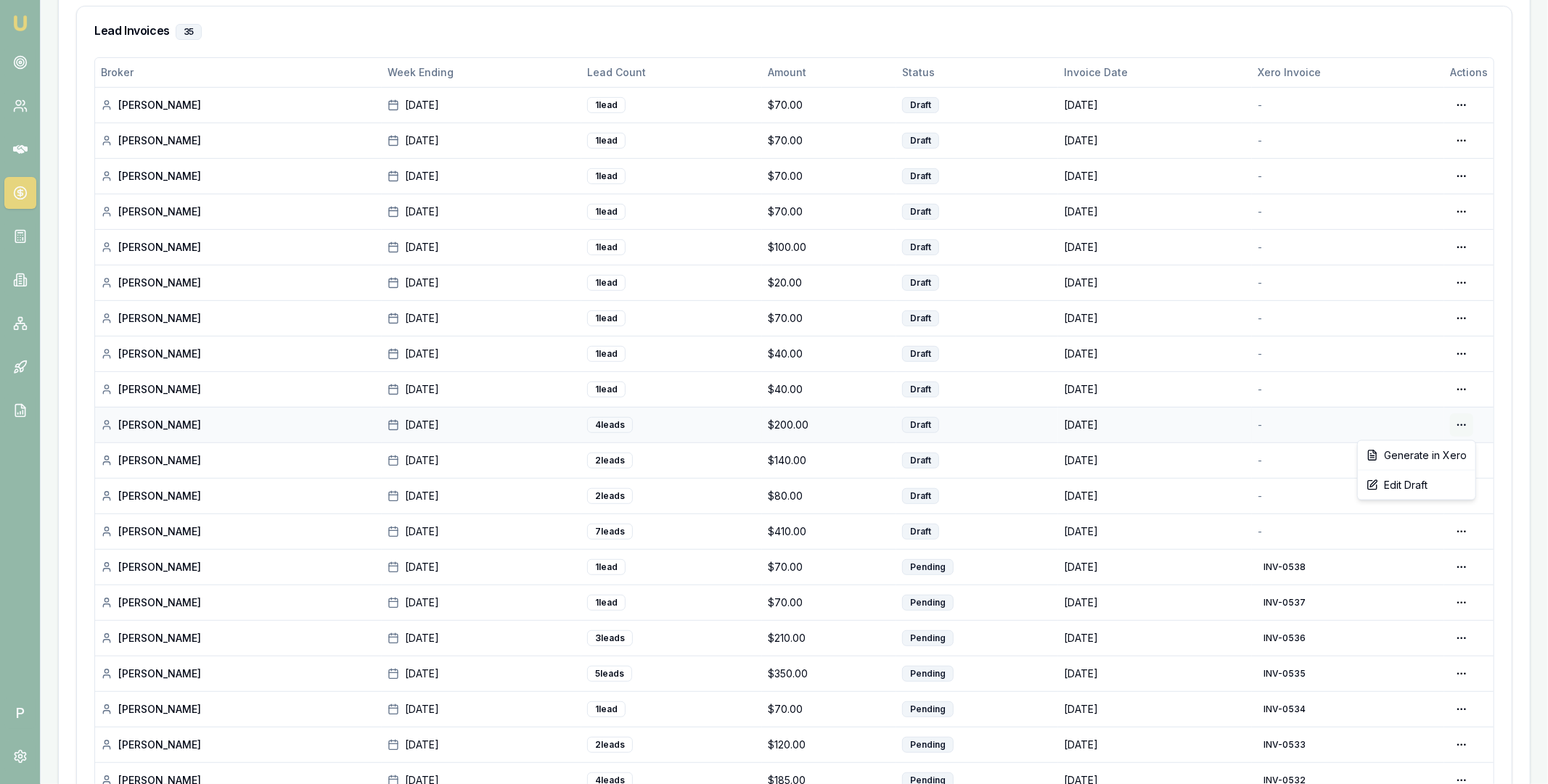
click at [1440, 458] on div "Generate in Xero" at bounding box center [1417, 456] width 112 height 24
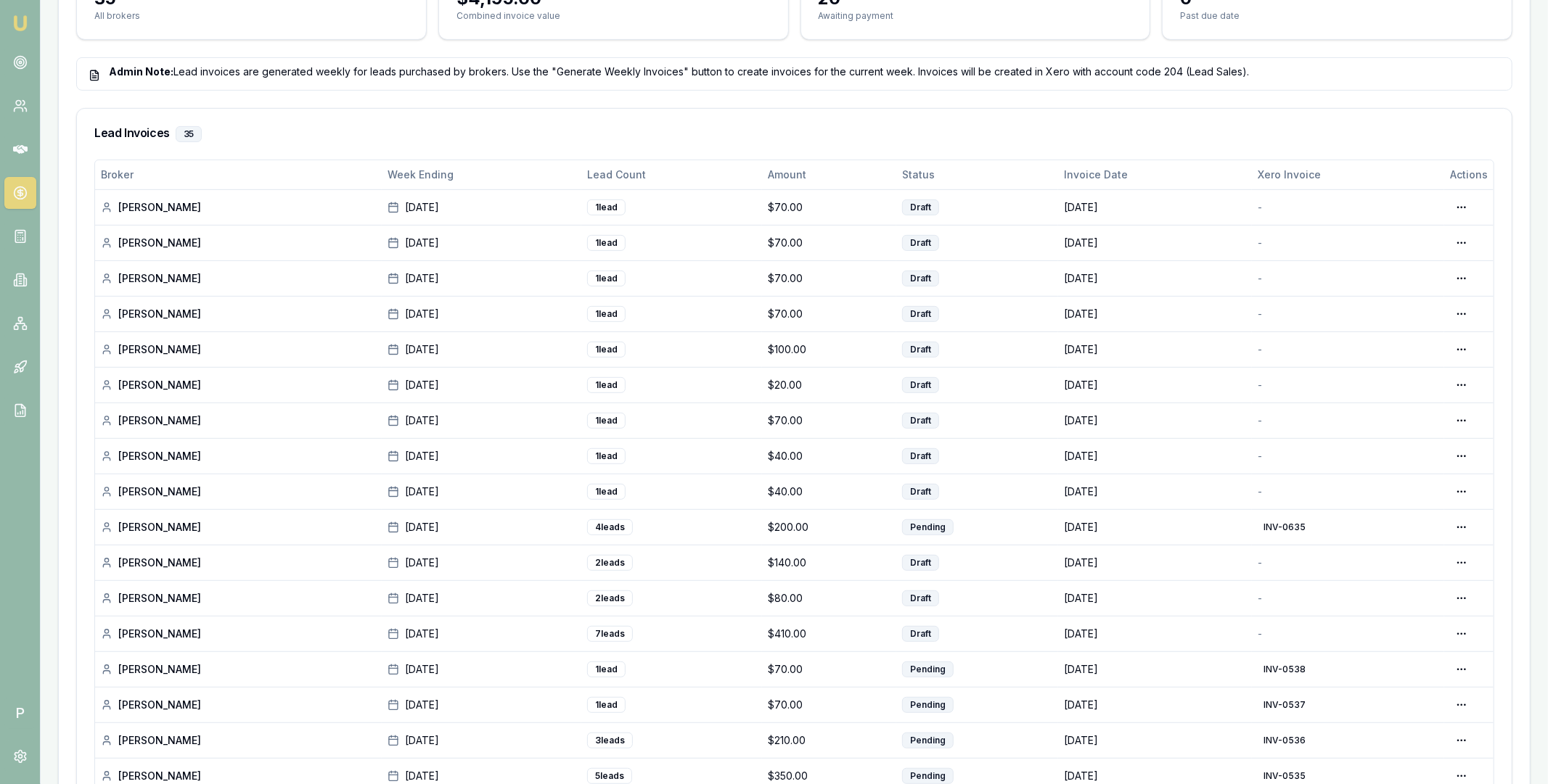
scroll to position [432, 0]
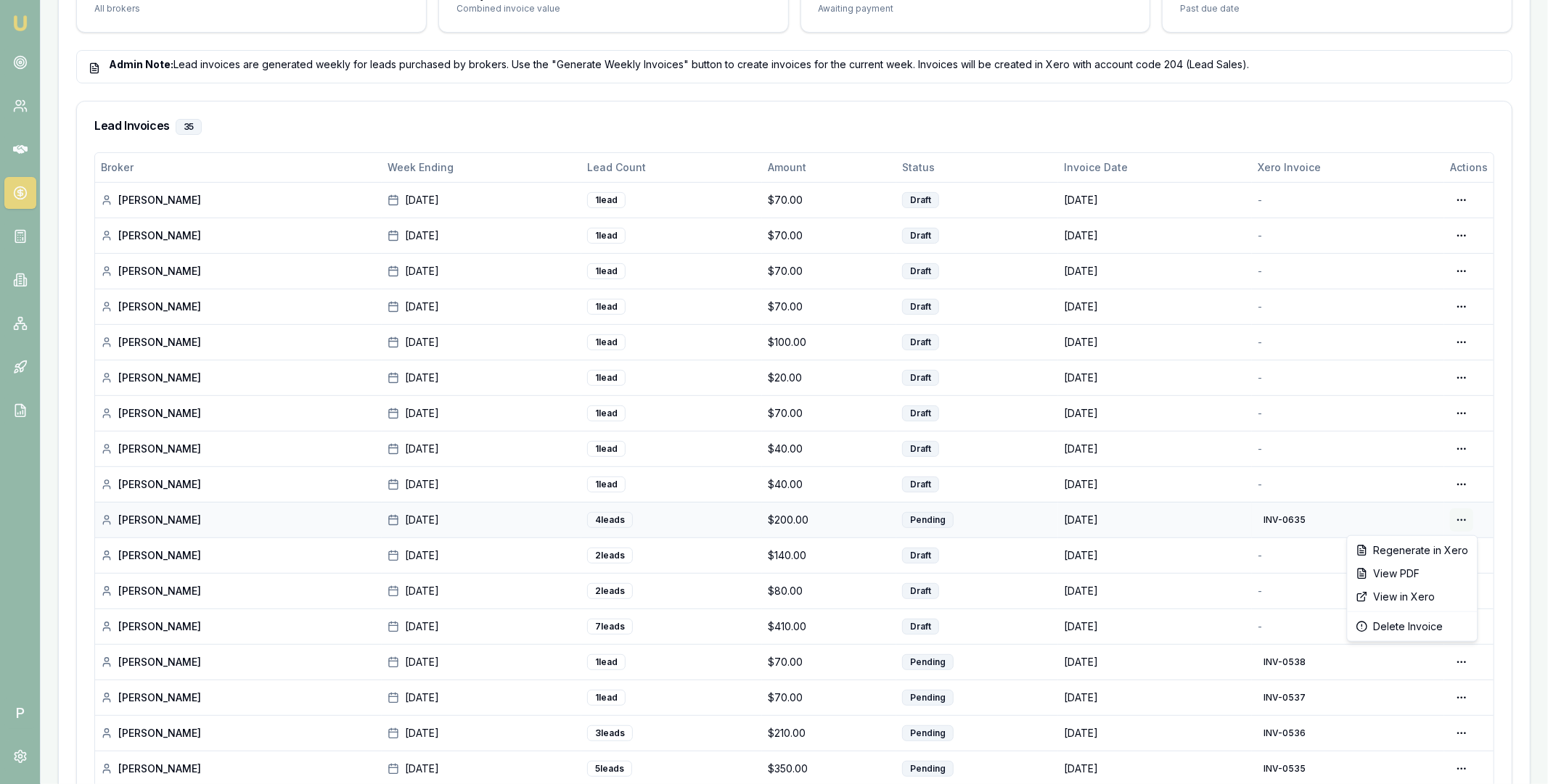
click at [1406, 600] on div "View in Xero" at bounding box center [1412, 597] width 124 height 24
click at [1442, 618] on div "Generate in Xero" at bounding box center [1417, 622] width 112 height 24
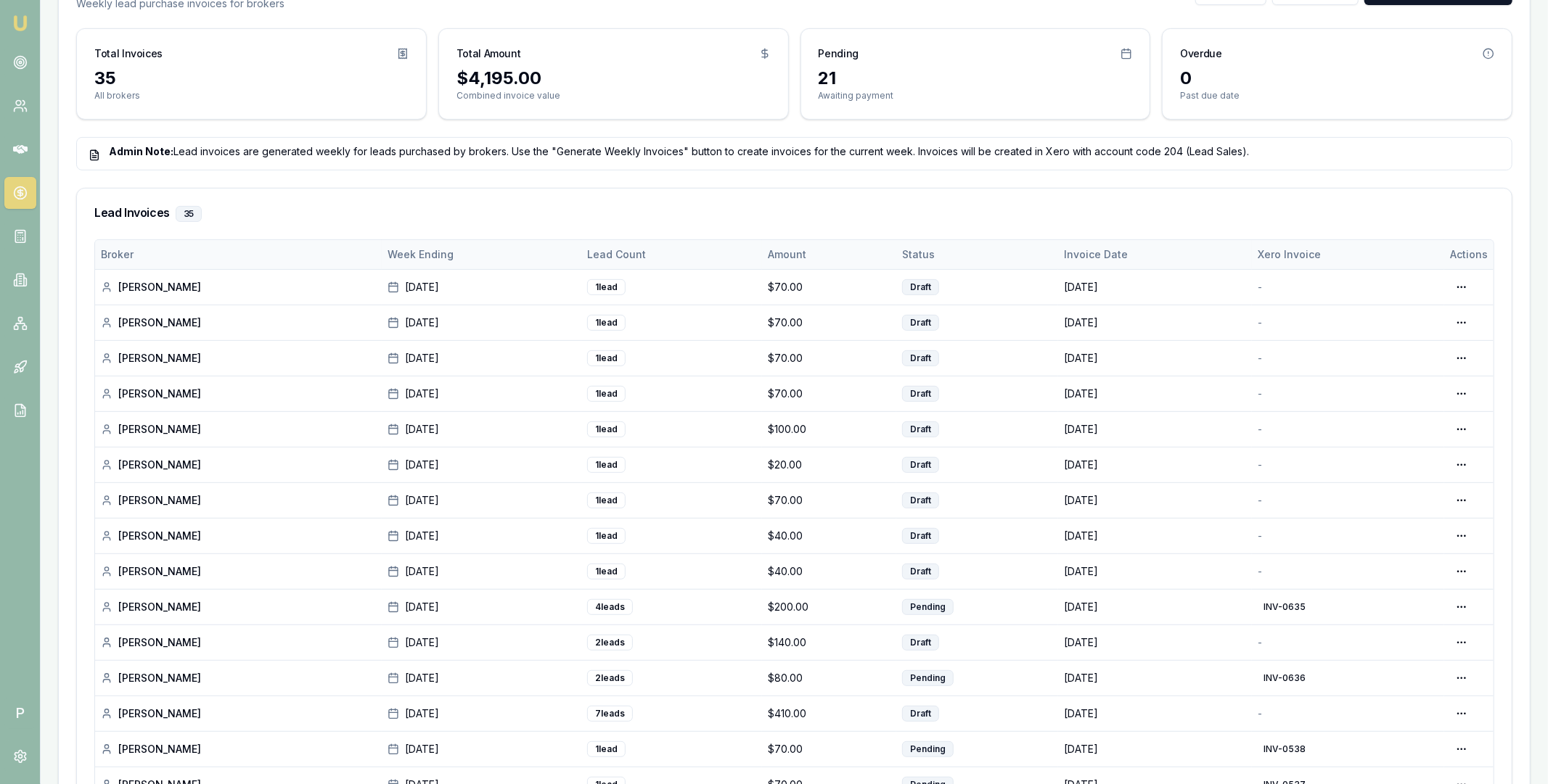
scroll to position [393, 0]
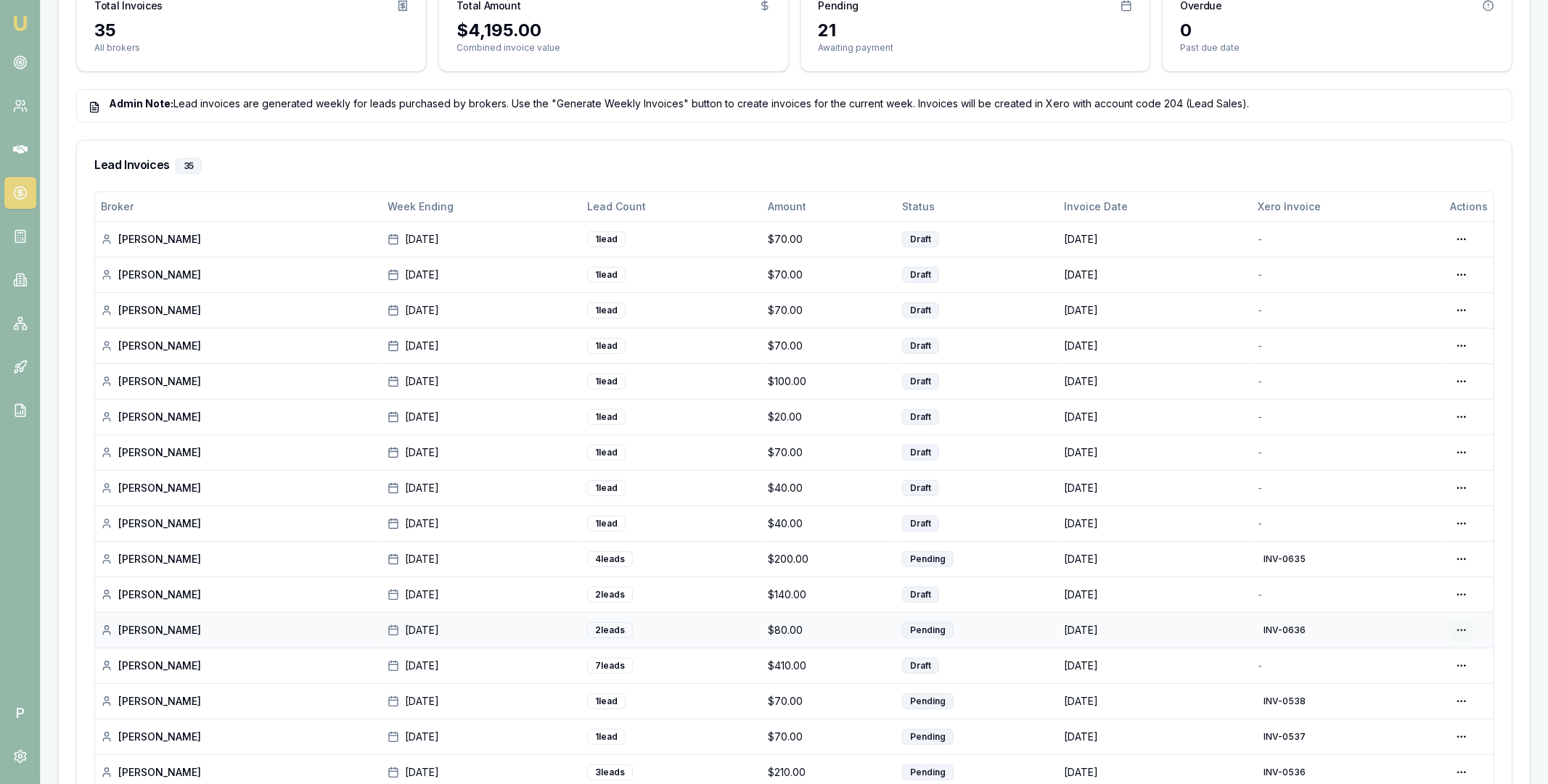
click at [1403, 710] on div "View in Xero" at bounding box center [1412, 707] width 124 height 24
click at [1446, 623] on div "Generate in Xero" at bounding box center [1417, 626] width 112 height 24
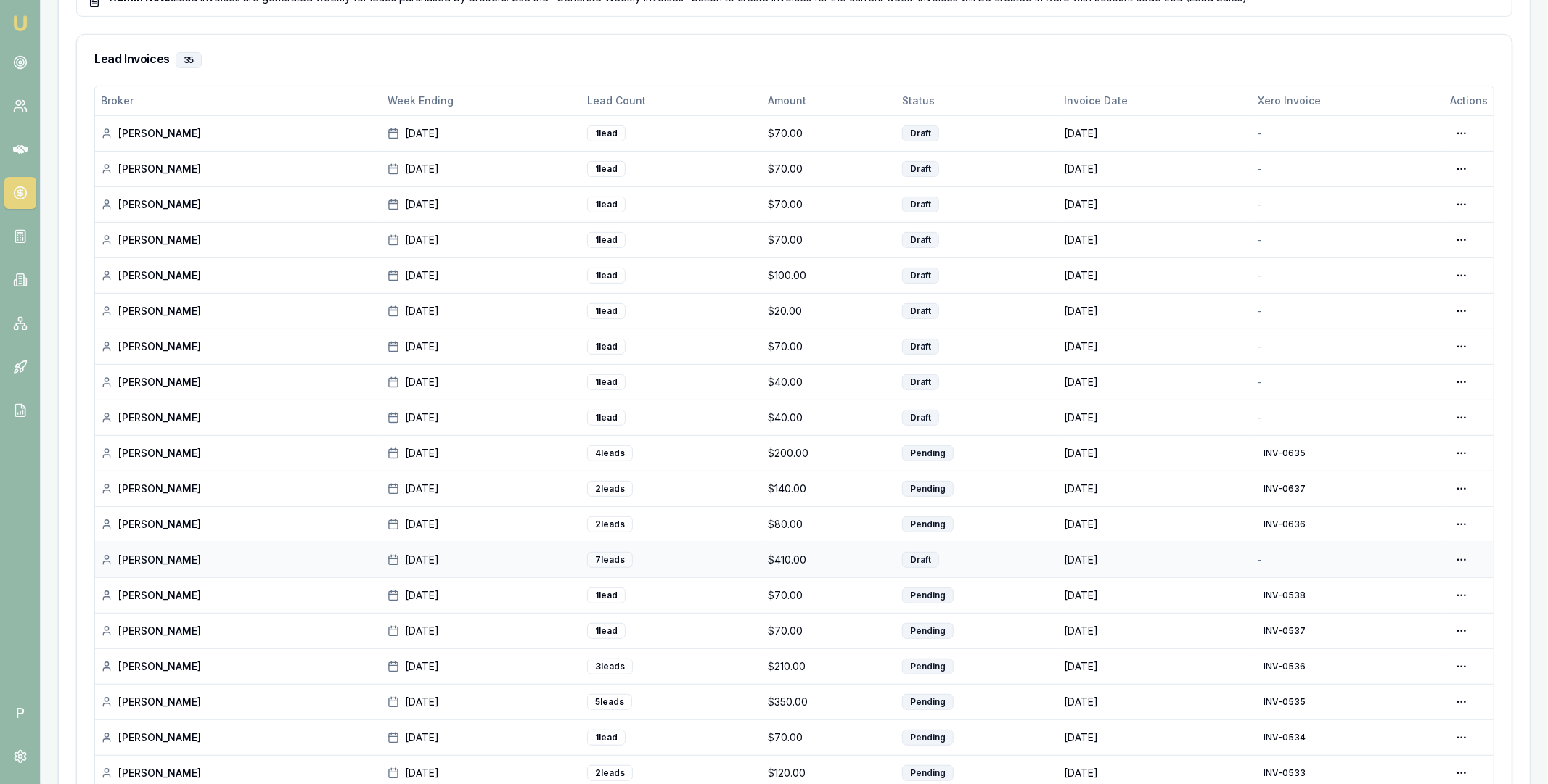
scroll to position [518, 0]
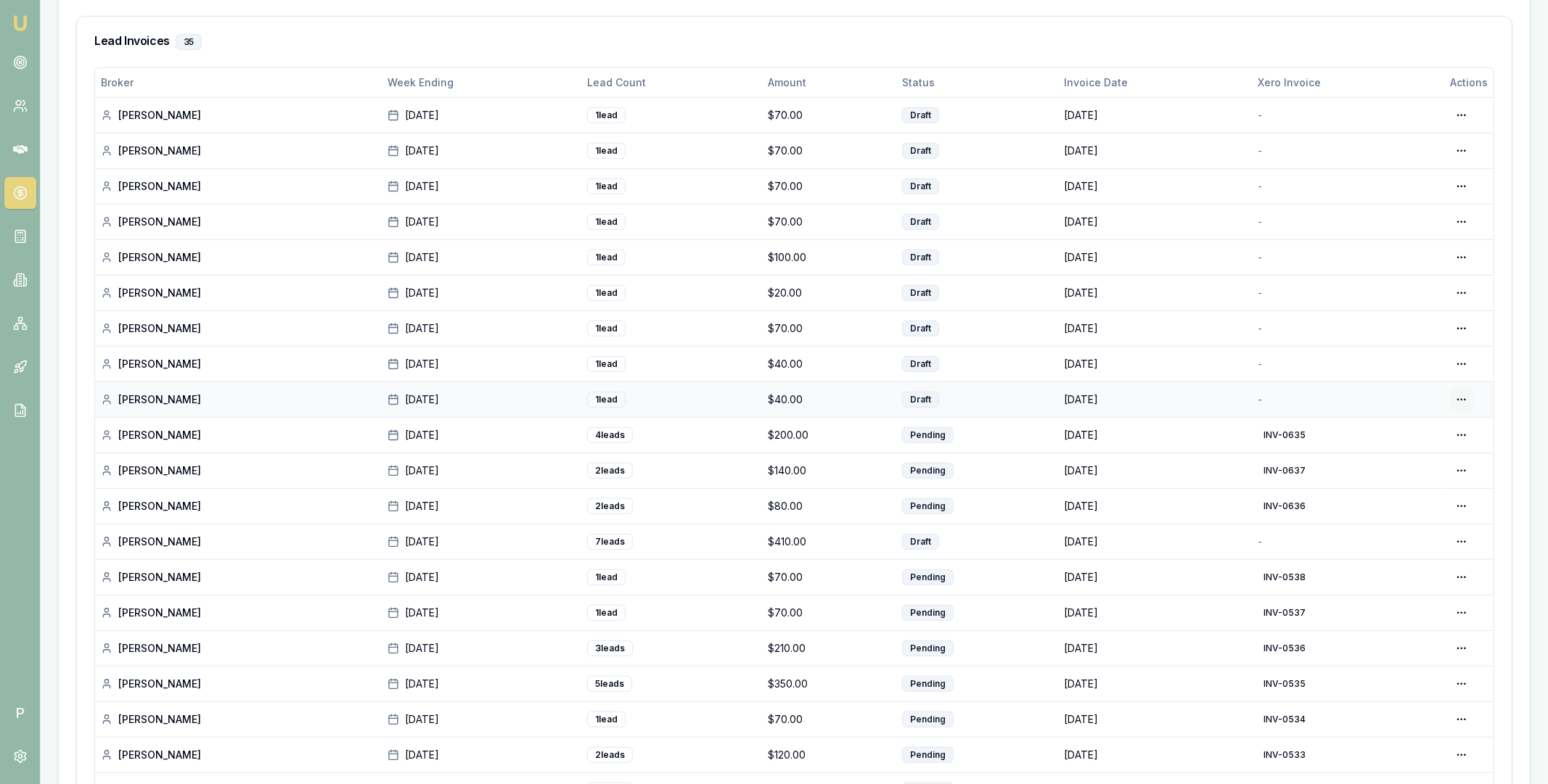
click at [1431, 426] on div "Generate in Xero" at bounding box center [1417, 430] width 112 height 24
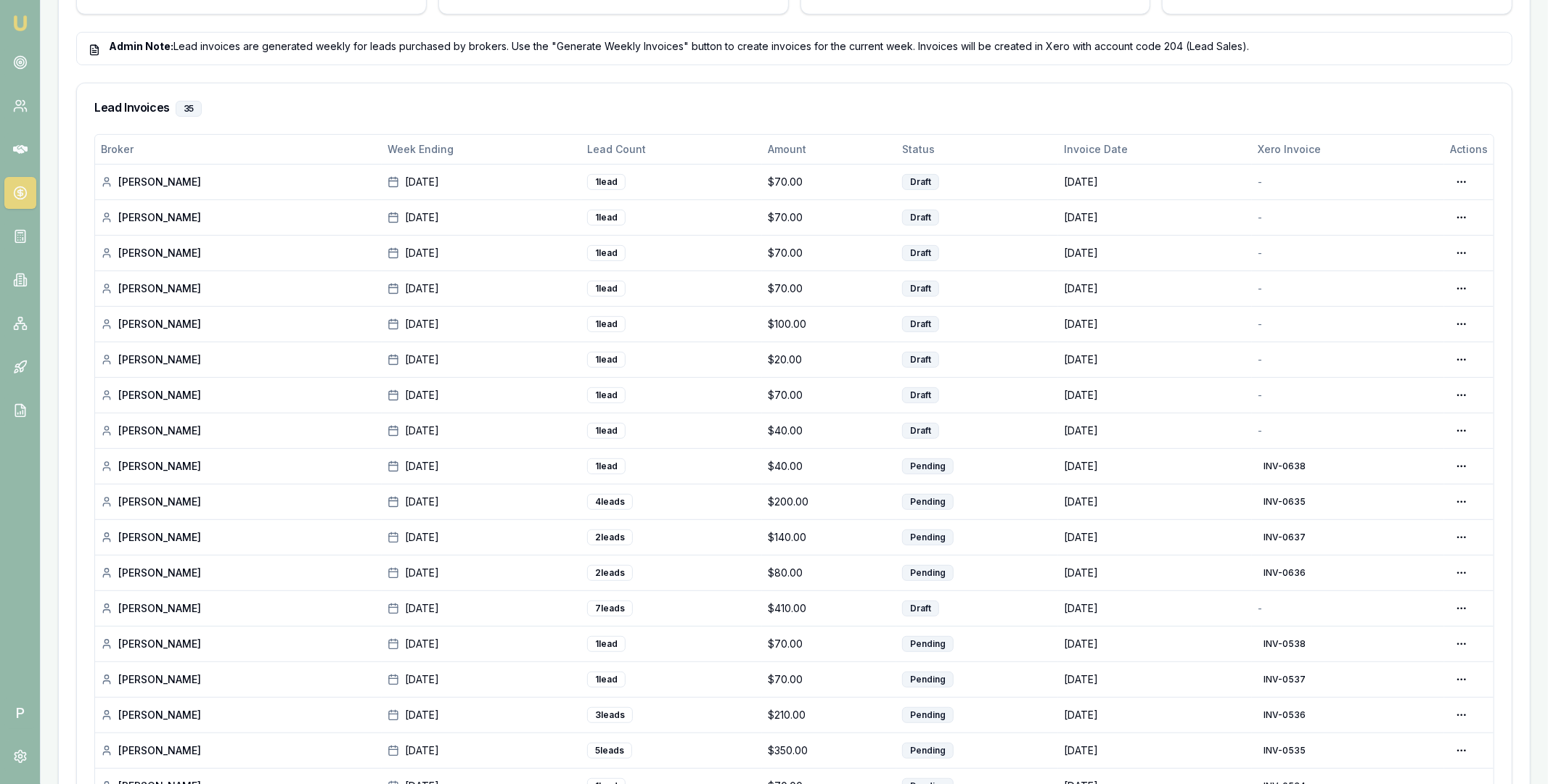
scroll to position [471, 0]
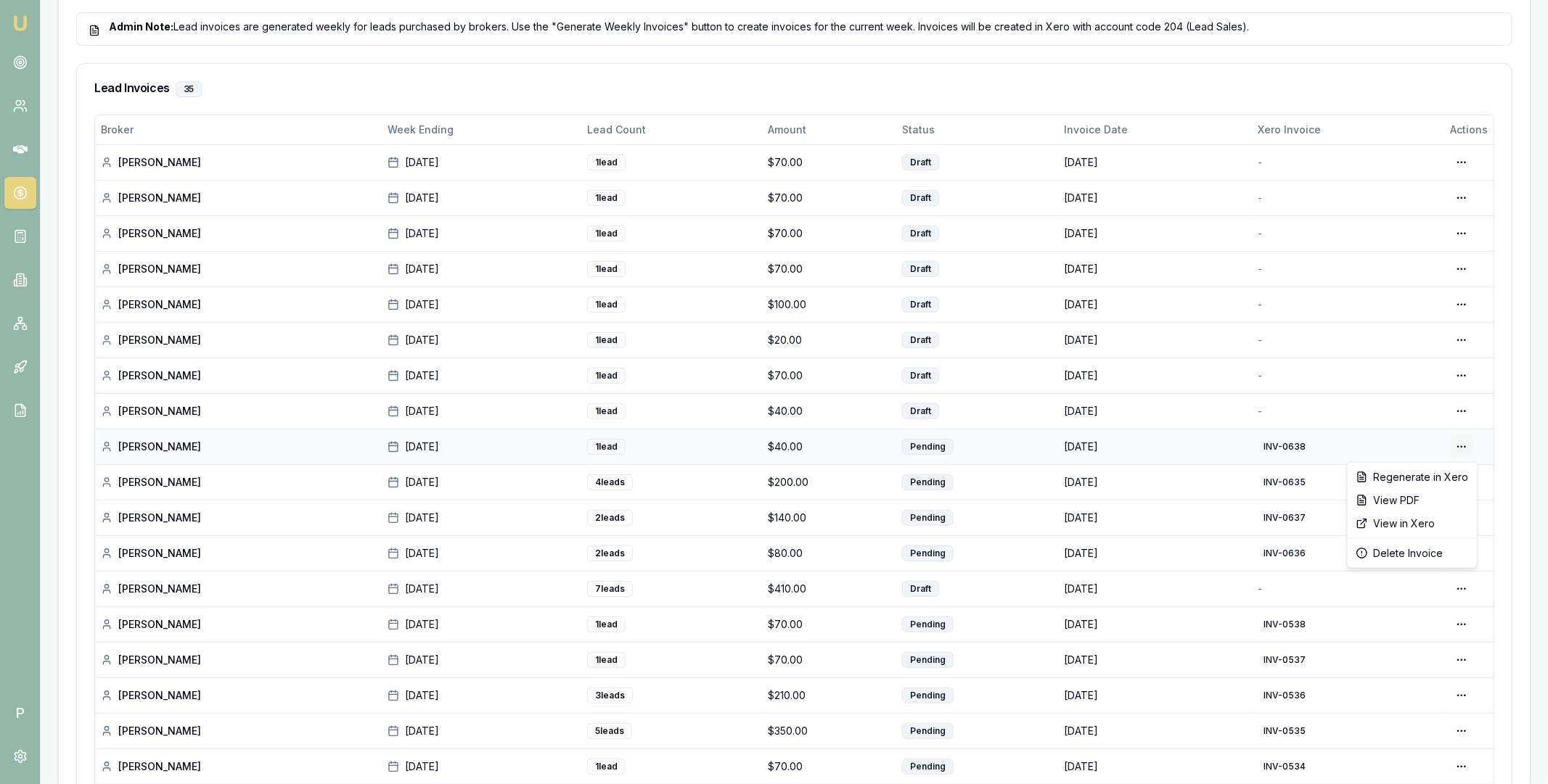
click at [1422, 520] on div "View in Xero" at bounding box center [1412, 524] width 124 height 24
click at [1441, 442] on div "Generate in Xero" at bounding box center [1417, 442] width 112 height 24
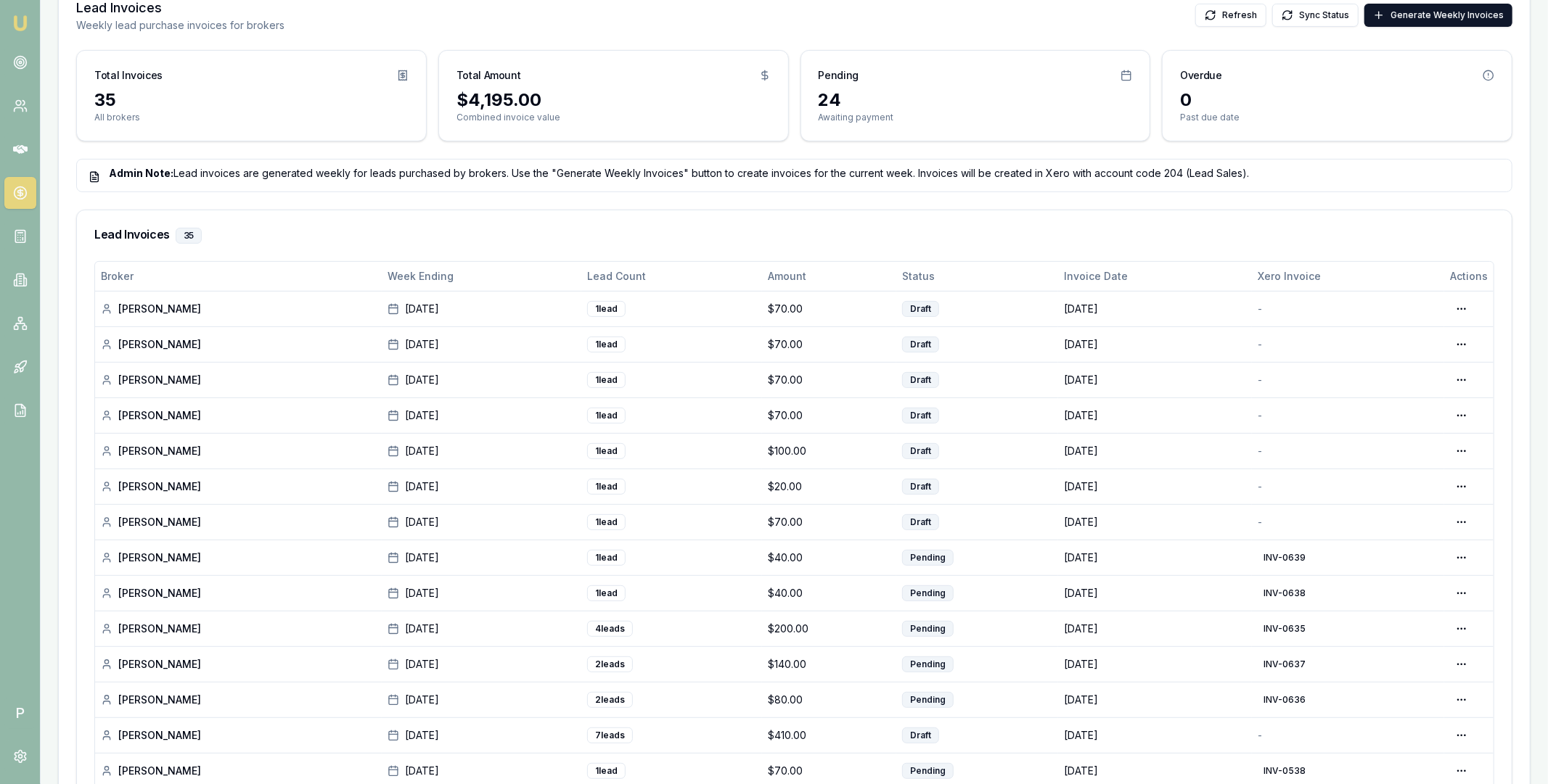
scroll to position [431, 0]
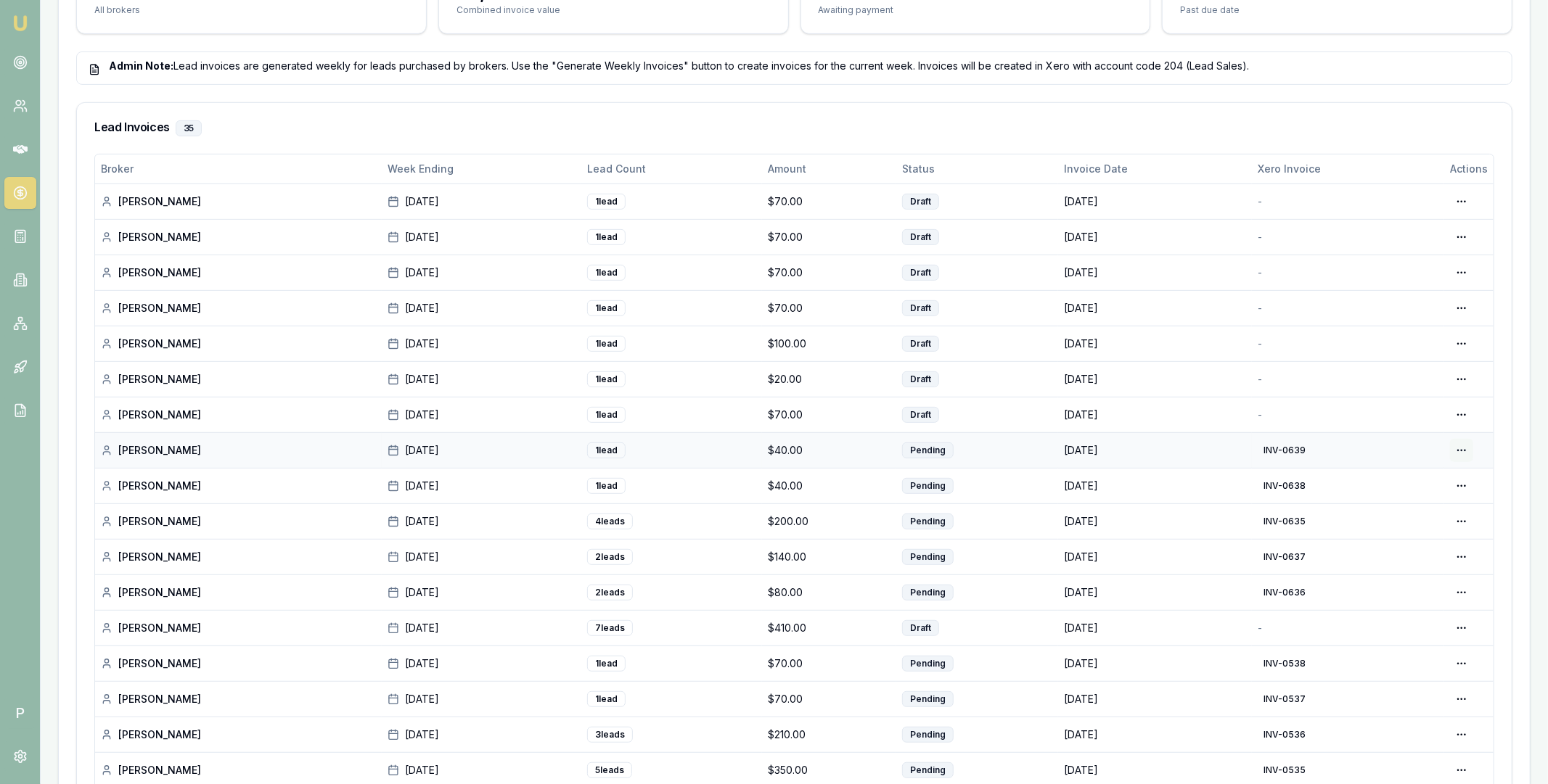
click at [1413, 529] on div "View in Xero" at bounding box center [1412, 528] width 124 height 24
click at [1432, 443] on div "Generate in Xero" at bounding box center [1417, 445] width 112 height 24
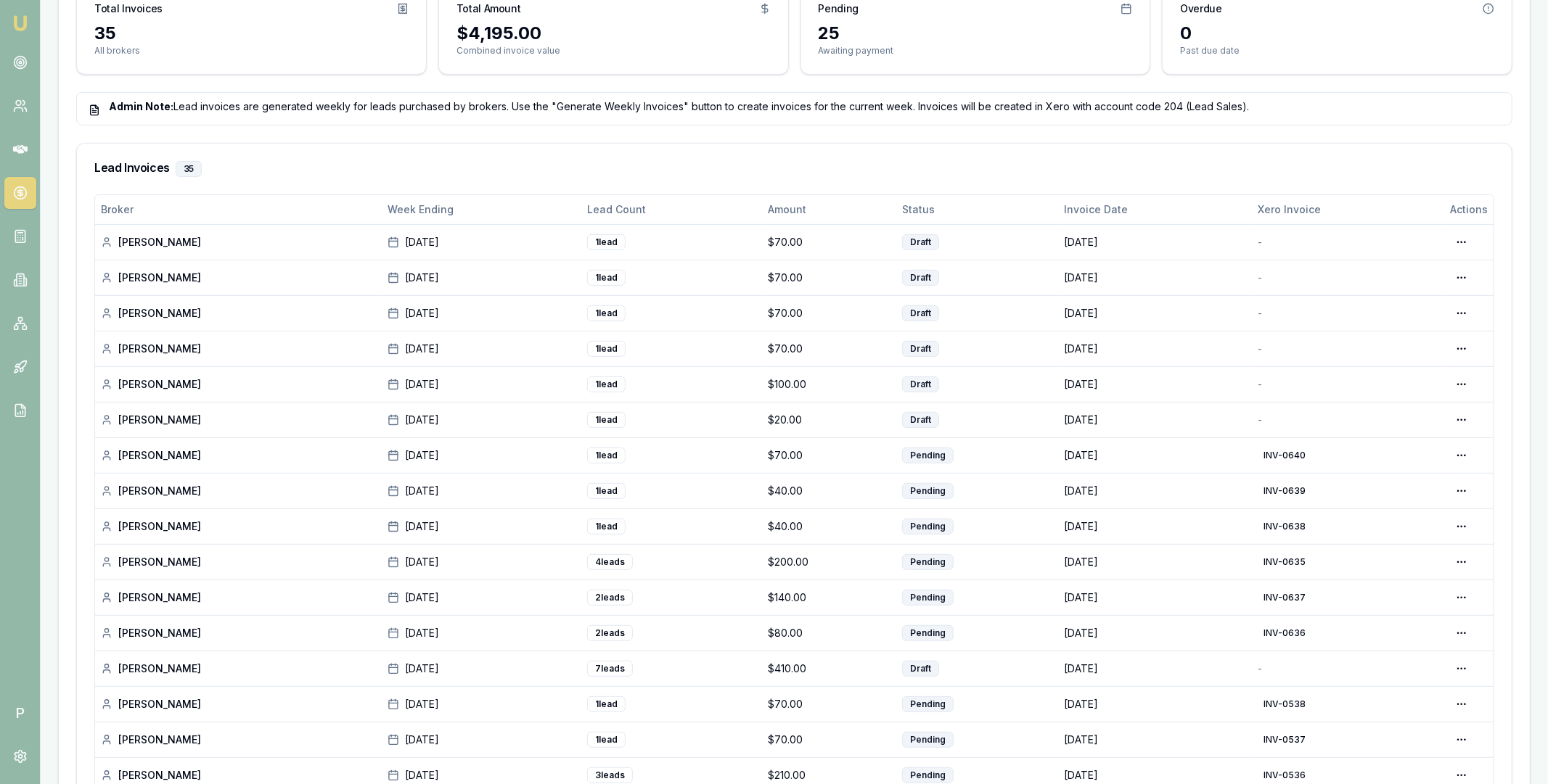
scroll to position [524, 0]
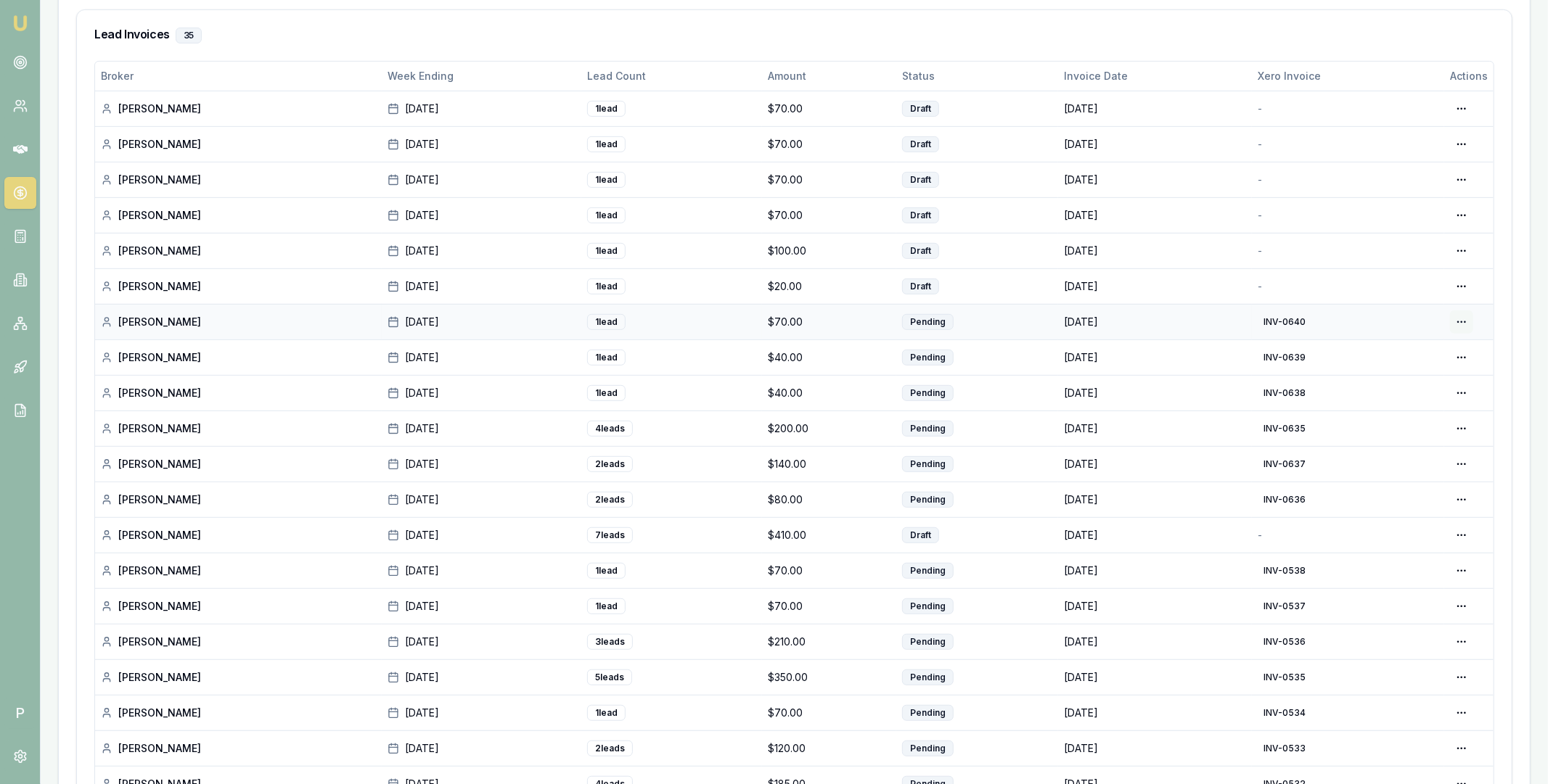
click at [1404, 396] on div "View in Xero" at bounding box center [1412, 399] width 124 height 24
click at [1435, 567] on div "Generate in Xero" at bounding box center [1417, 566] width 112 height 24
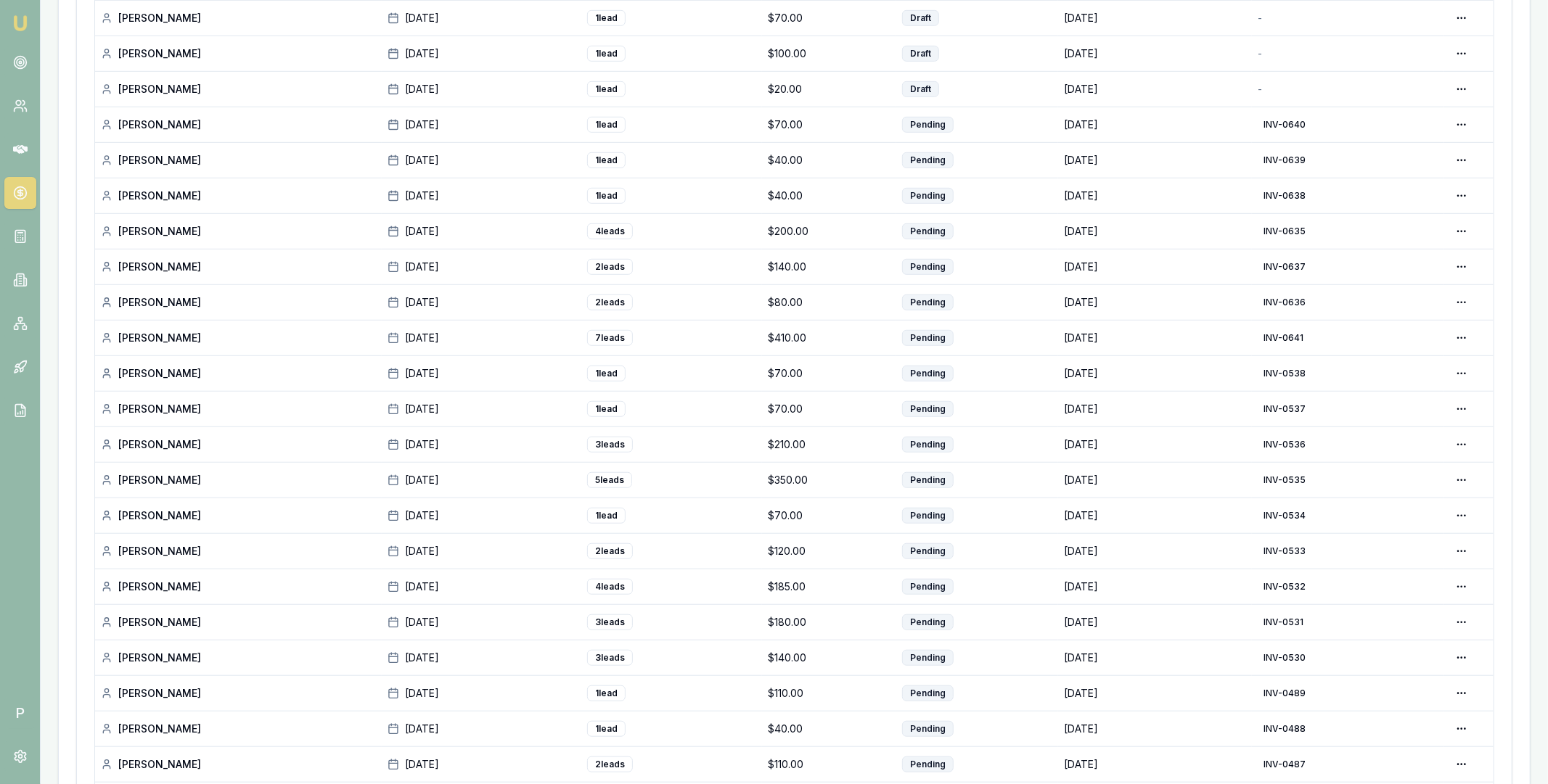
scroll to position [743, 0]
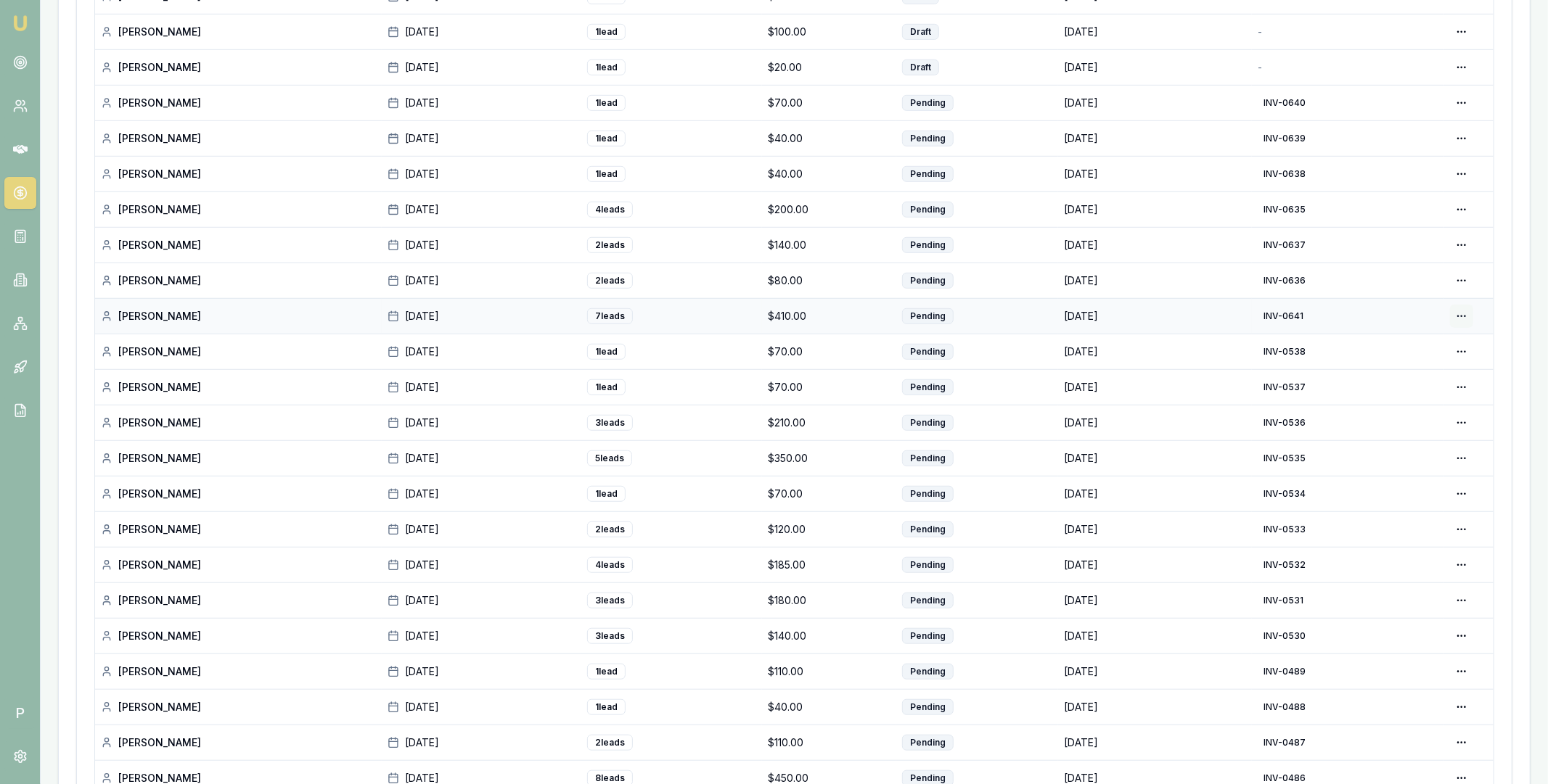
click at [1410, 391] on div "View in Xero" at bounding box center [1412, 393] width 124 height 24
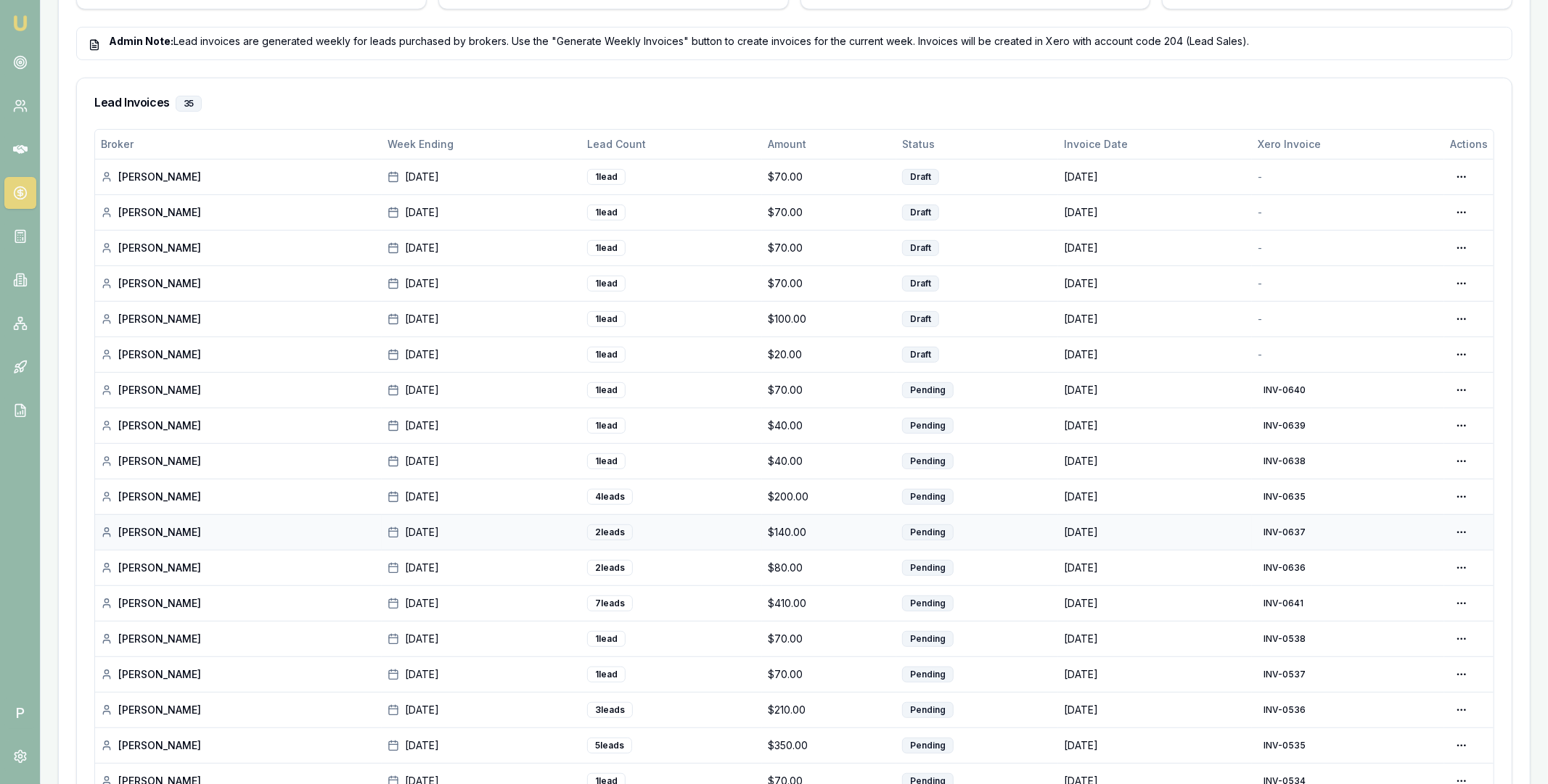
scroll to position [0, 0]
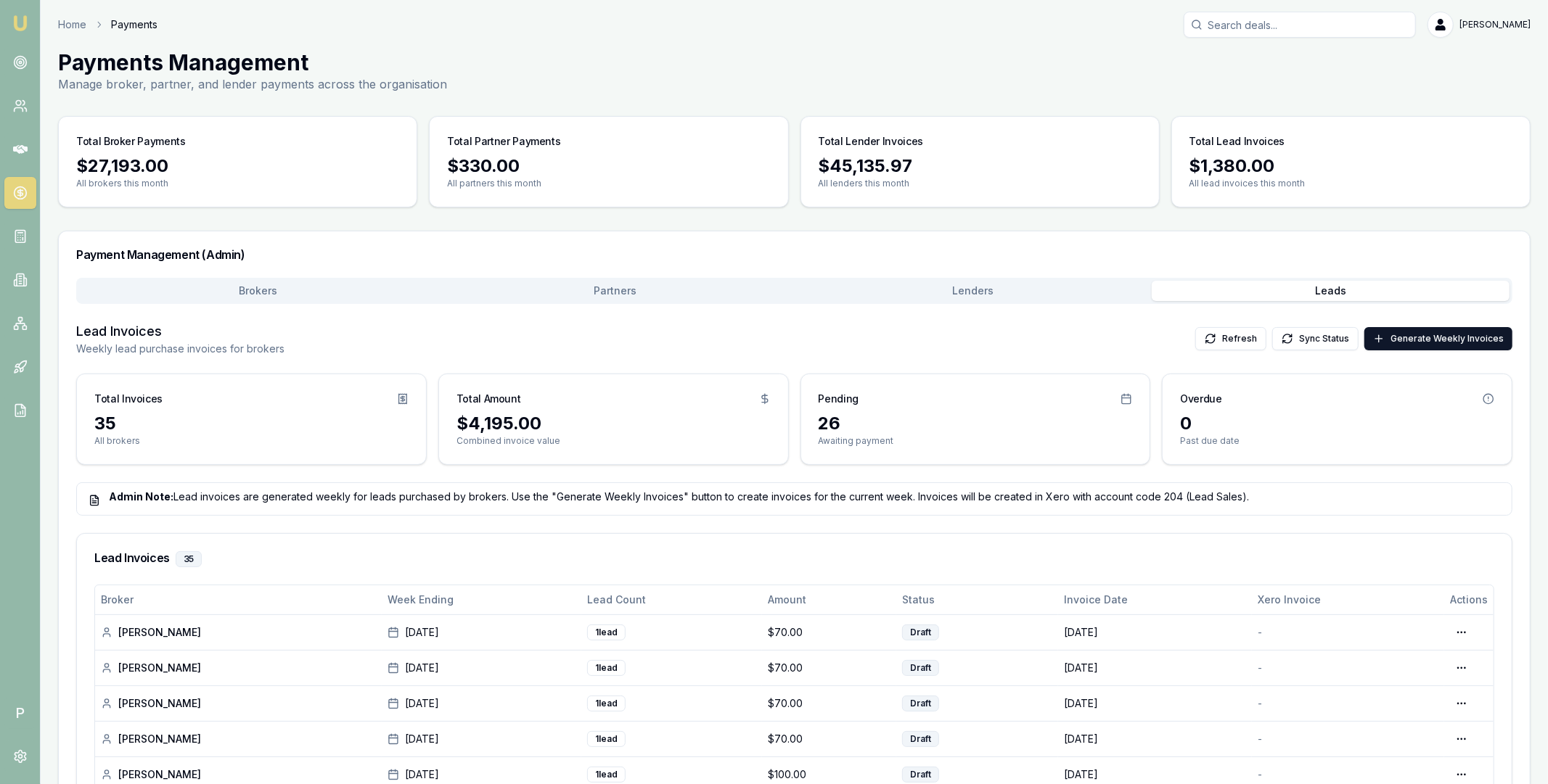
click at [639, 290] on button "Partners" at bounding box center [616, 291] width 358 height 21
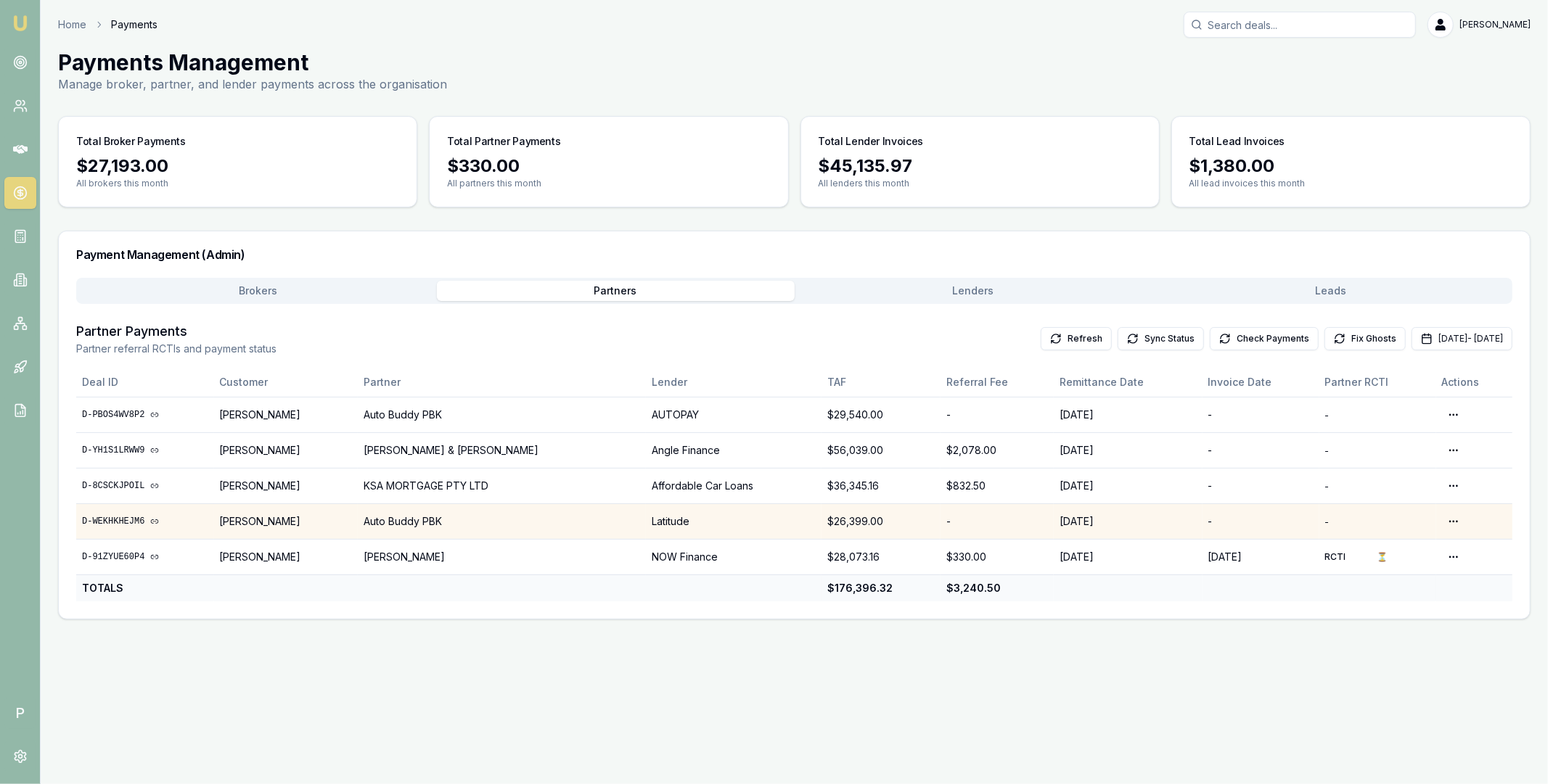
click at [120, 519] on link "D-WEKHKHEJM6" at bounding box center [144, 522] width 126 height 12
click at [1411, 337] on button "Sep 01, 2025 - Sep 30, 2025" at bounding box center [1462, 339] width 101 height 24
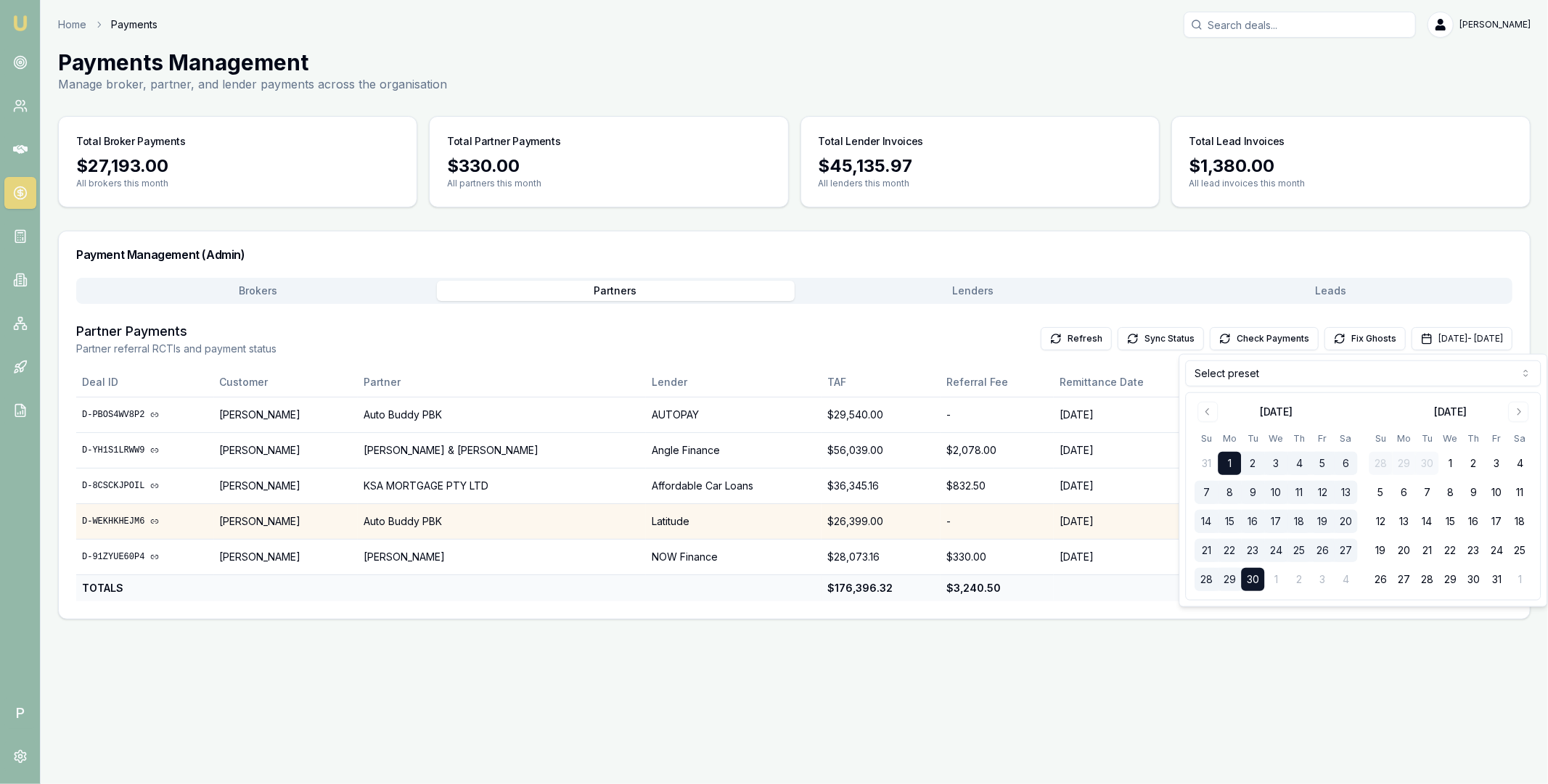
click at [1285, 375] on html "Emu Broker P Home Payments Matt Leeburn Toggle Menu Payments Management Manage …" at bounding box center [774, 392] width 1548 height 784
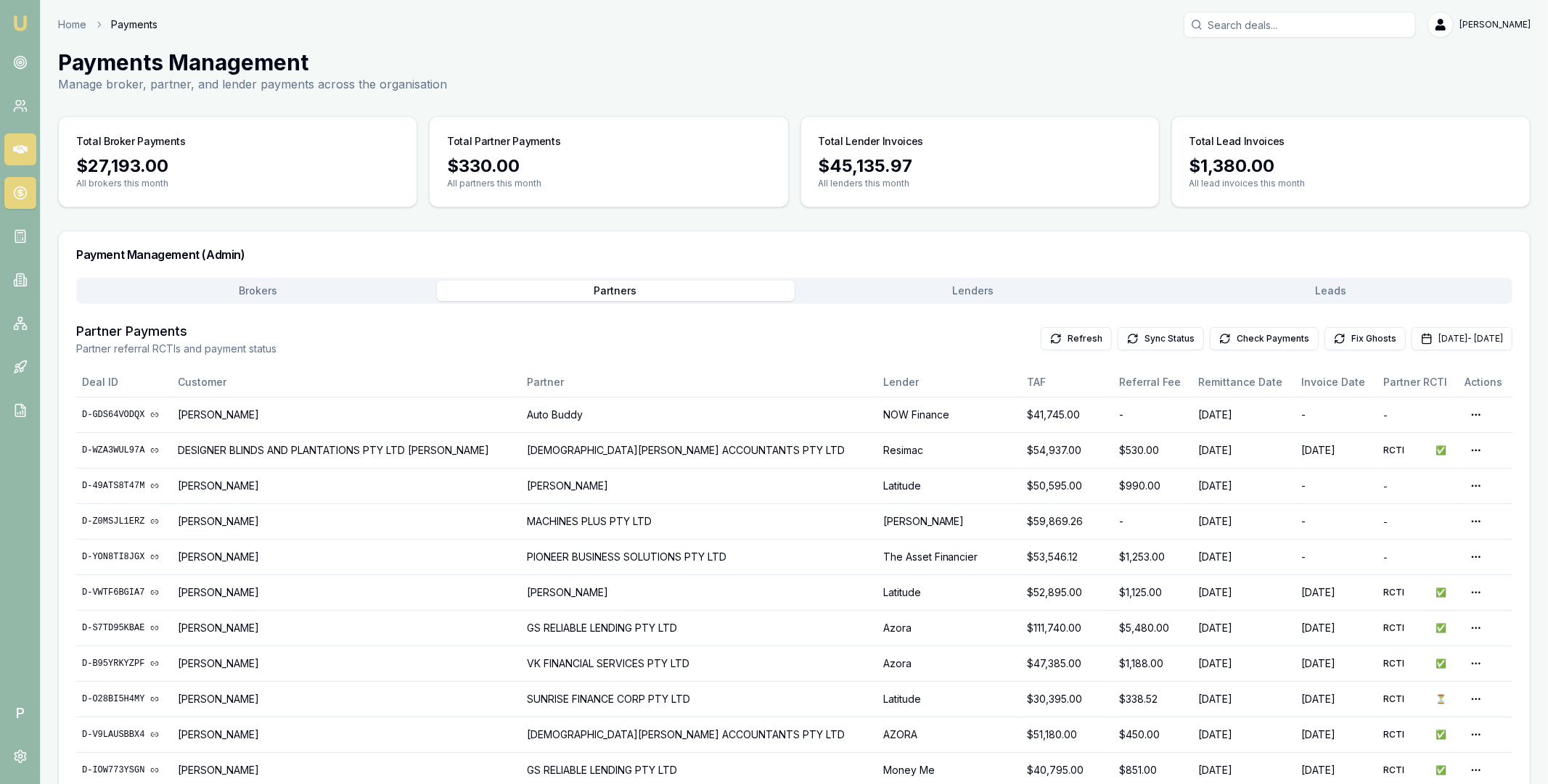
click at [20, 151] on icon at bounding box center [20, 149] width 15 height 9
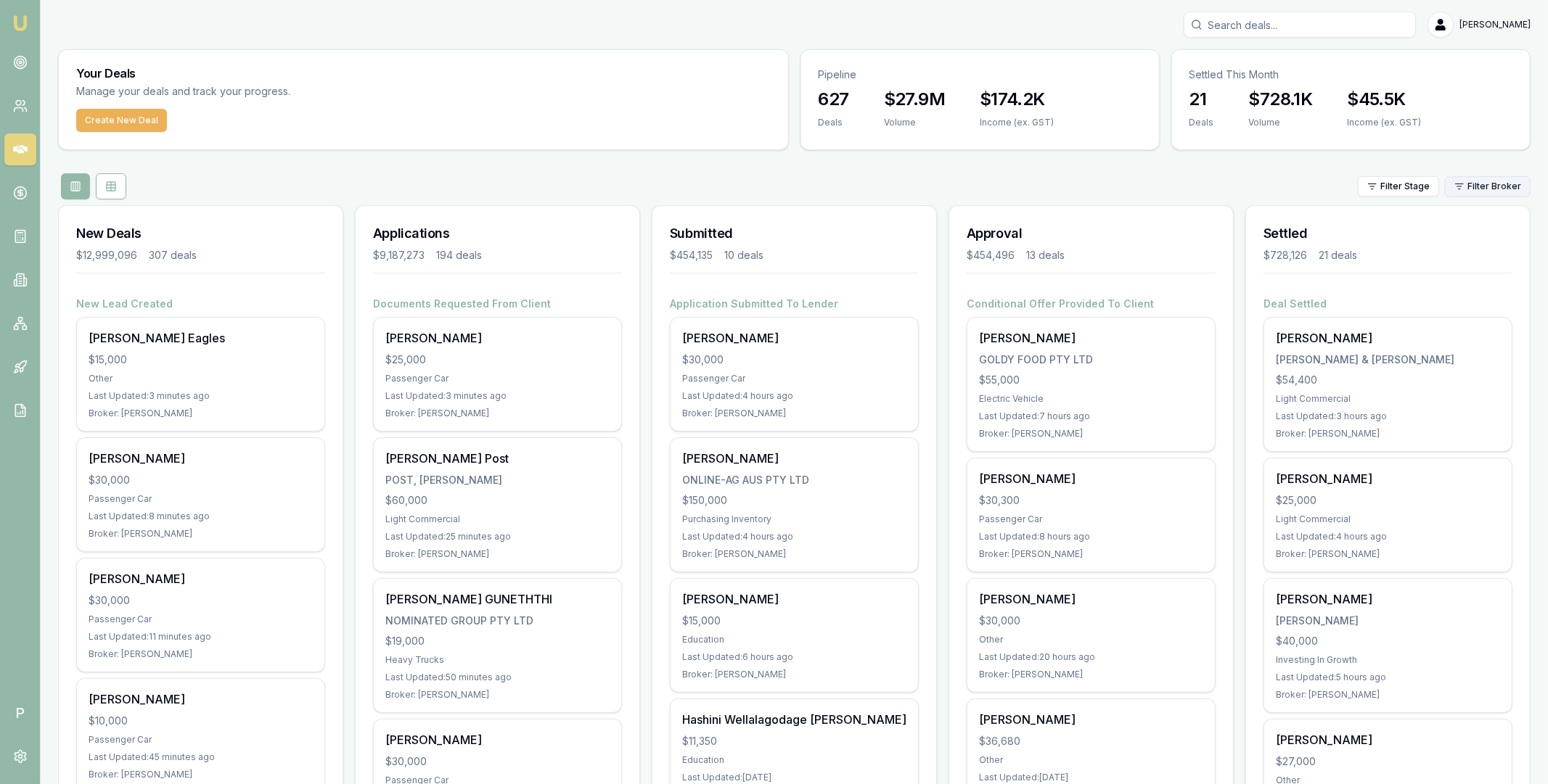
click at [1503, 192] on html "Emu Broker P Matt Leeburn Toggle Menu Your Deals Manage your deals and track yo…" at bounding box center [774, 392] width 1548 height 784
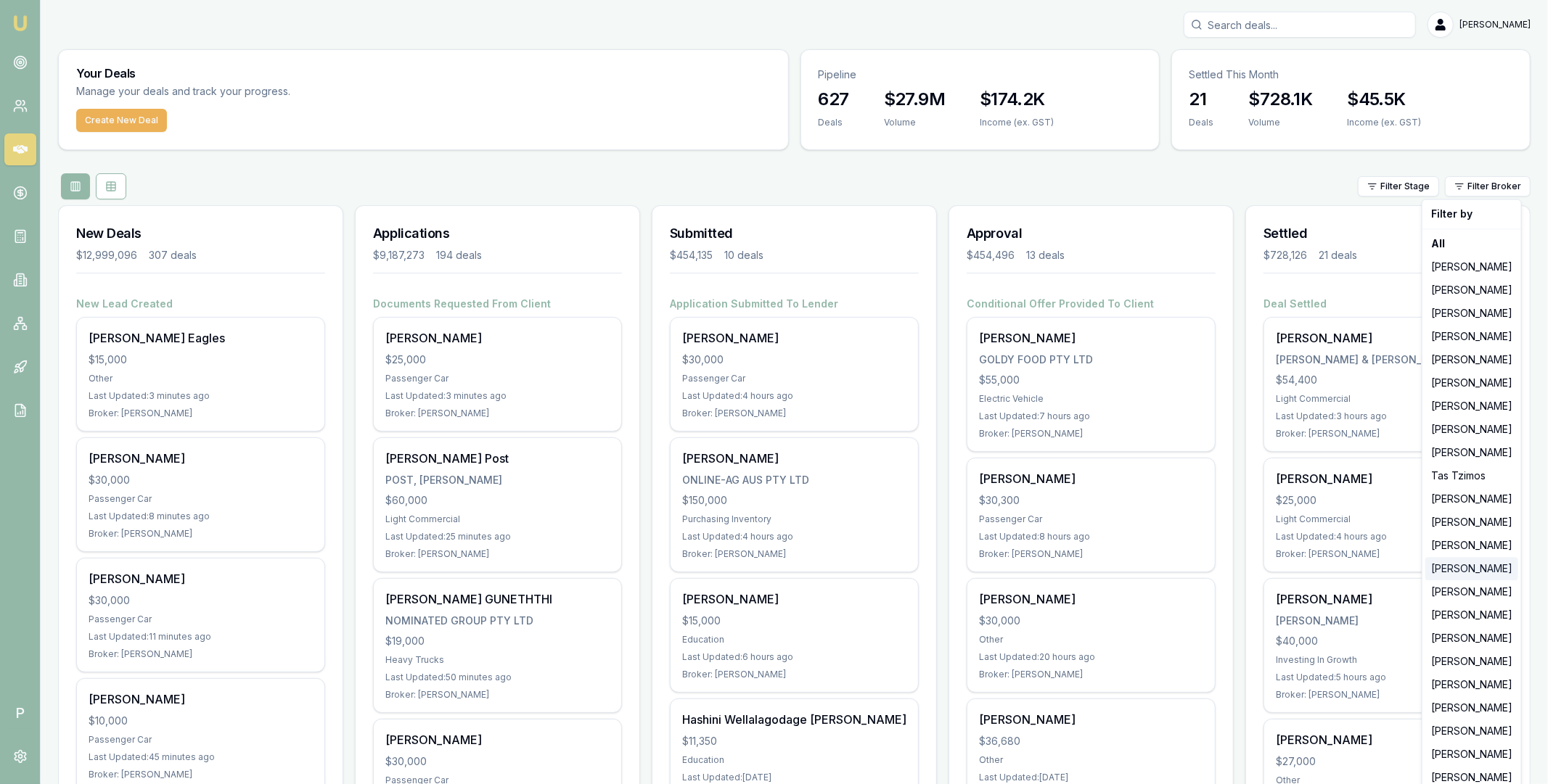
click at [1449, 573] on div "[PERSON_NAME]" at bounding box center [1471, 569] width 93 height 24
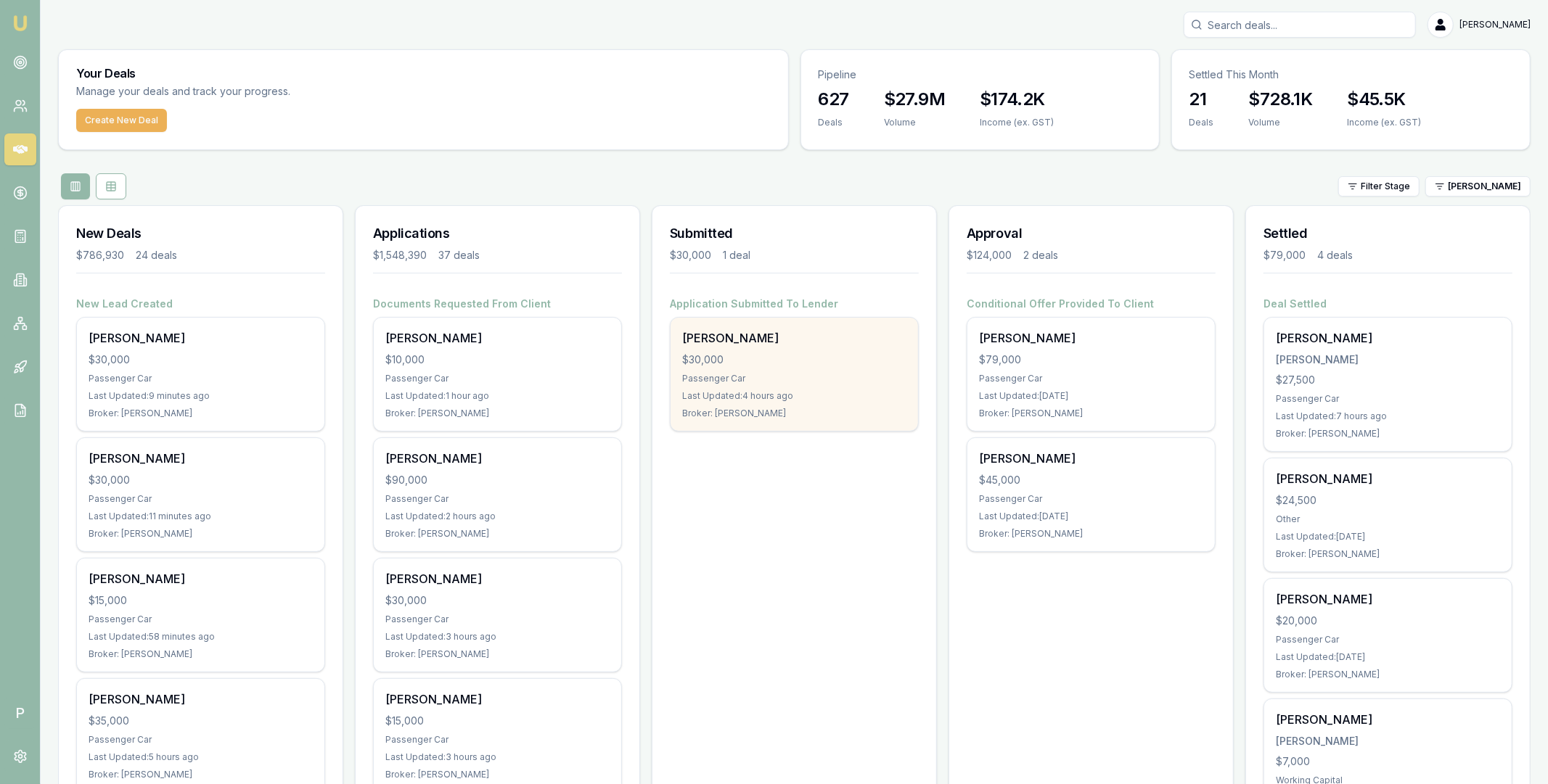
click at [828, 361] on div "$30,000" at bounding box center [794, 360] width 224 height 15
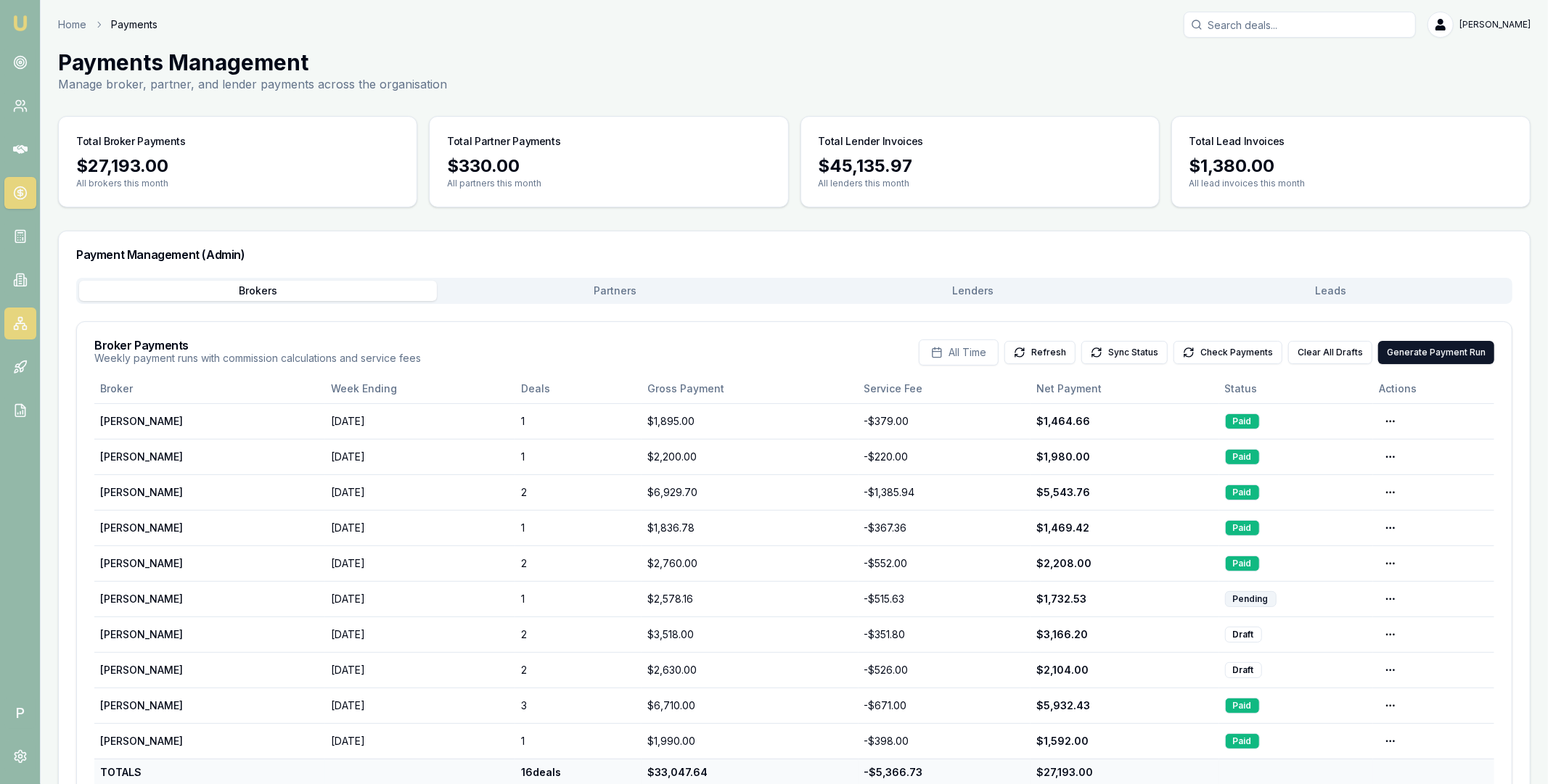
click at [18, 325] on icon at bounding box center [20, 323] width 15 height 15
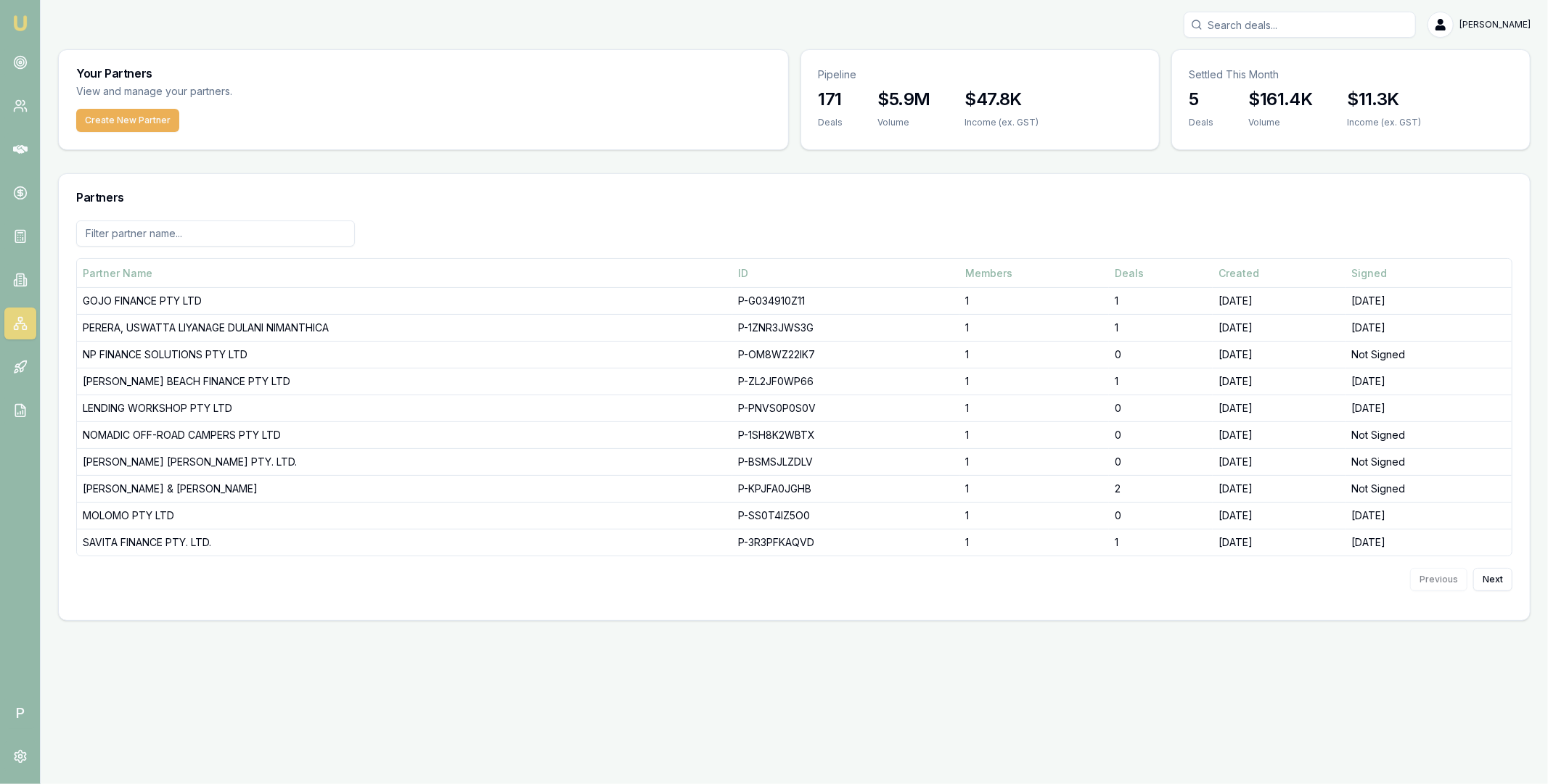
click at [220, 223] on input at bounding box center [216, 233] width 279 height 27
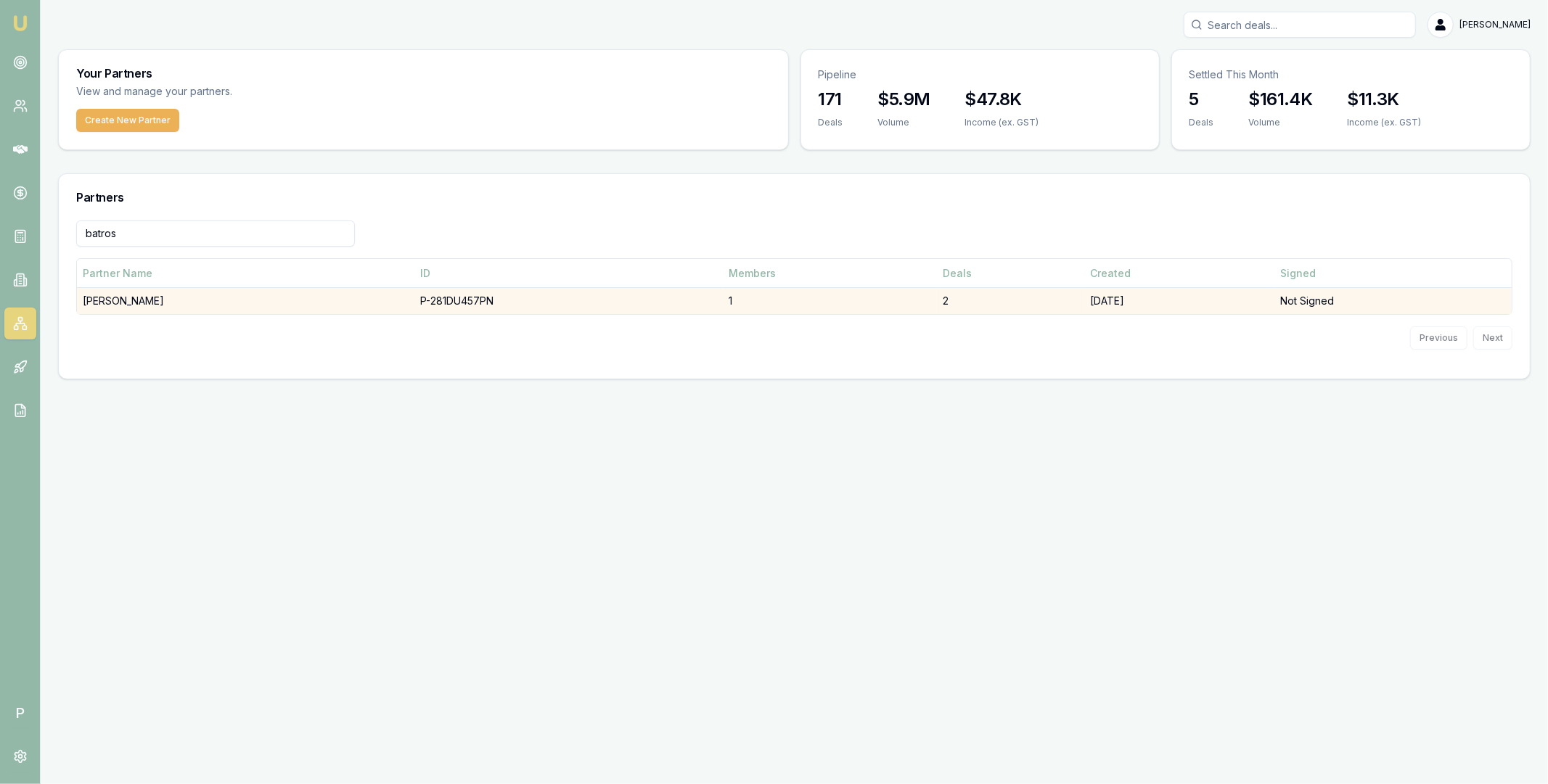
type input "batros"
click at [285, 299] on td "[PERSON_NAME]" at bounding box center [245, 301] width 337 height 27
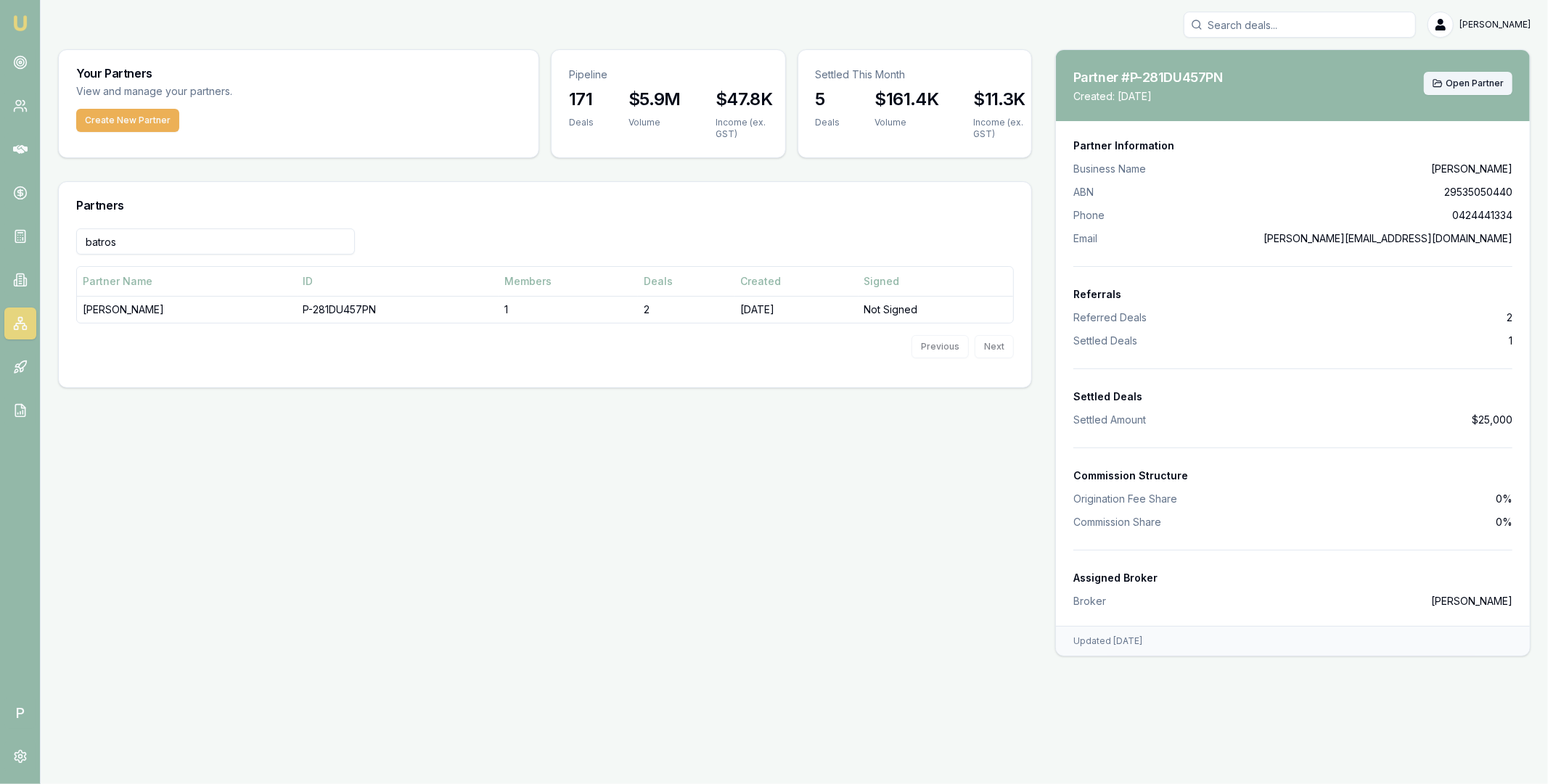
click at [1457, 83] on span "Open Partner" at bounding box center [1474, 84] width 58 height 12
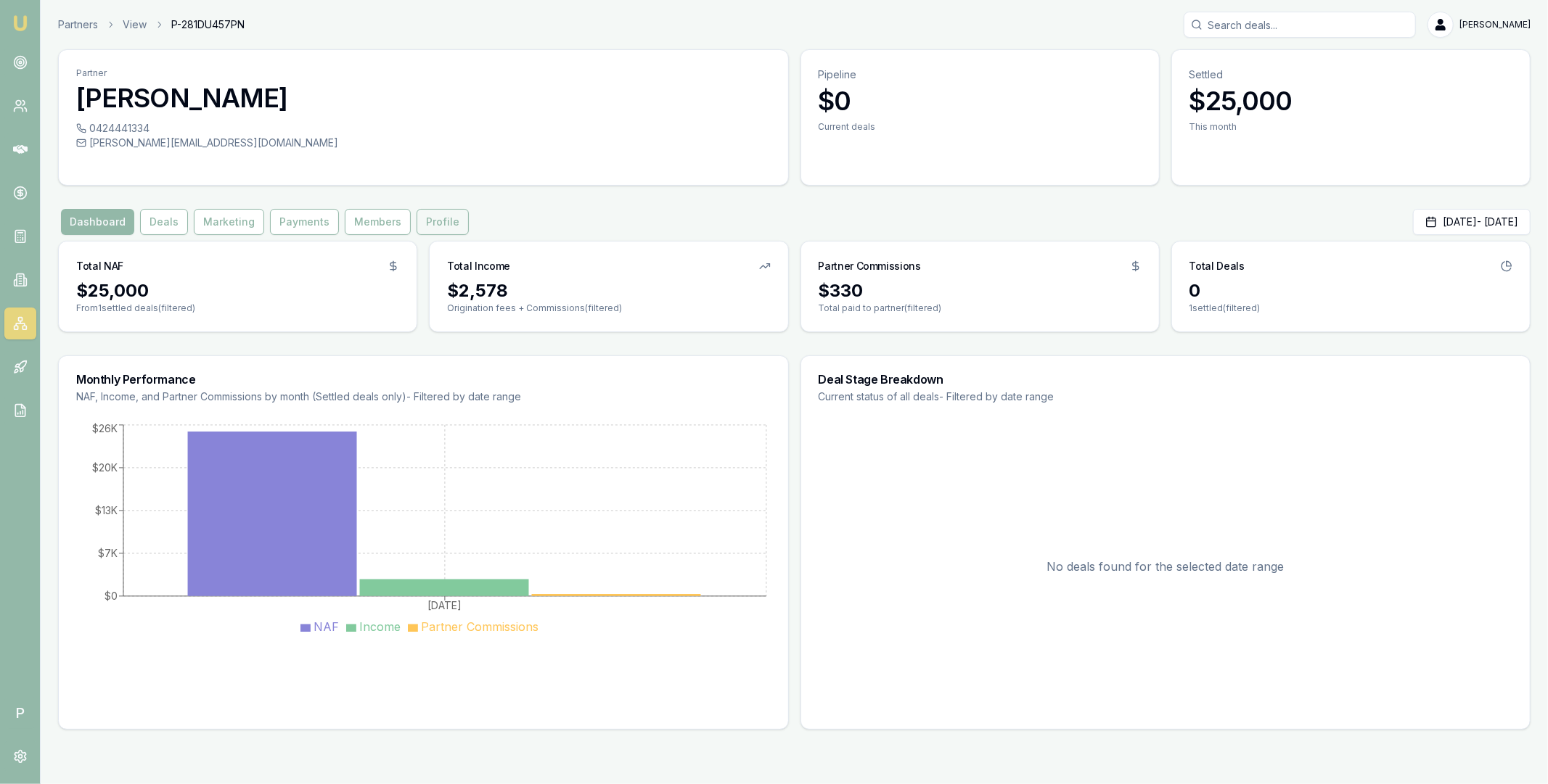
click at [454, 221] on button "Profile" at bounding box center [442, 222] width 52 height 27
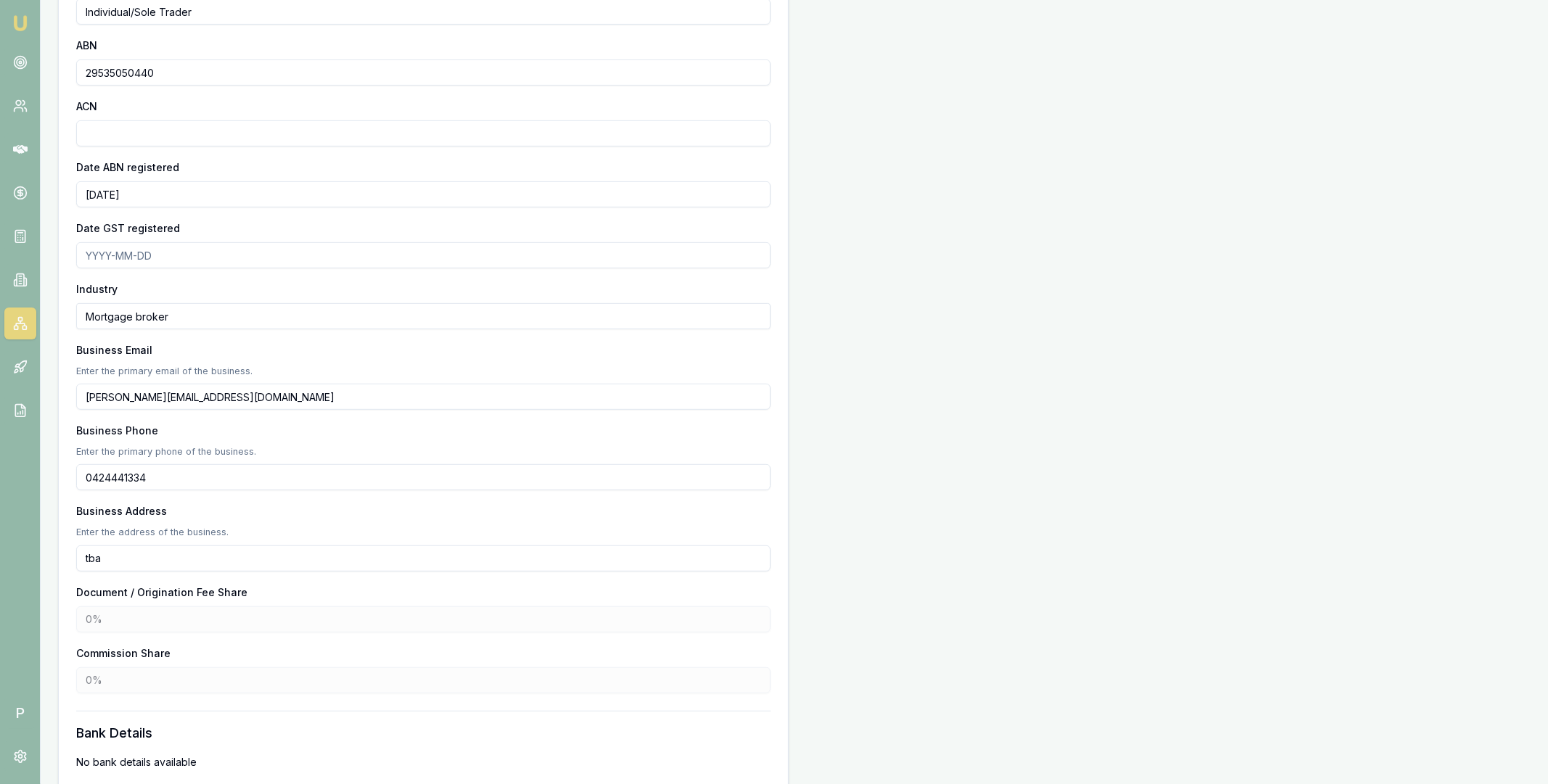
scroll to position [456, 0]
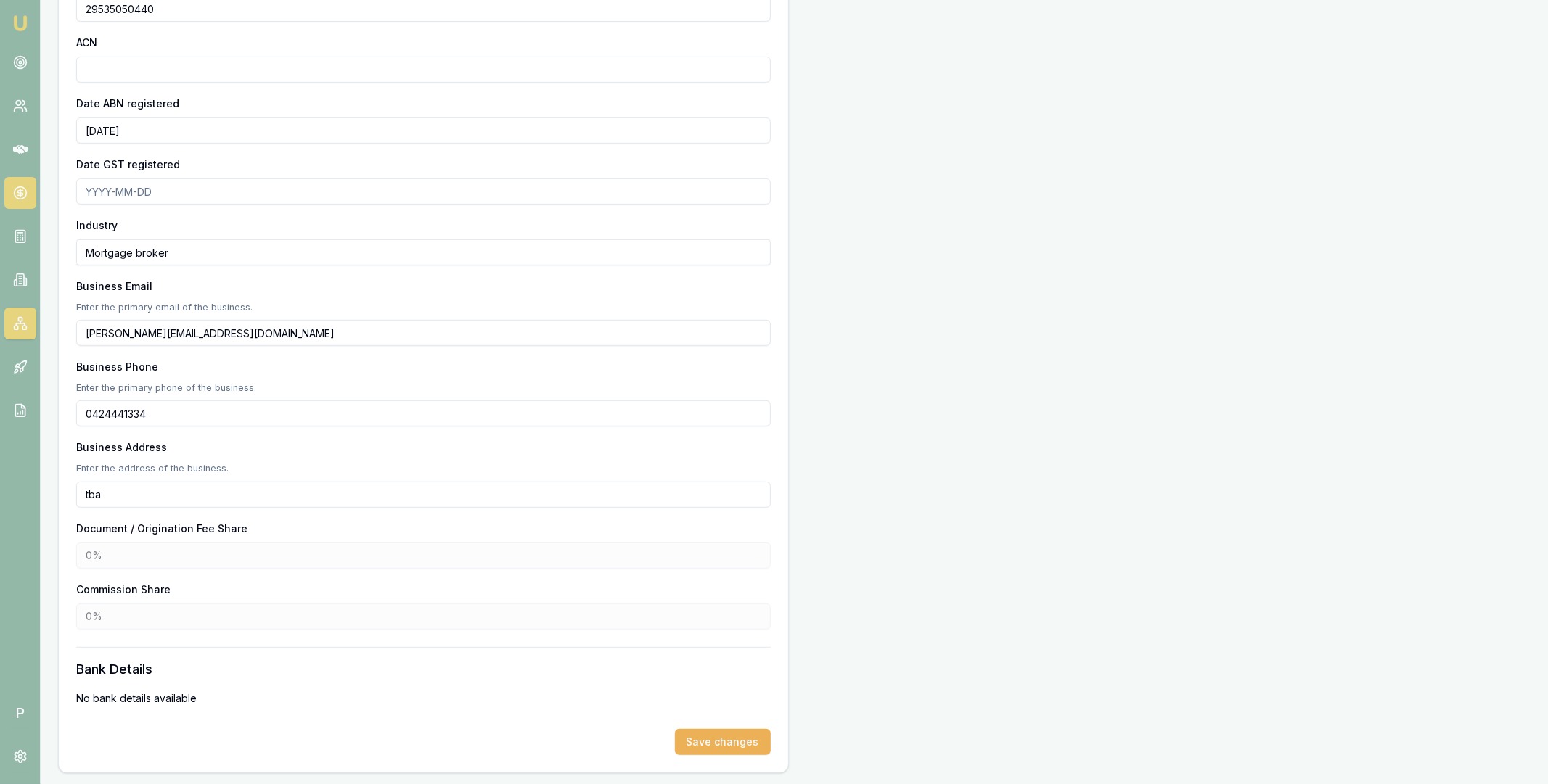
click at [22, 192] on icon at bounding box center [20, 193] width 15 height 15
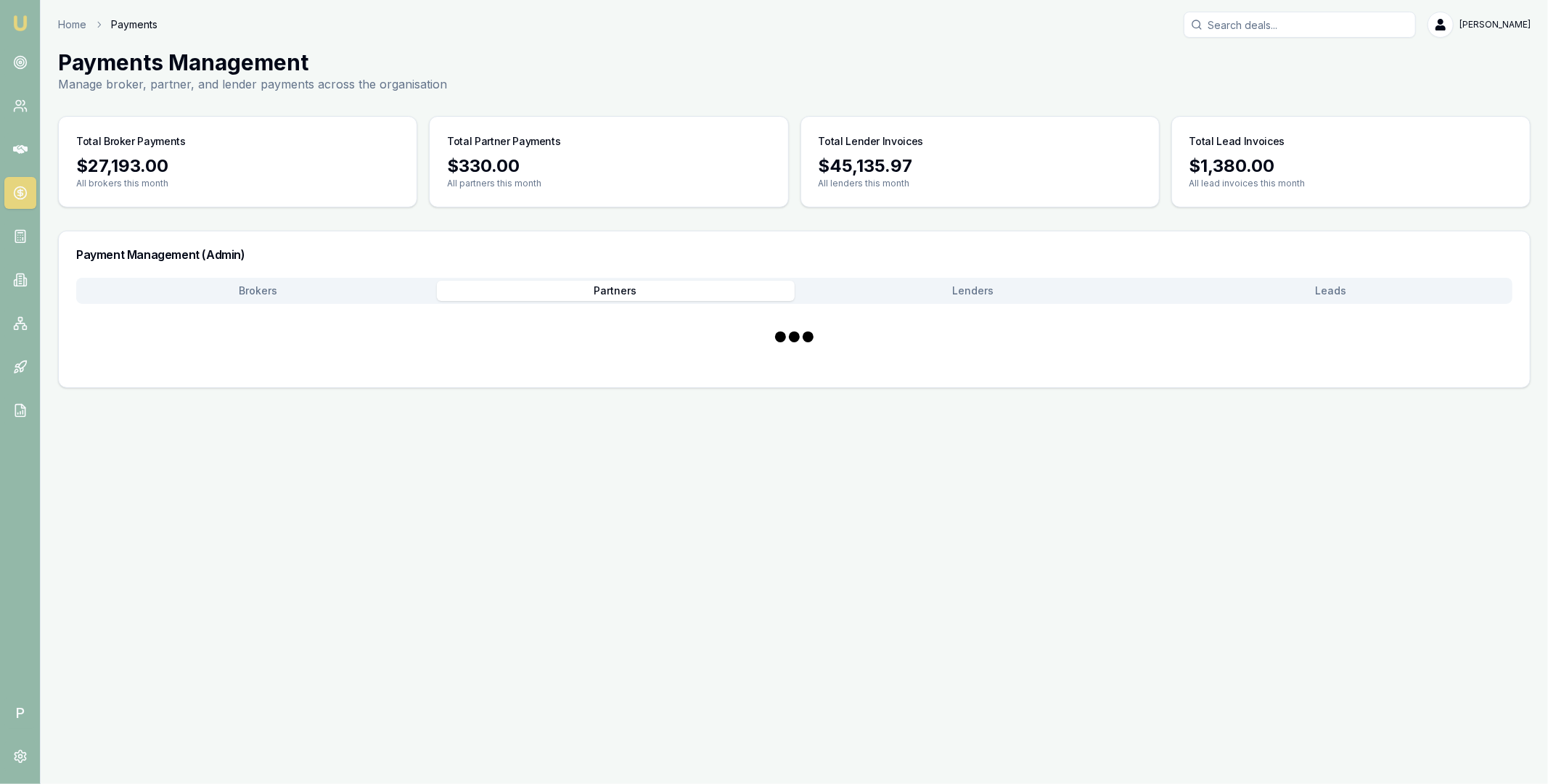
click at [645, 292] on button "Partners" at bounding box center [616, 291] width 358 height 21
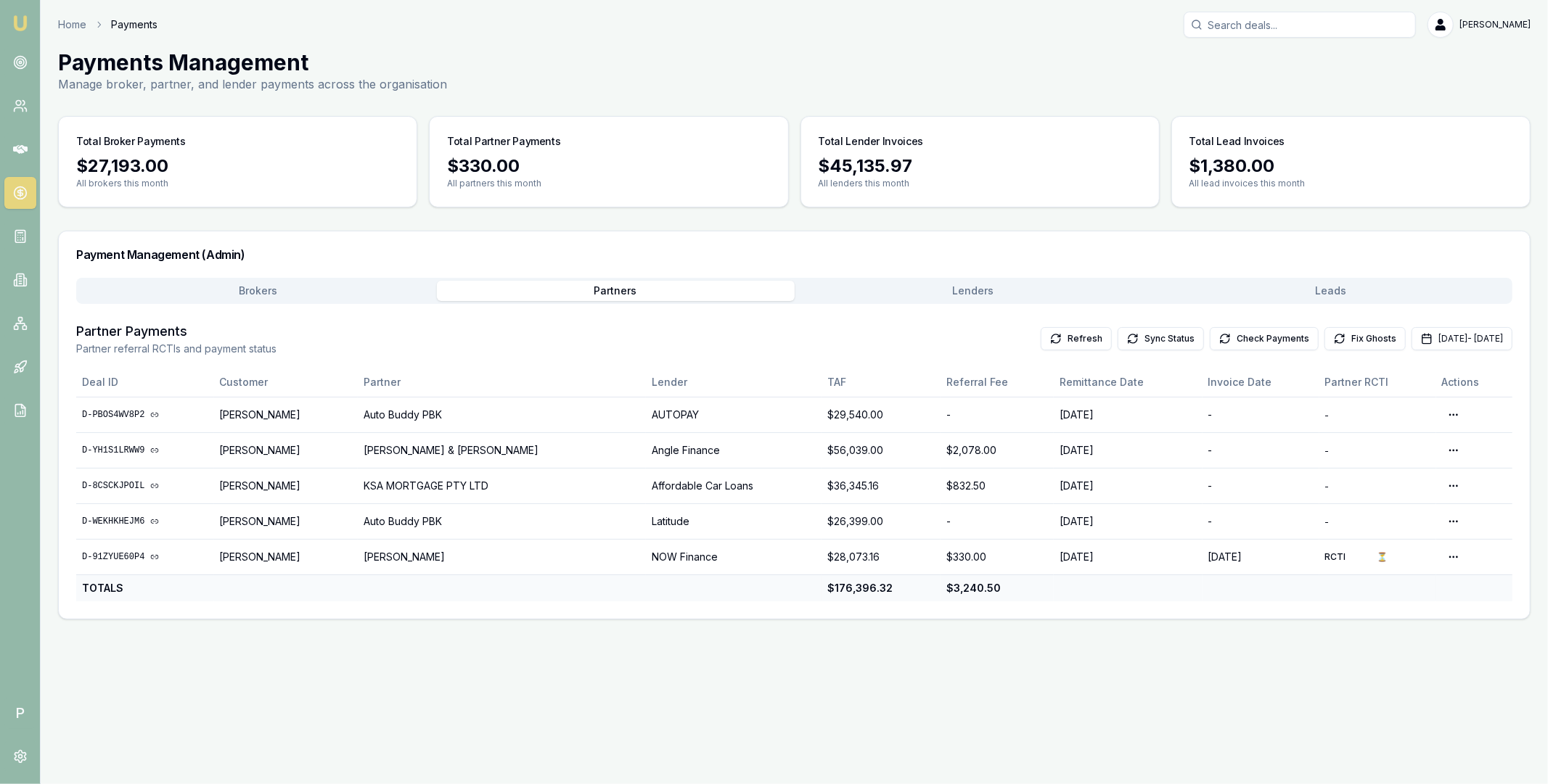
click at [940, 293] on button "Lenders" at bounding box center [974, 291] width 358 height 21
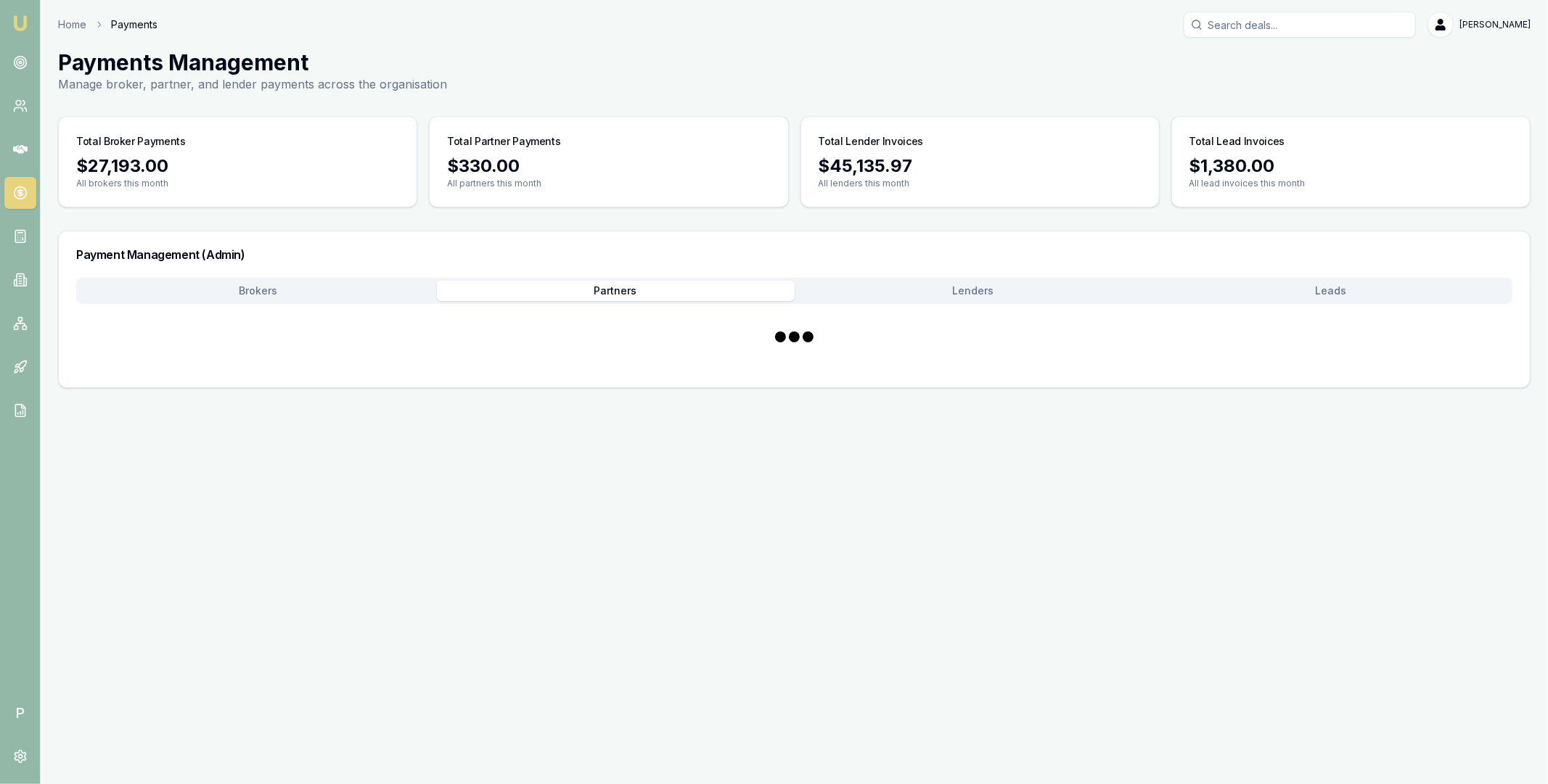
click at [573, 282] on button "Partners" at bounding box center [616, 291] width 358 height 21
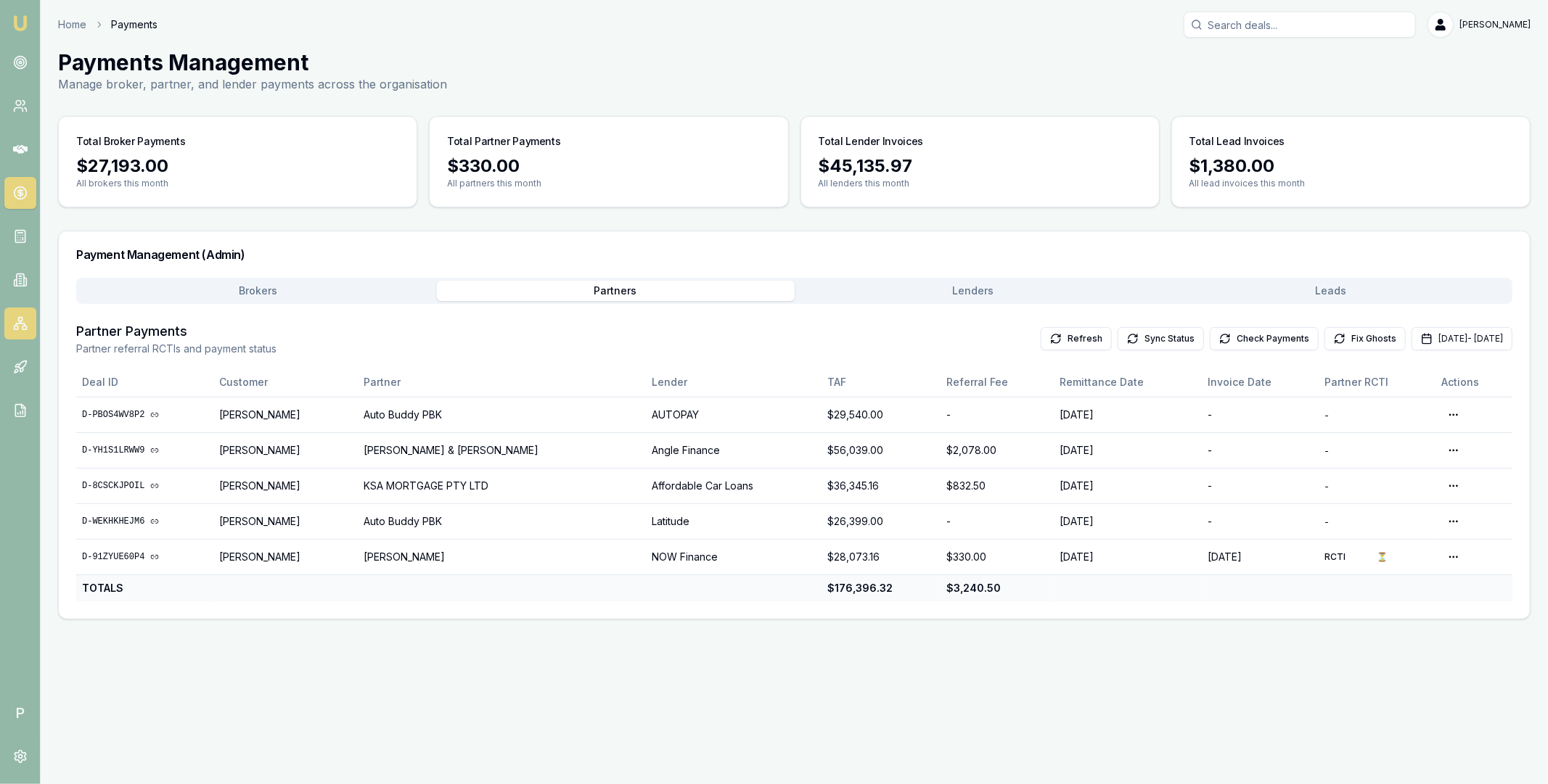
click at [24, 317] on icon at bounding box center [20, 323] width 15 height 15
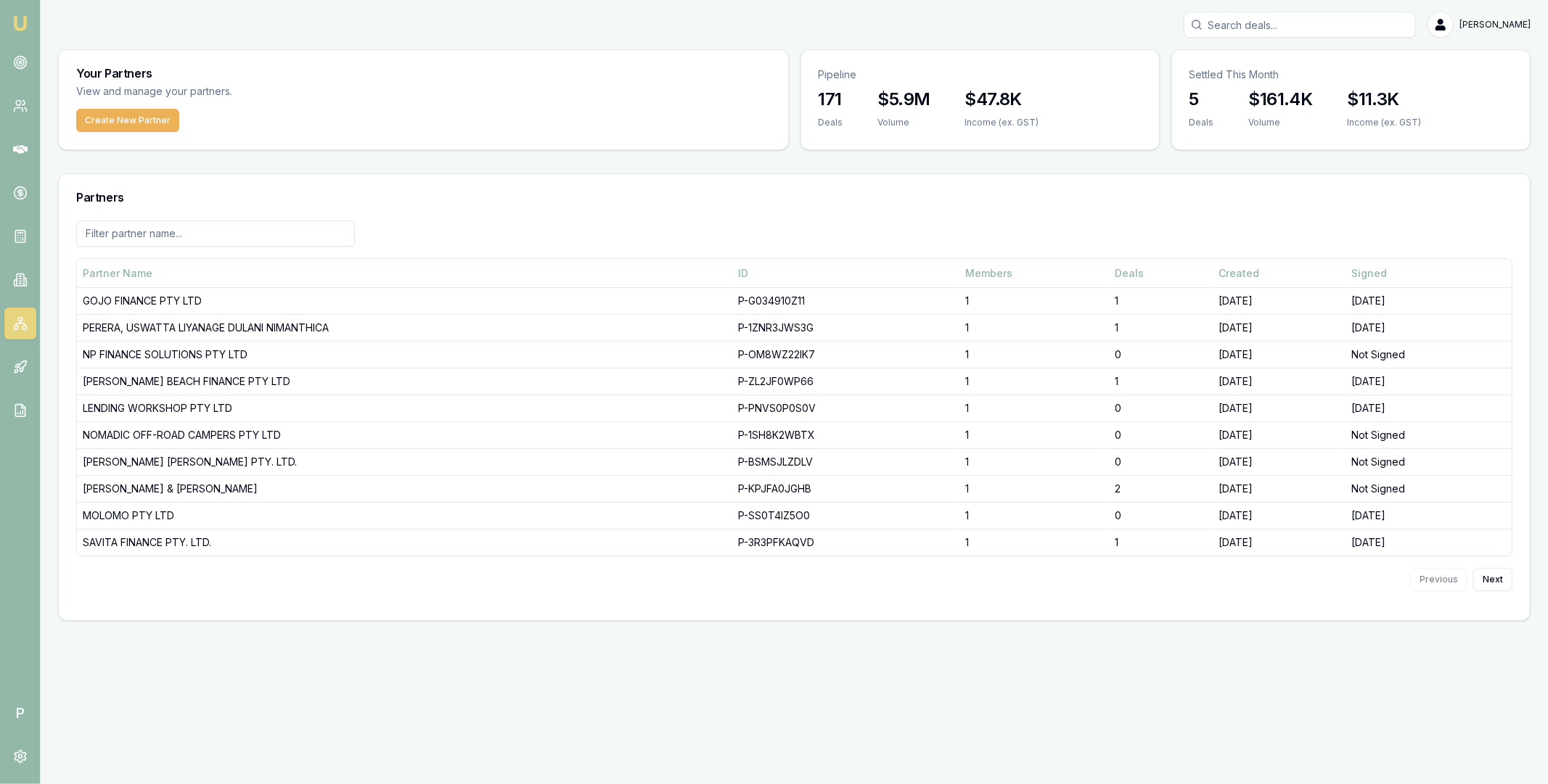
click at [181, 236] on input at bounding box center [216, 233] width 279 height 27
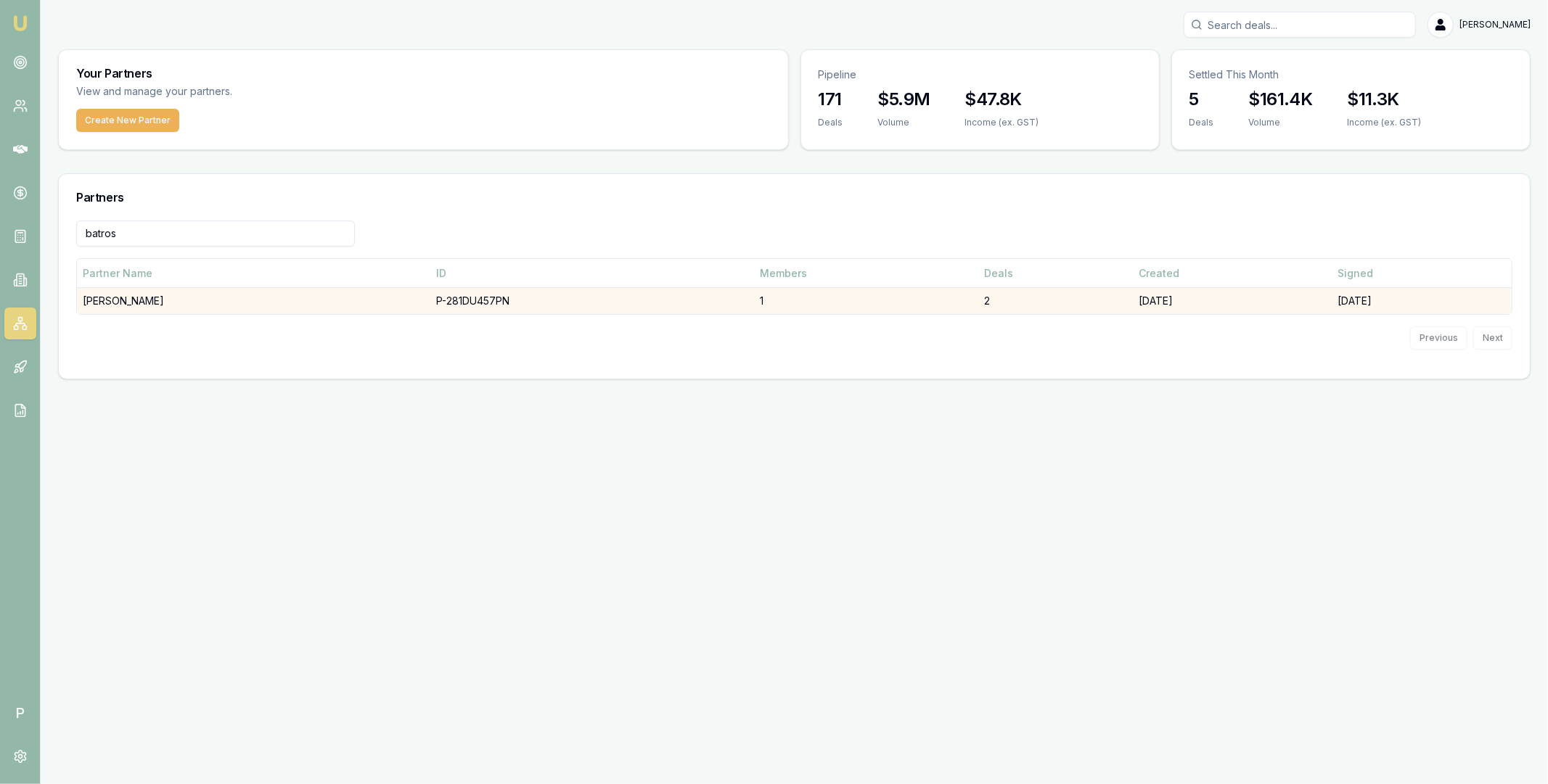
type input "batros"
click at [179, 293] on td "BATROS, IVAN" at bounding box center [254, 301] width 354 height 27
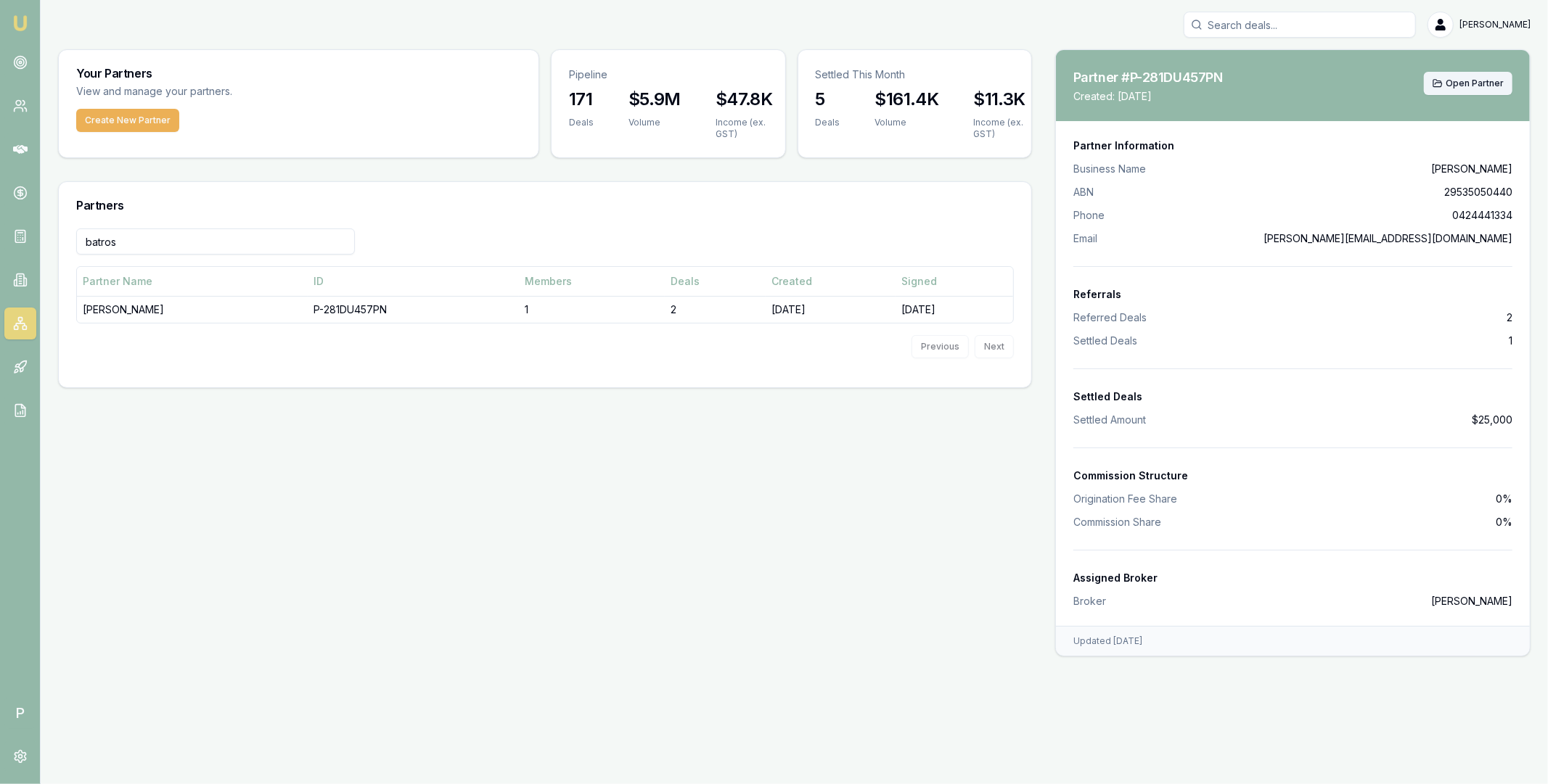
click at [1459, 87] on span "Open Partner" at bounding box center [1474, 84] width 58 height 12
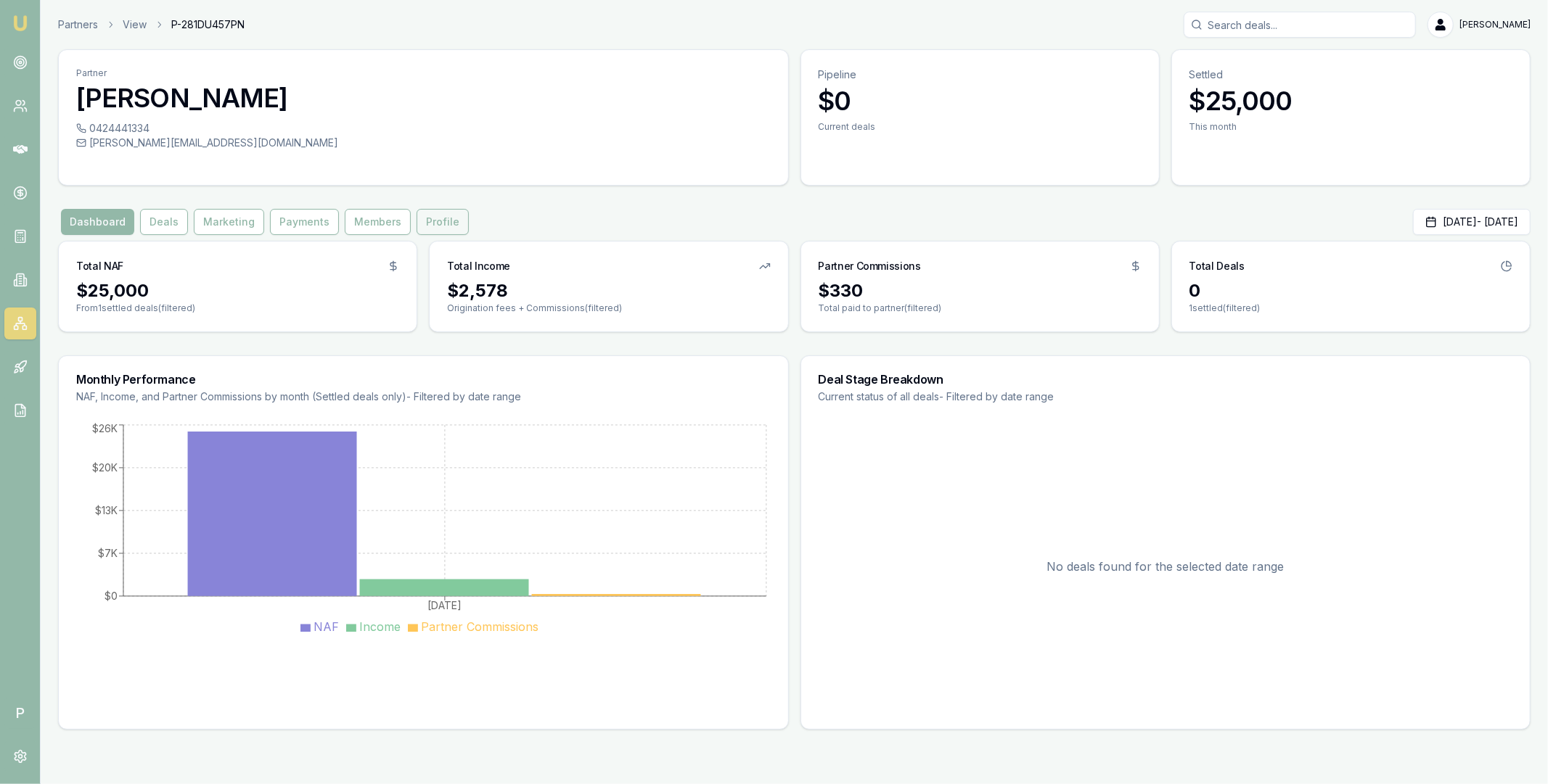
click at [430, 227] on button "Profile" at bounding box center [442, 222] width 52 height 27
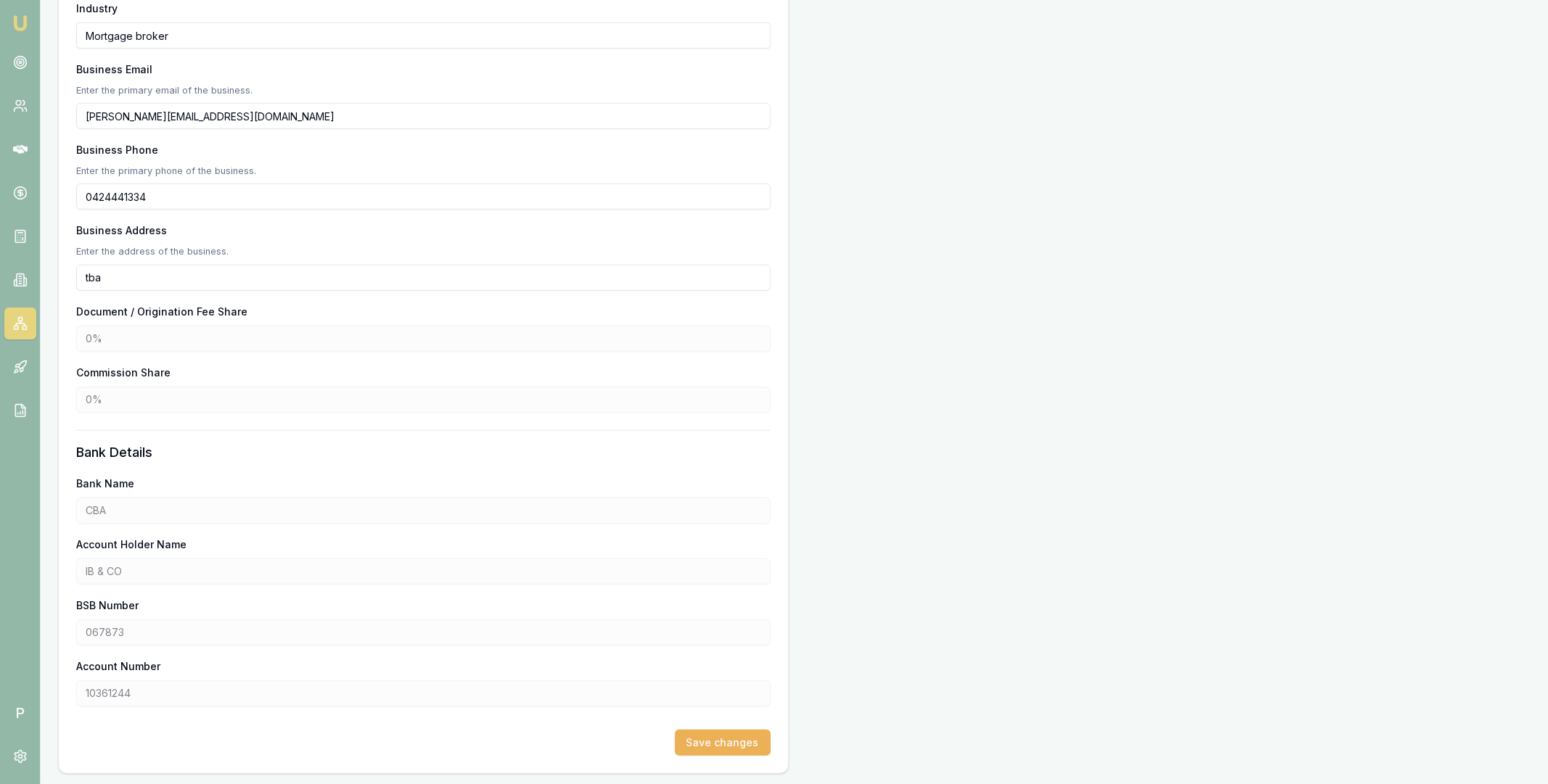
scroll to position [672, 0]
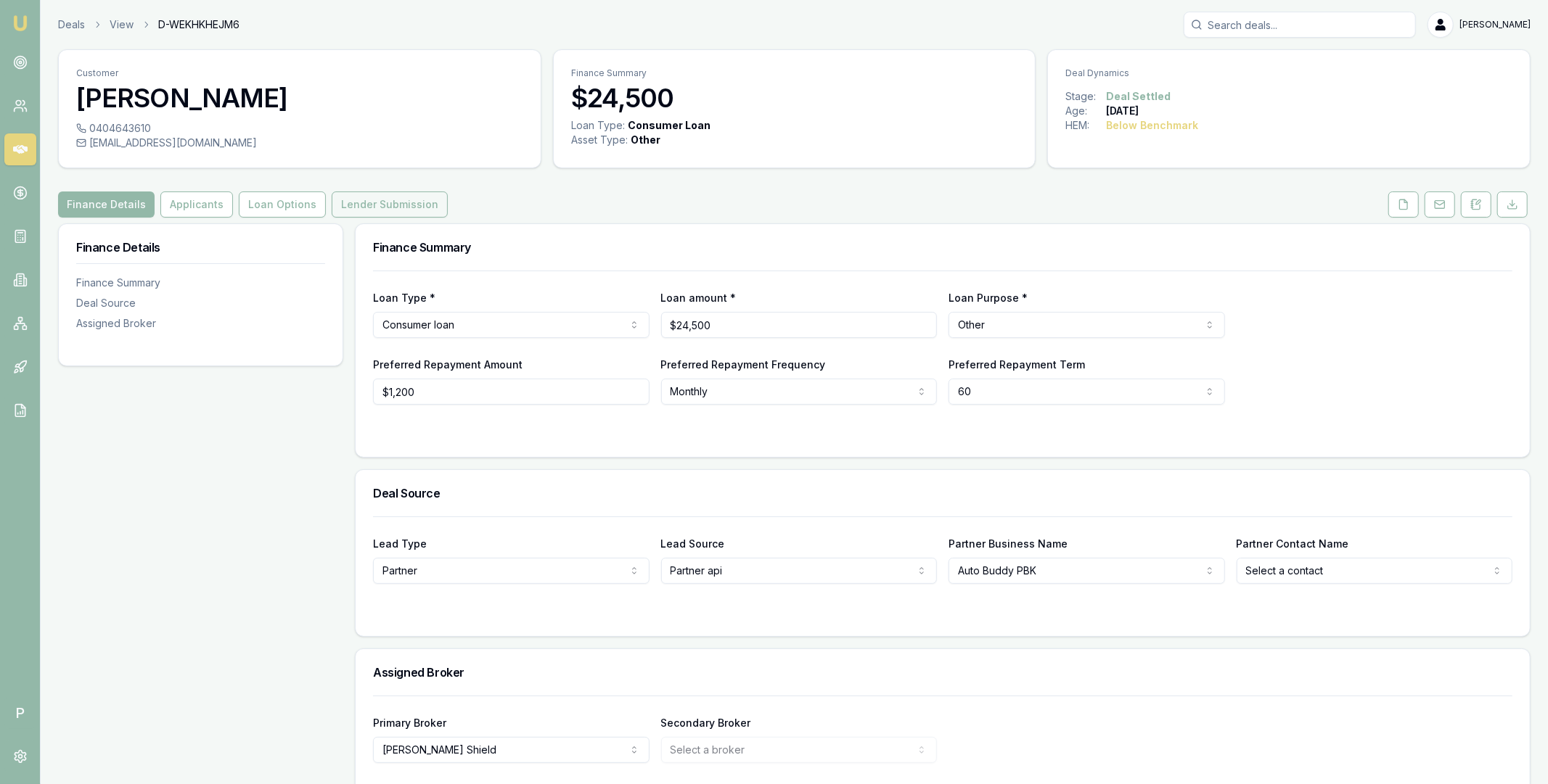
click at [394, 202] on button "Lender Submission" at bounding box center [389, 204] width 116 height 27
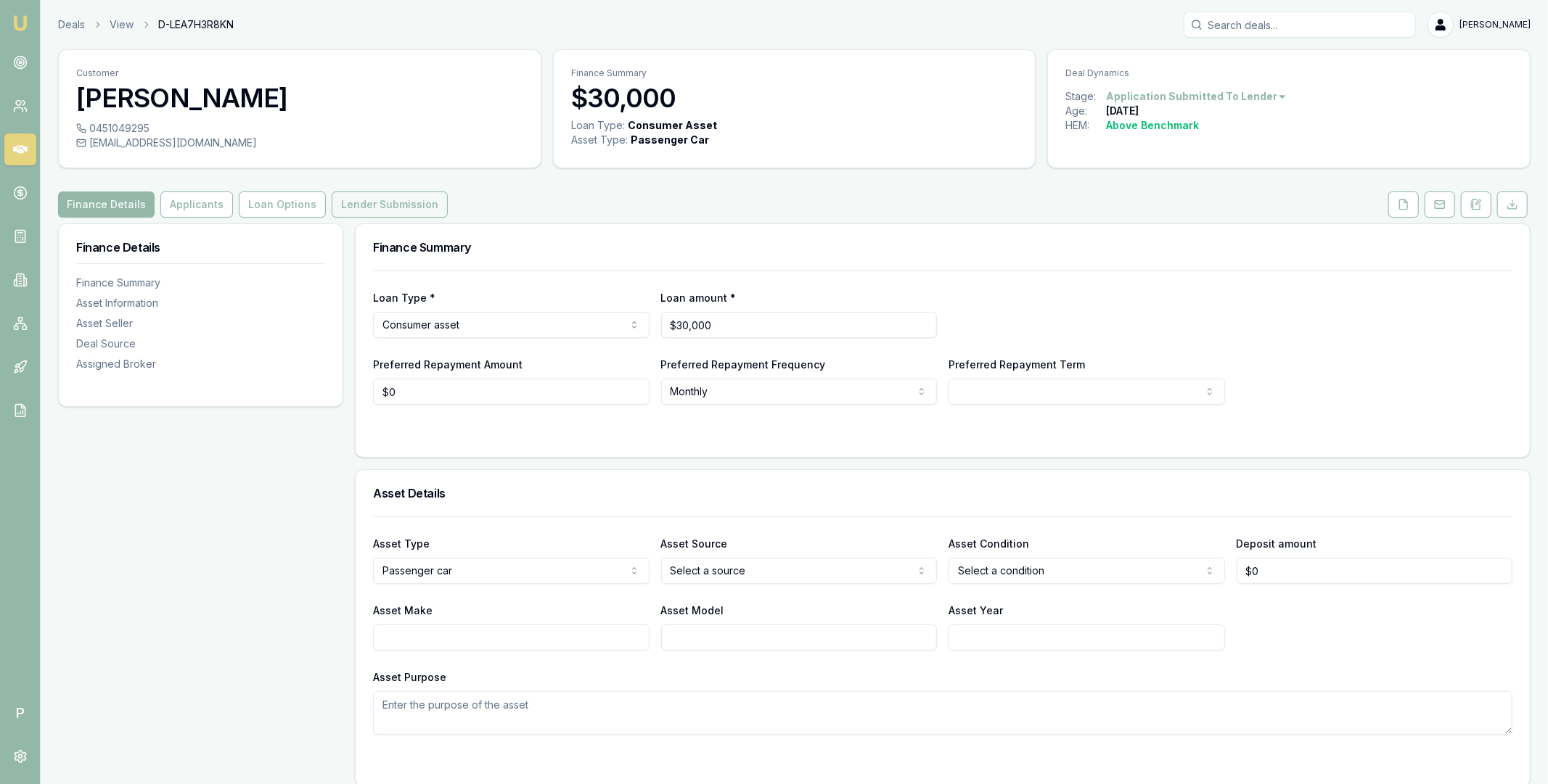
click at [403, 212] on button "Lender Submission" at bounding box center [389, 204] width 116 height 27
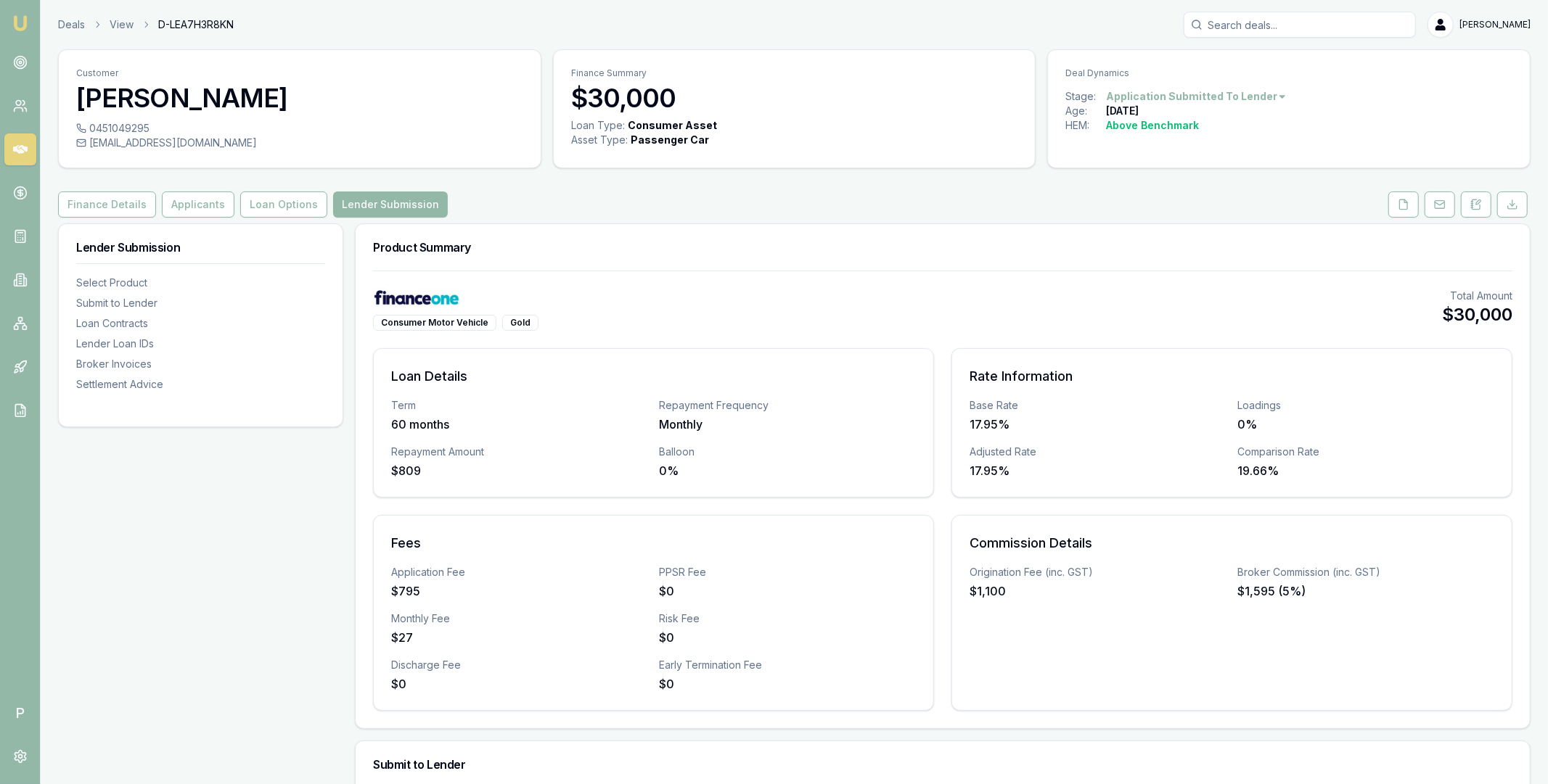
click at [23, 145] on icon at bounding box center [20, 149] width 15 height 15
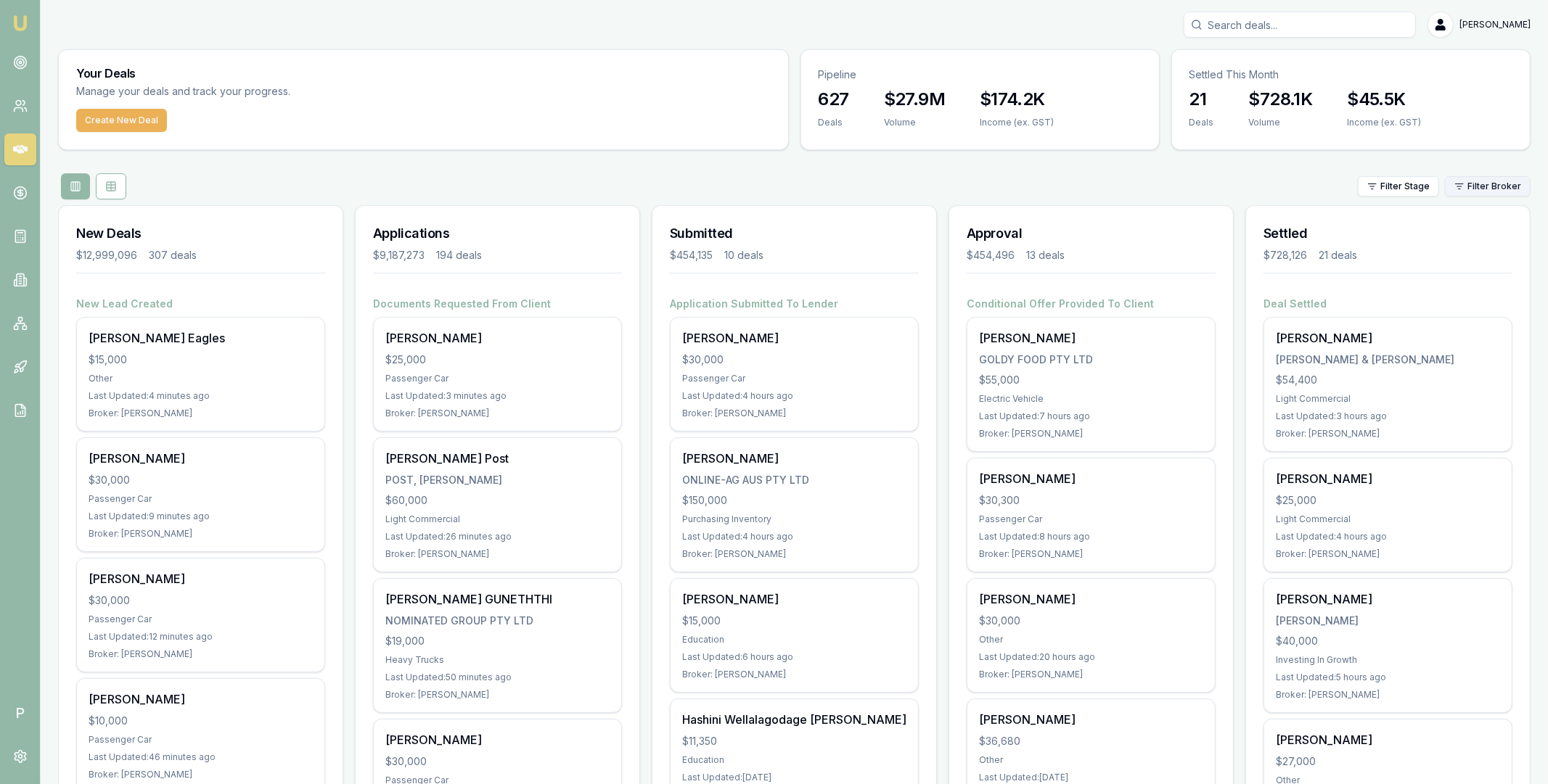
click at [1501, 187] on html "Emu Broker P Matt Leeburn Toggle Menu Your Deals Manage your deals and track yo…" at bounding box center [774, 392] width 1548 height 784
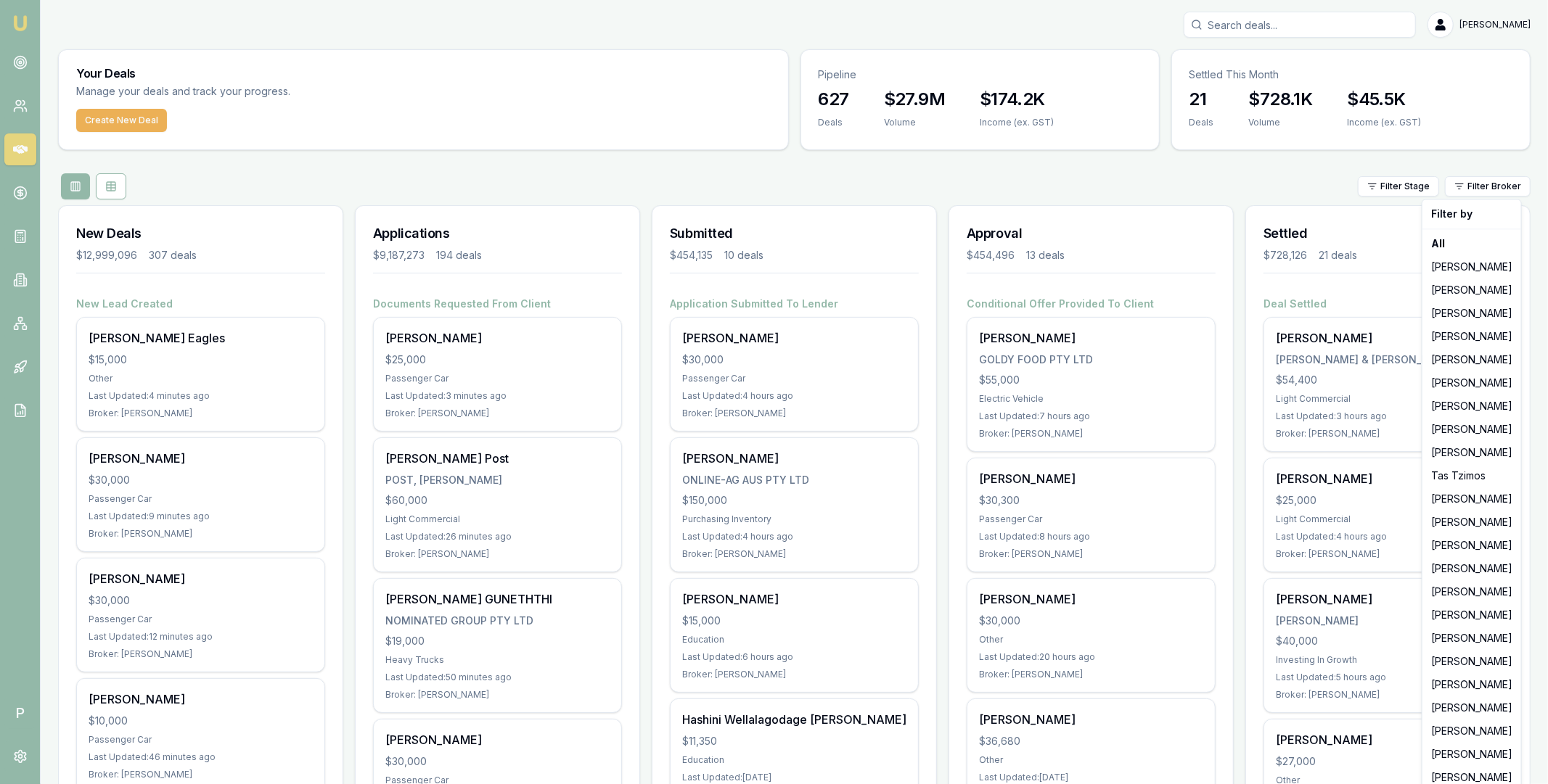
click at [1045, 179] on html "Emu Broker P Matt Leeburn Toggle Menu Your Deals Manage your deals and track yo…" at bounding box center [774, 392] width 1548 height 784
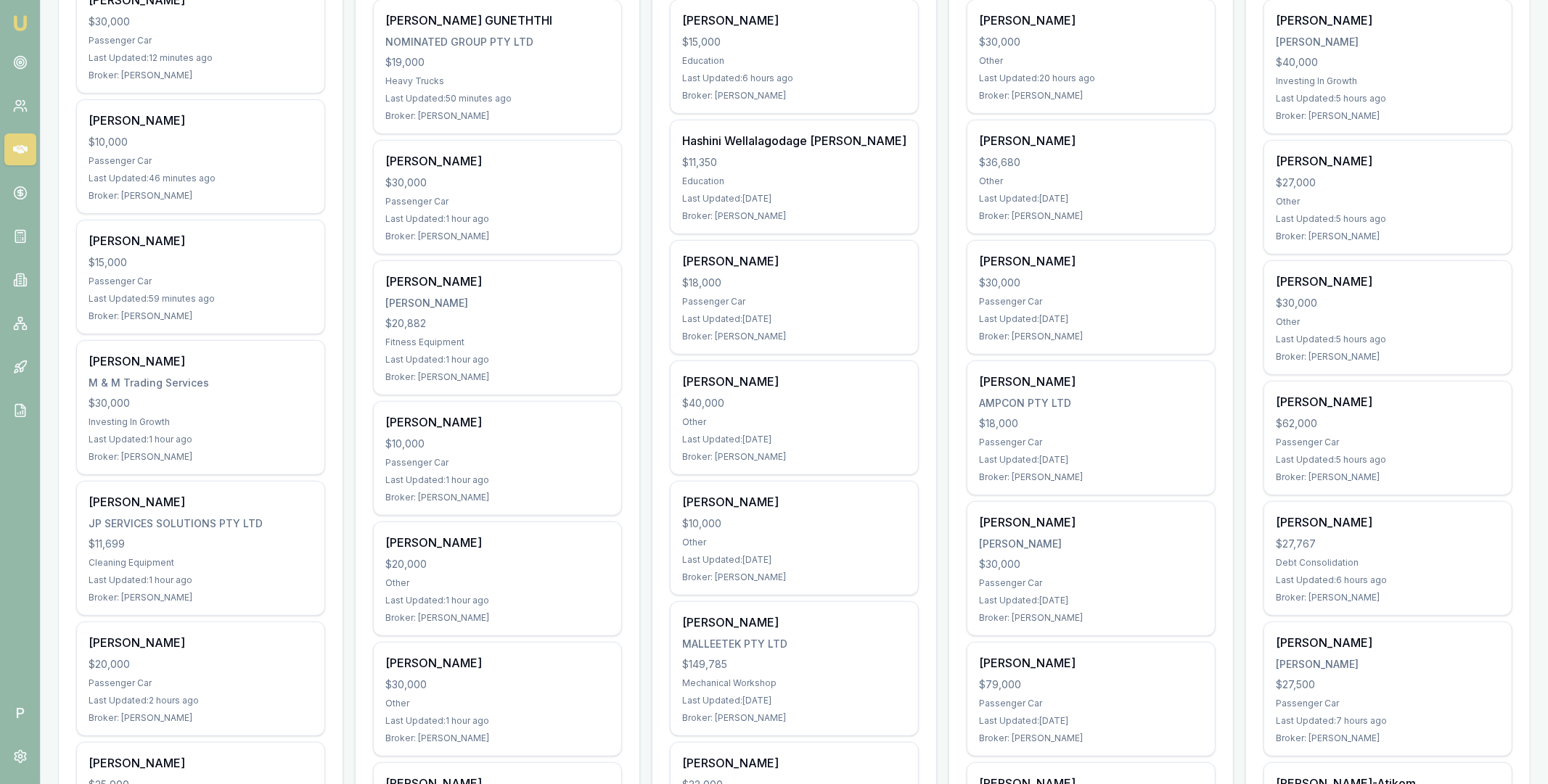
scroll to position [669, 0]
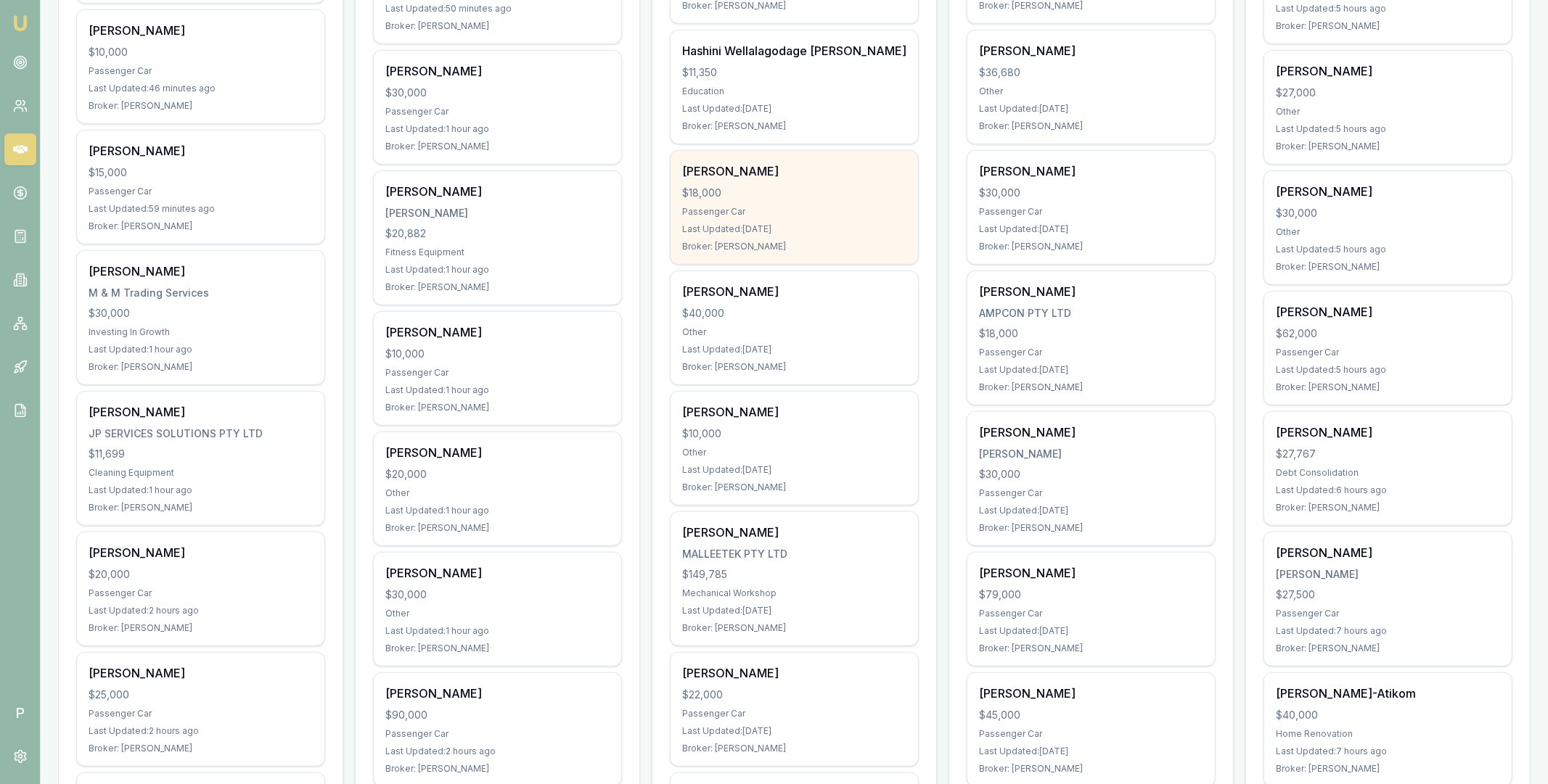
click at [795, 182] on div "Stephen Gawler $18,000 Passenger Car Last Updated: 5 days ago Broker: Robyn Ada…" at bounding box center [794, 207] width 248 height 113
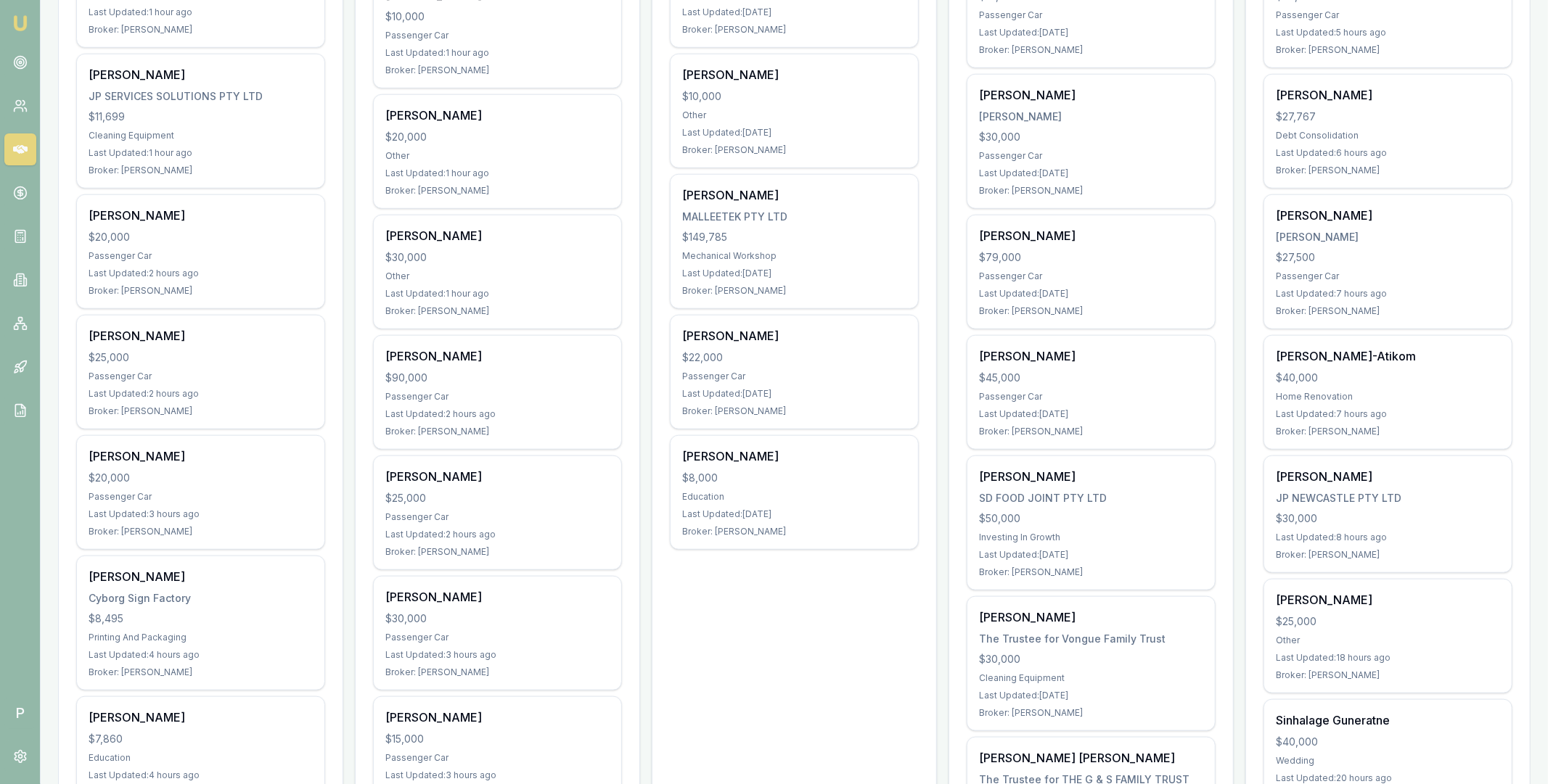
scroll to position [1004, 0]
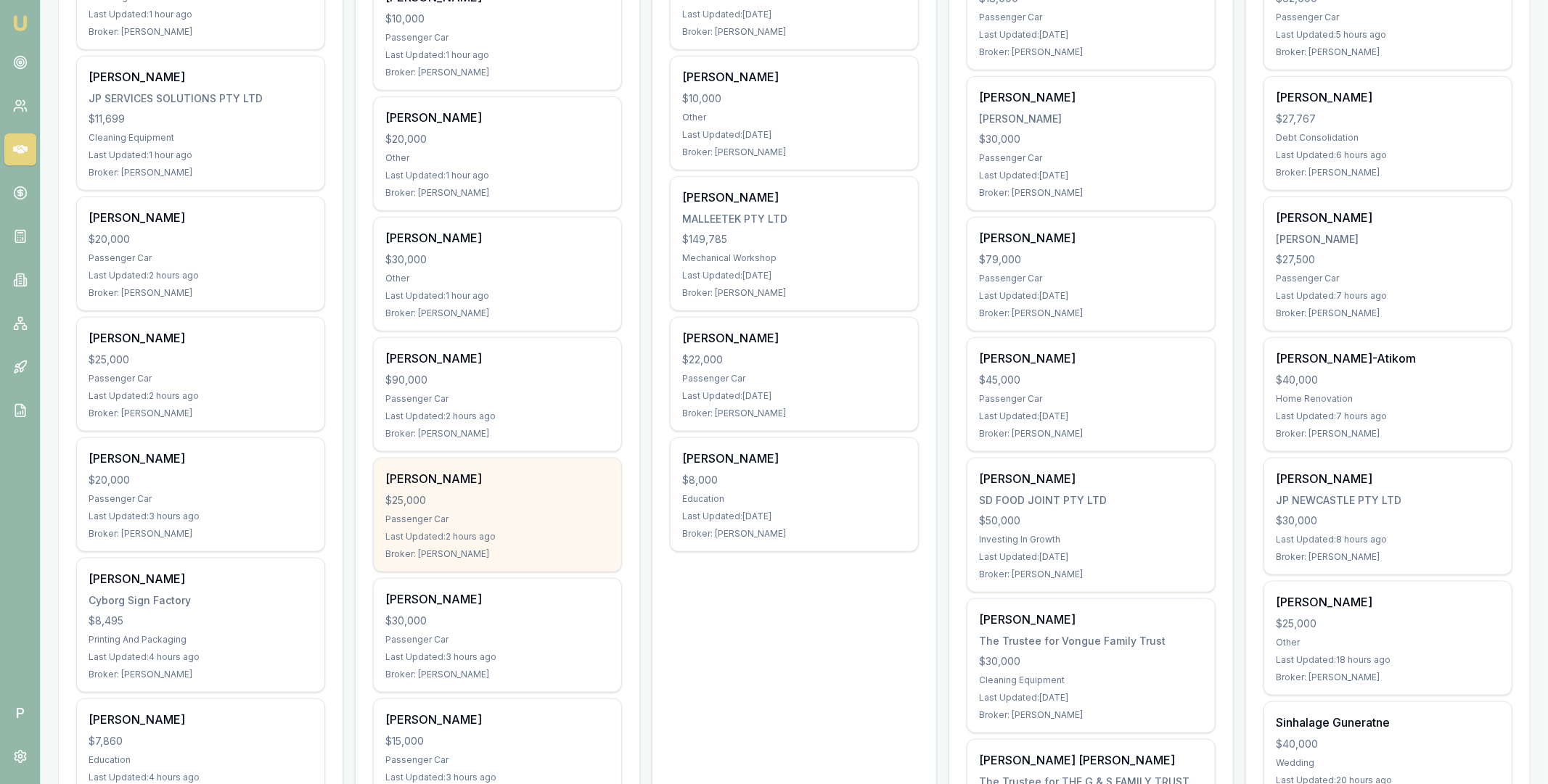
click at [535, 495] on div "$25,000" at bounding box center [497, 500] width 224 height 15
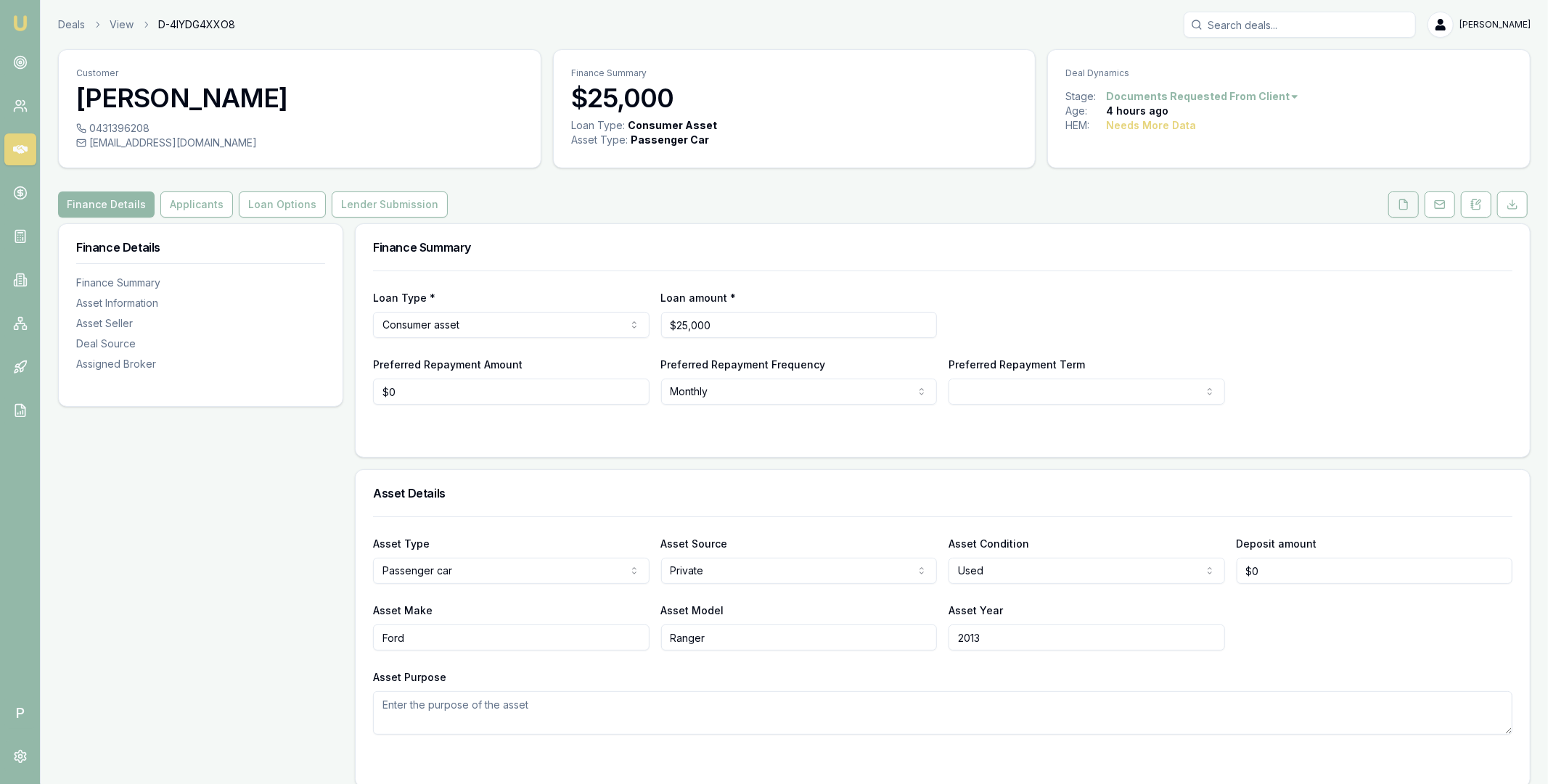
click at [1403, 206] on icon at bounding box center [1404, 204] width 12 height 12
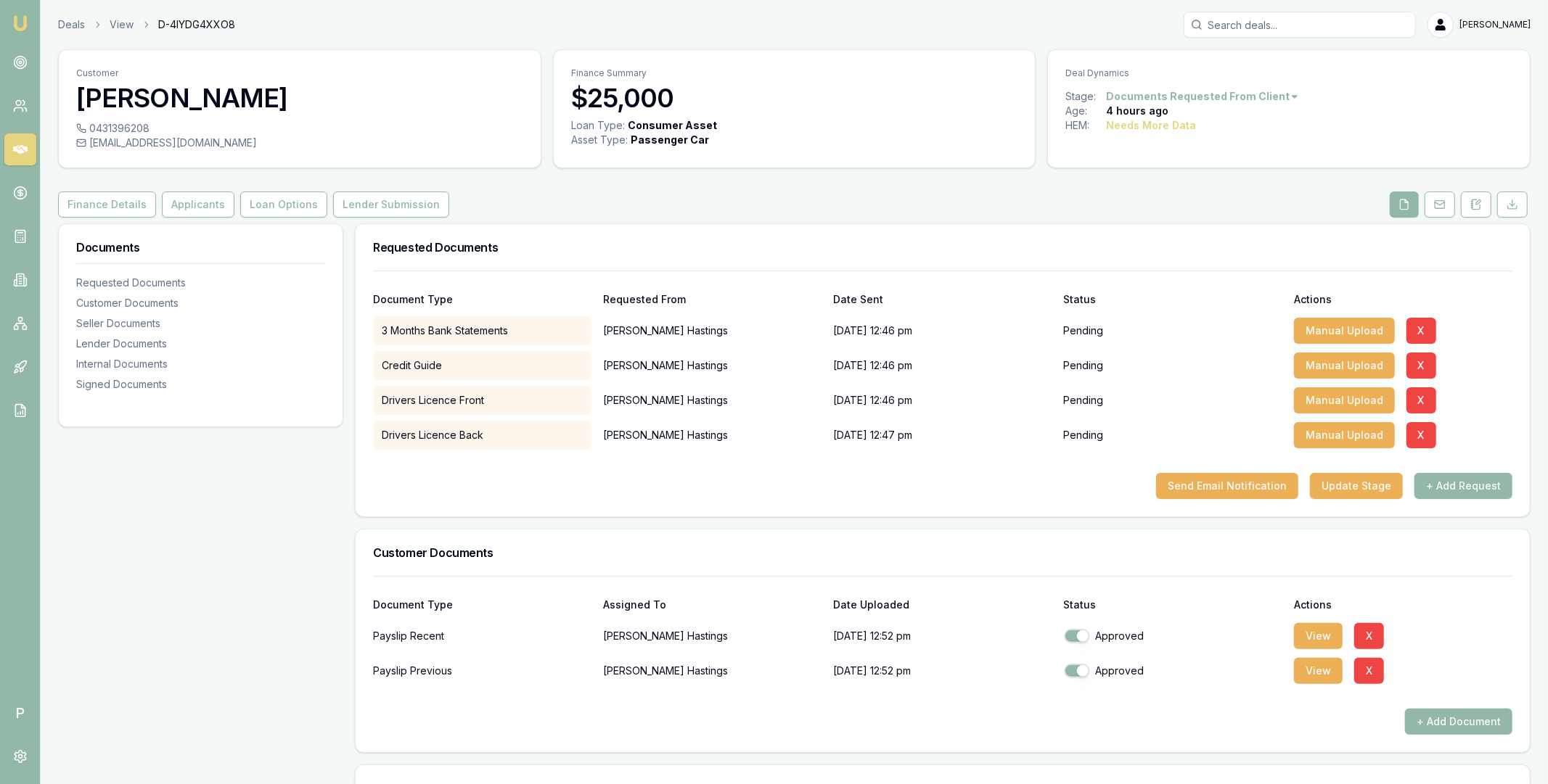
click at [24, 148] on icon at bounding box center [20, 149] width 15 height 9
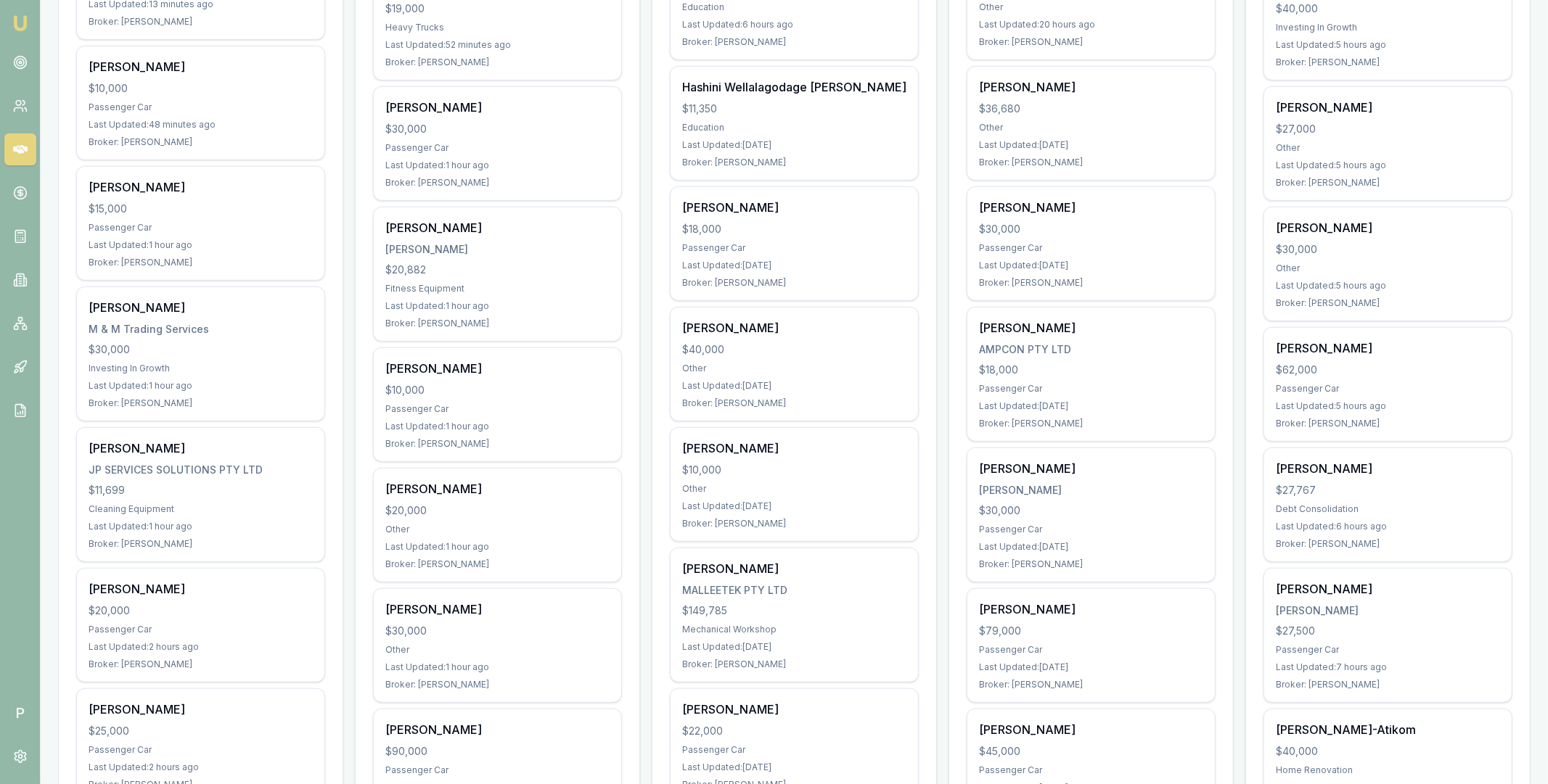
scroll to position [648, 0]
